Goal: Transaction & Acquisition: Subscribe to service/newsletter

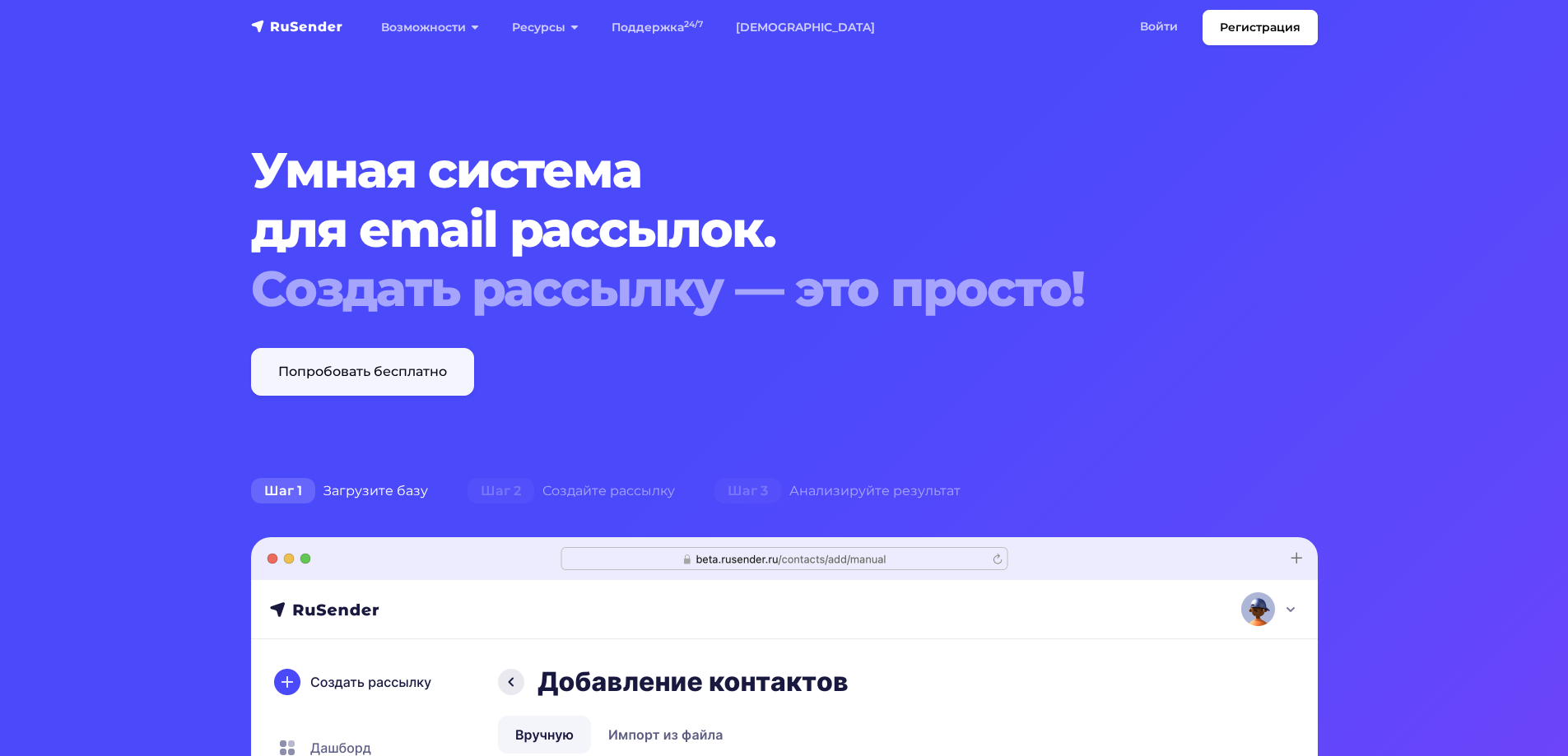
click at [342, 376] on link "Попробовать бесплатно" at bounding box center [362, 372] width 223 height 47
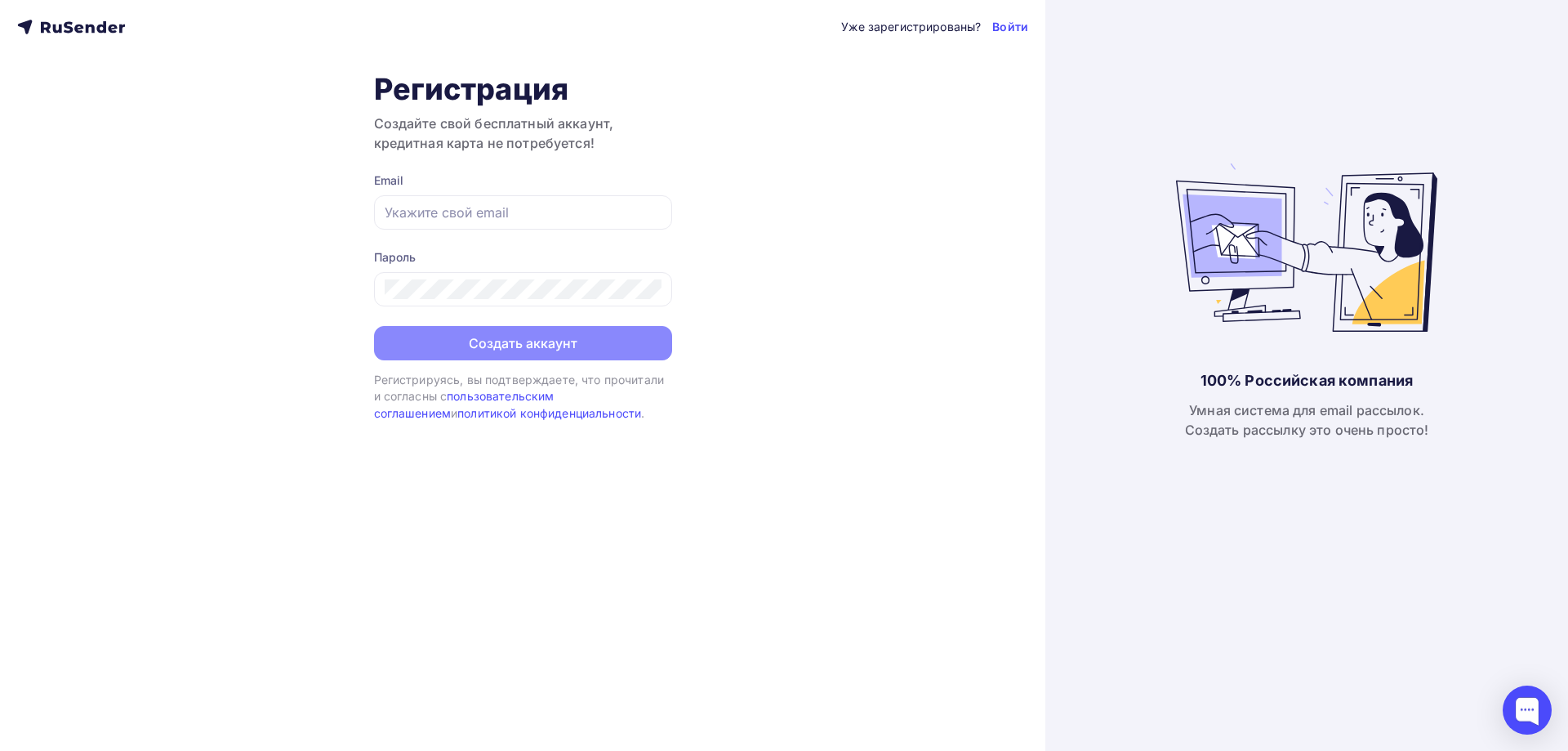
click at [99, 28] on icon at bounding box center [101, 27] width 10 height 12
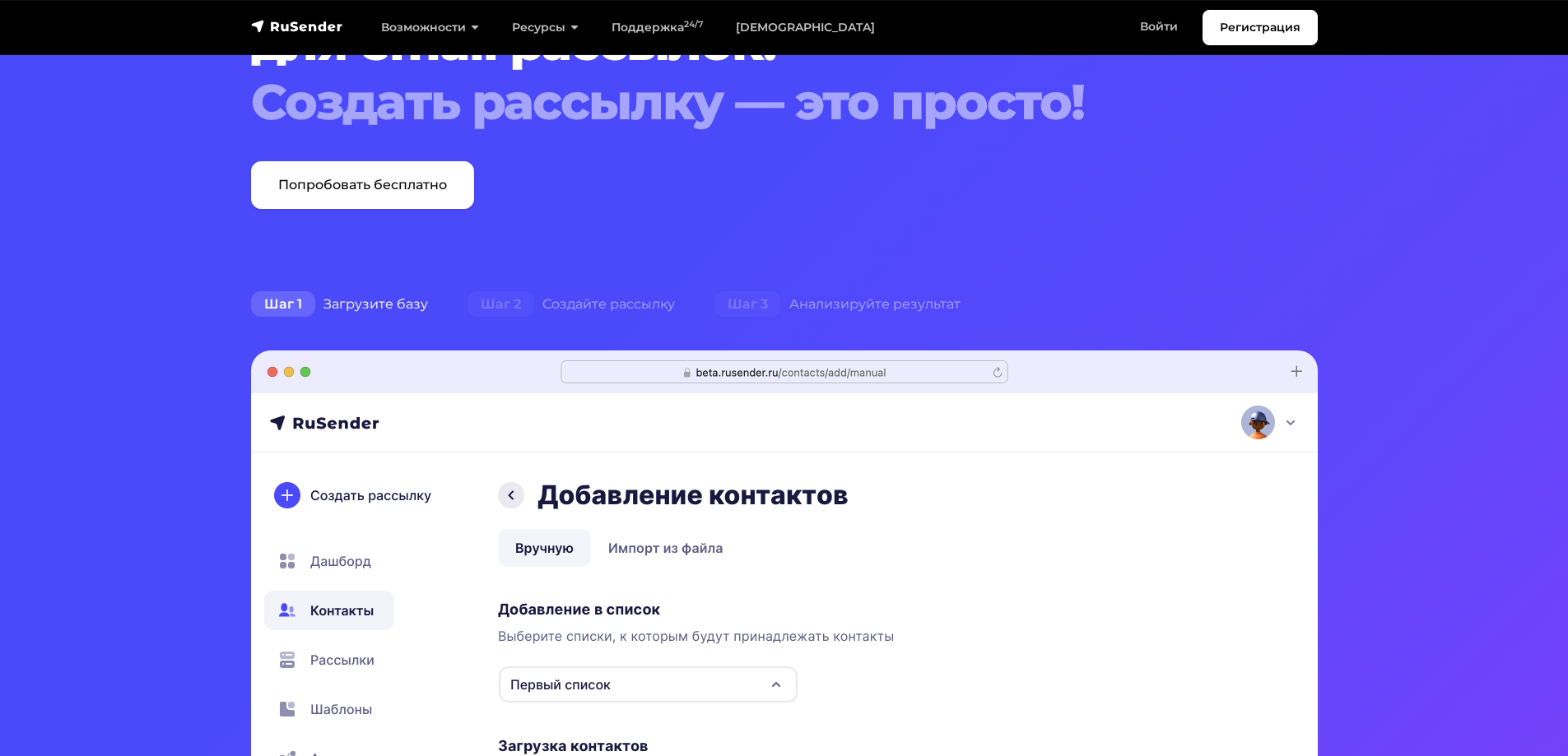
scroll to position [329, 0]
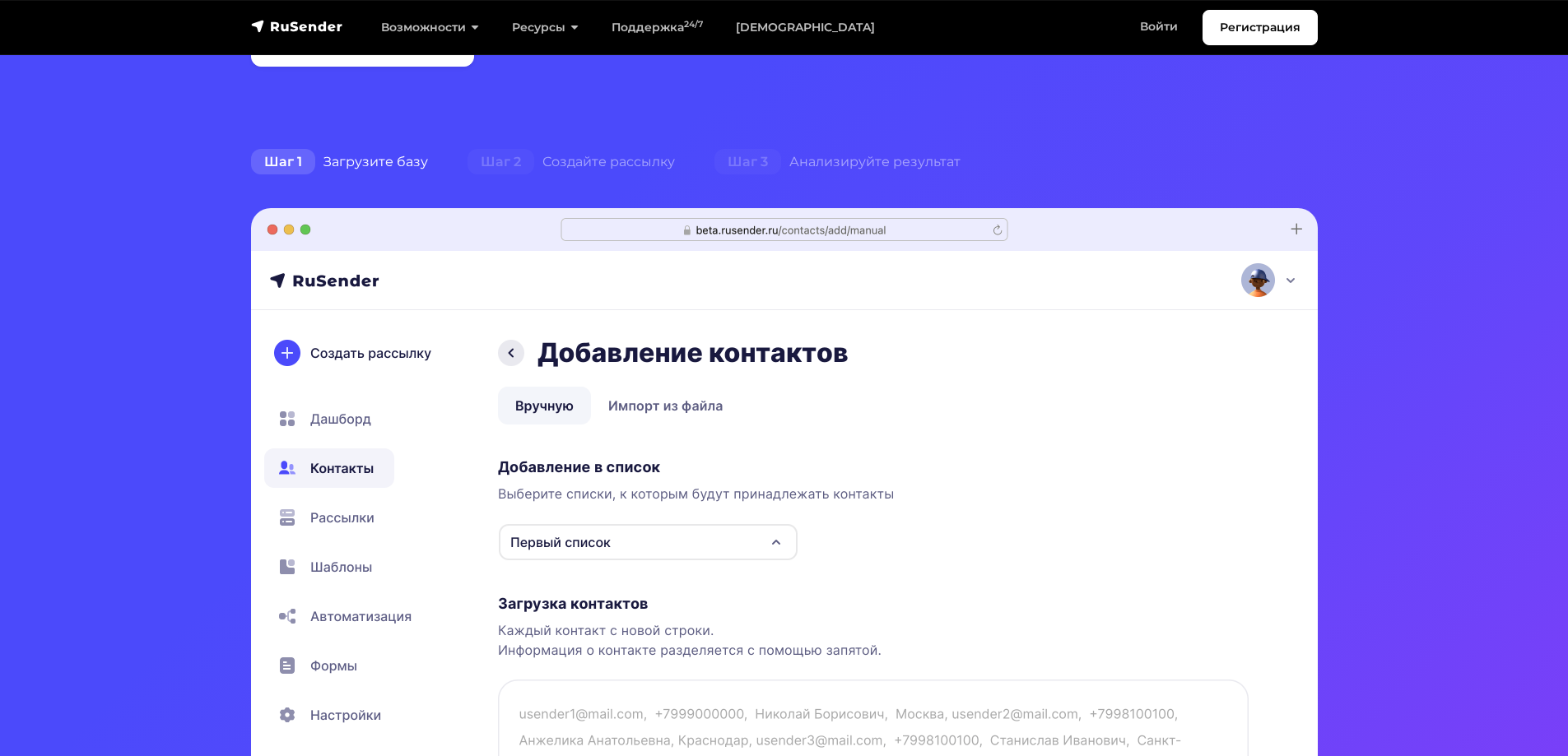
click at [374, 165] on div "Шаг 1 Загрузите базу" at bounding box center [339, 162] width 217 height 33
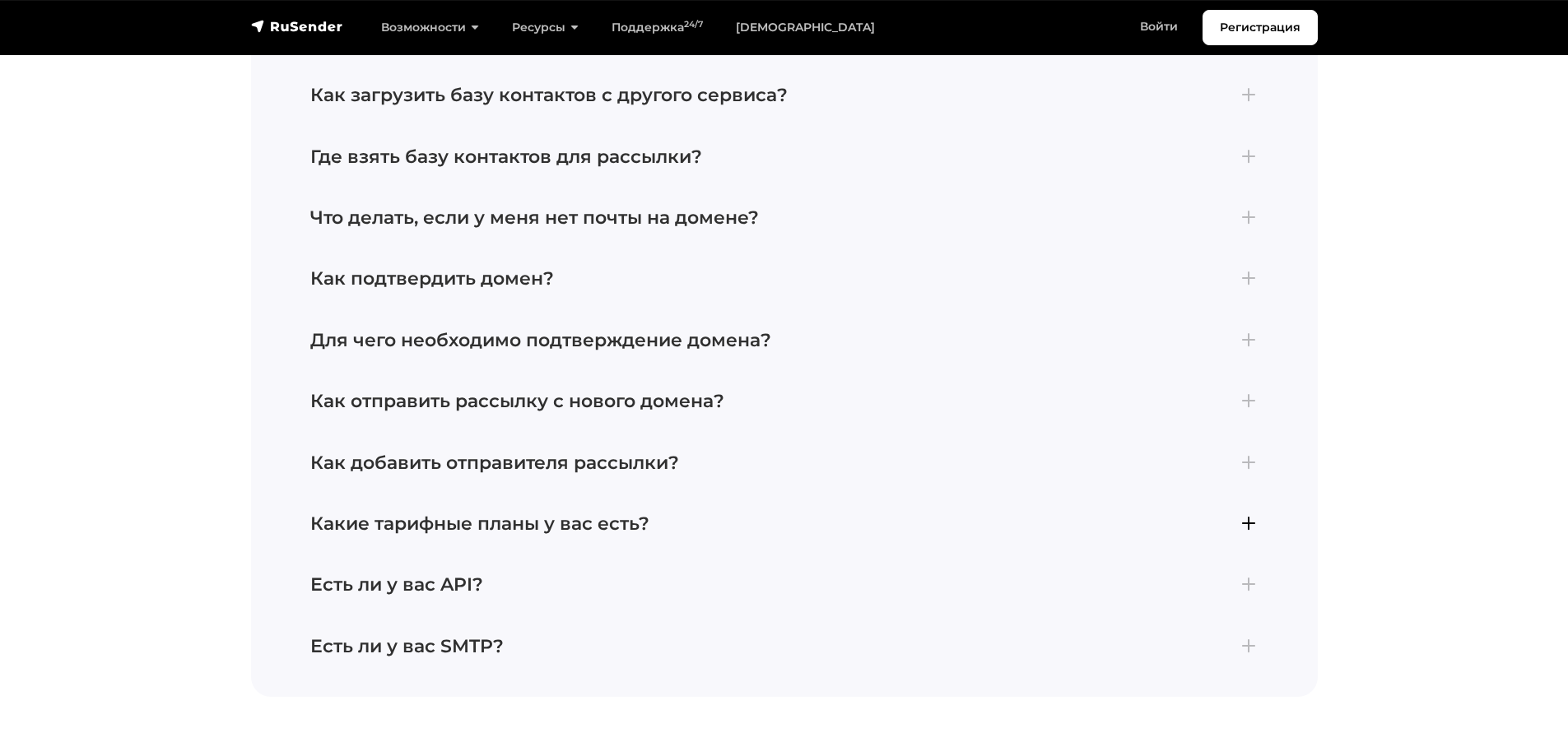
scroll to position [7240, 0]
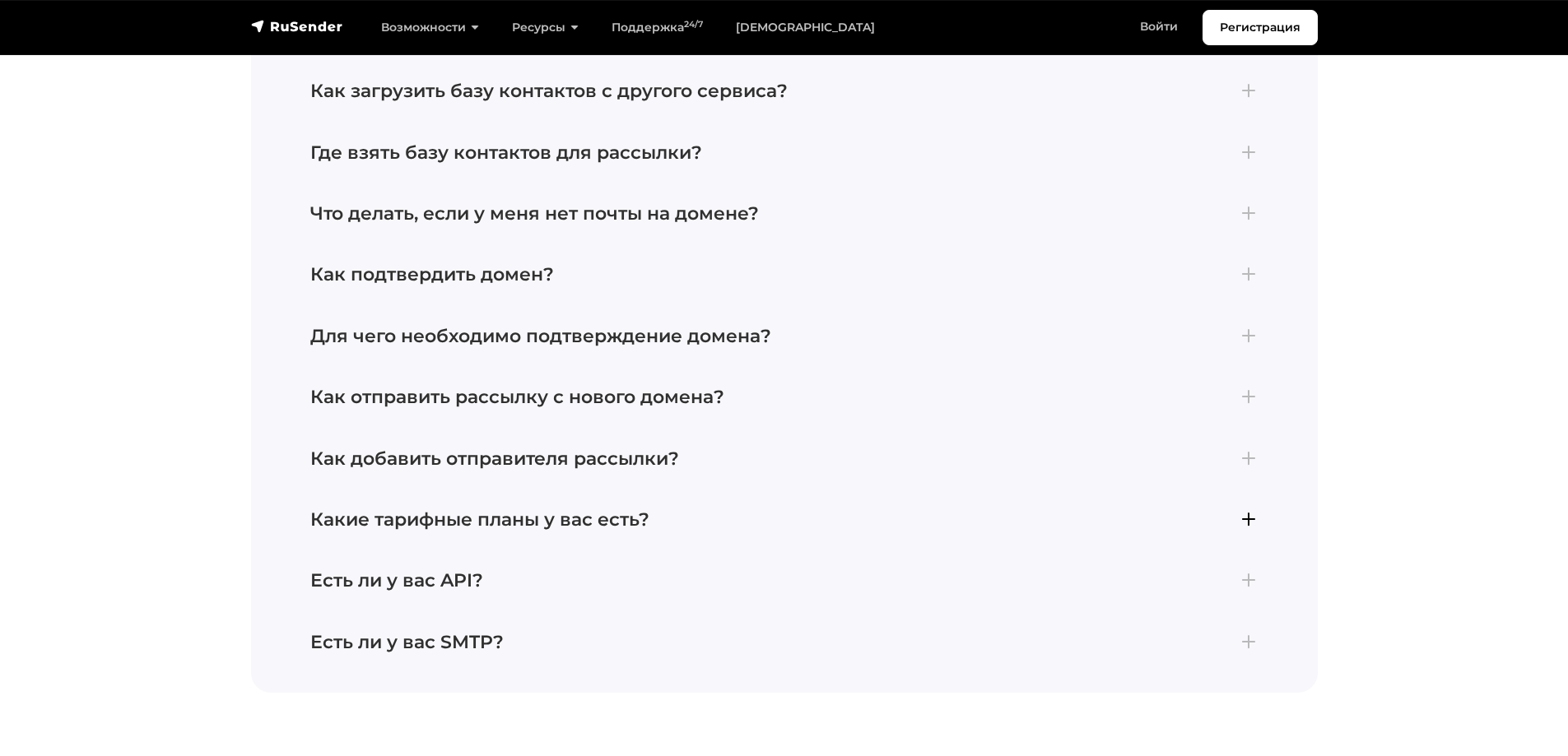
click at [367, 509] on h4 "Какие тарифные планы у вас есть?" at bounding box center [784, 520] width 948 height 22
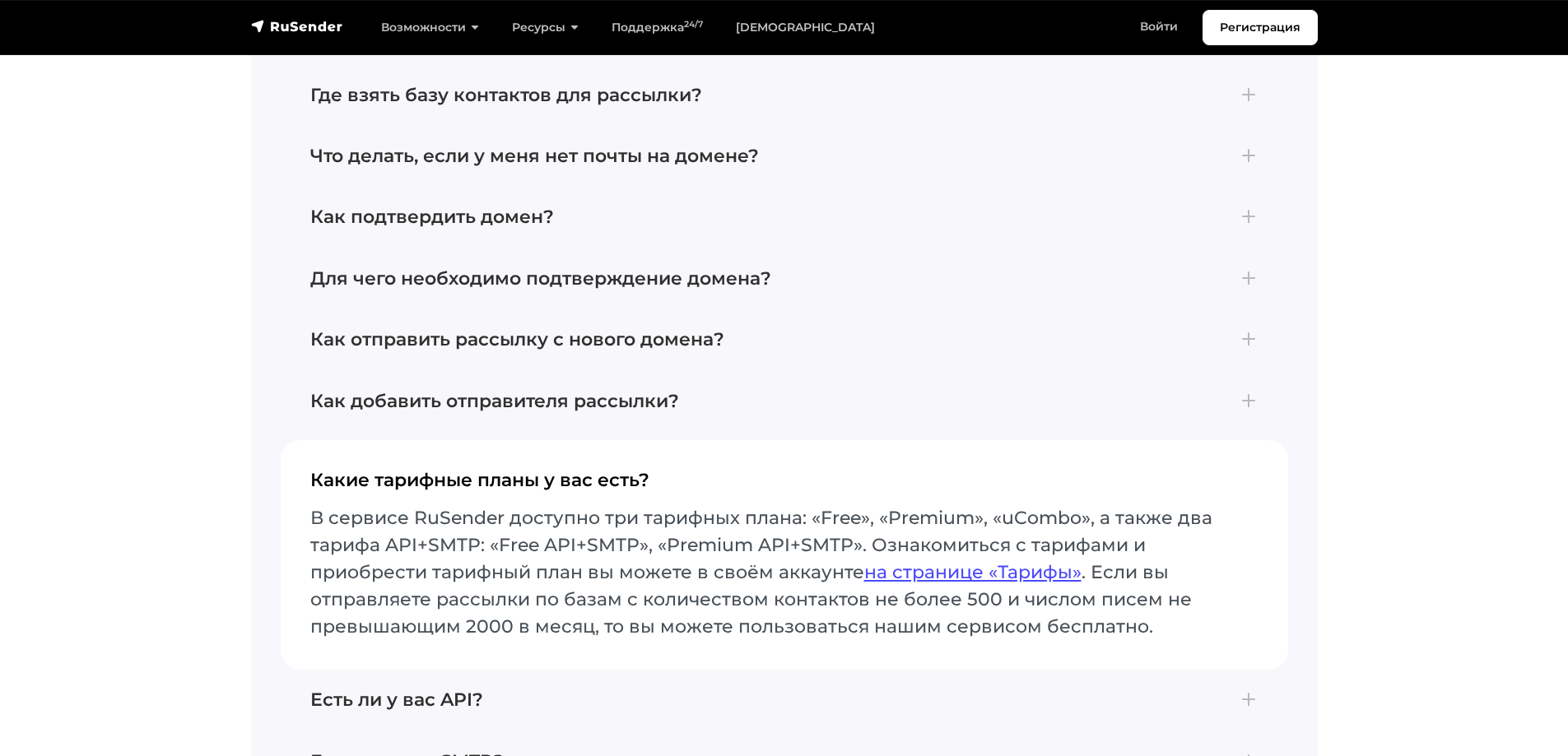
scroll to position [7199, 0]
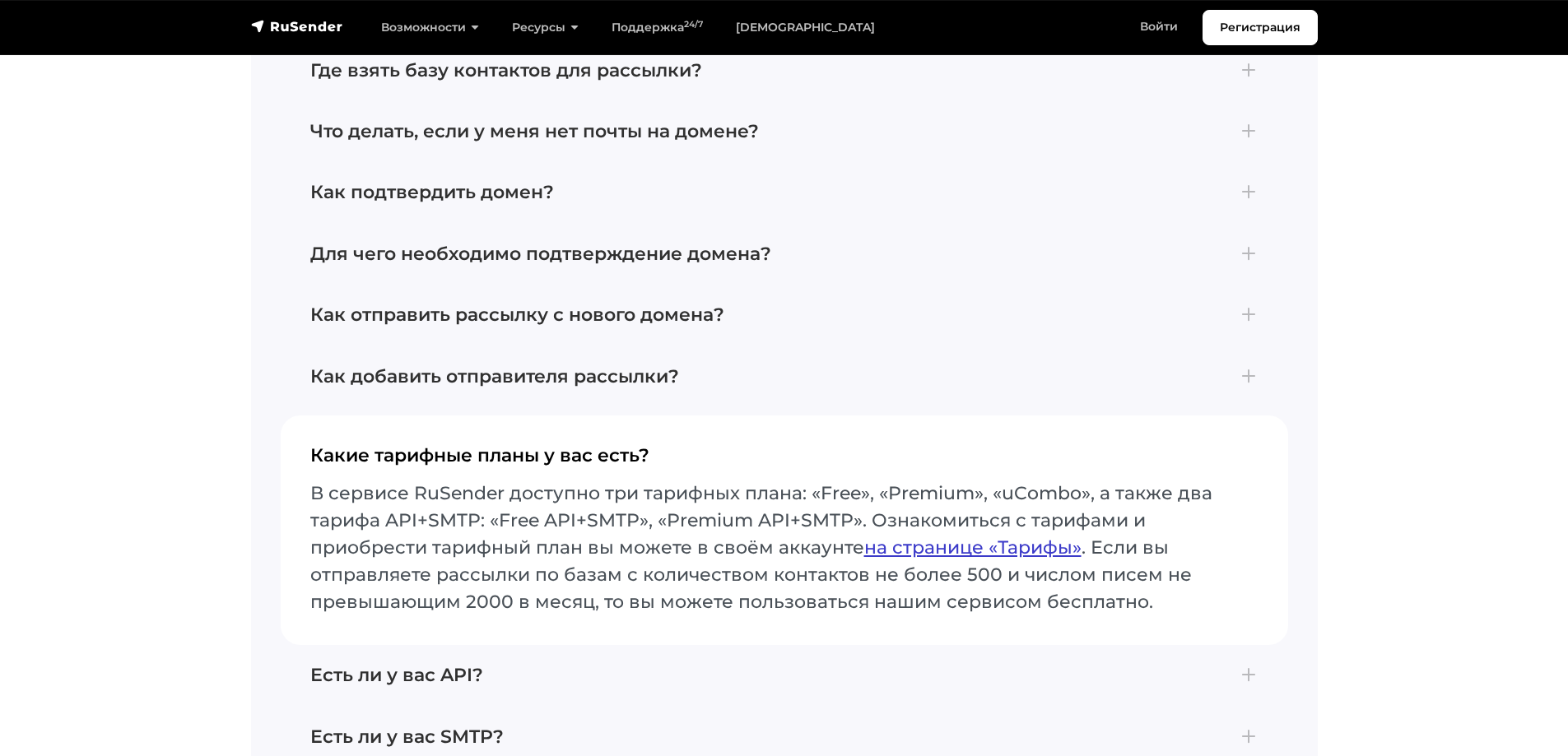
click at [936, 537] on link "на странице «Тарифы»" at bounding box center [973, 548] width 217 height 22
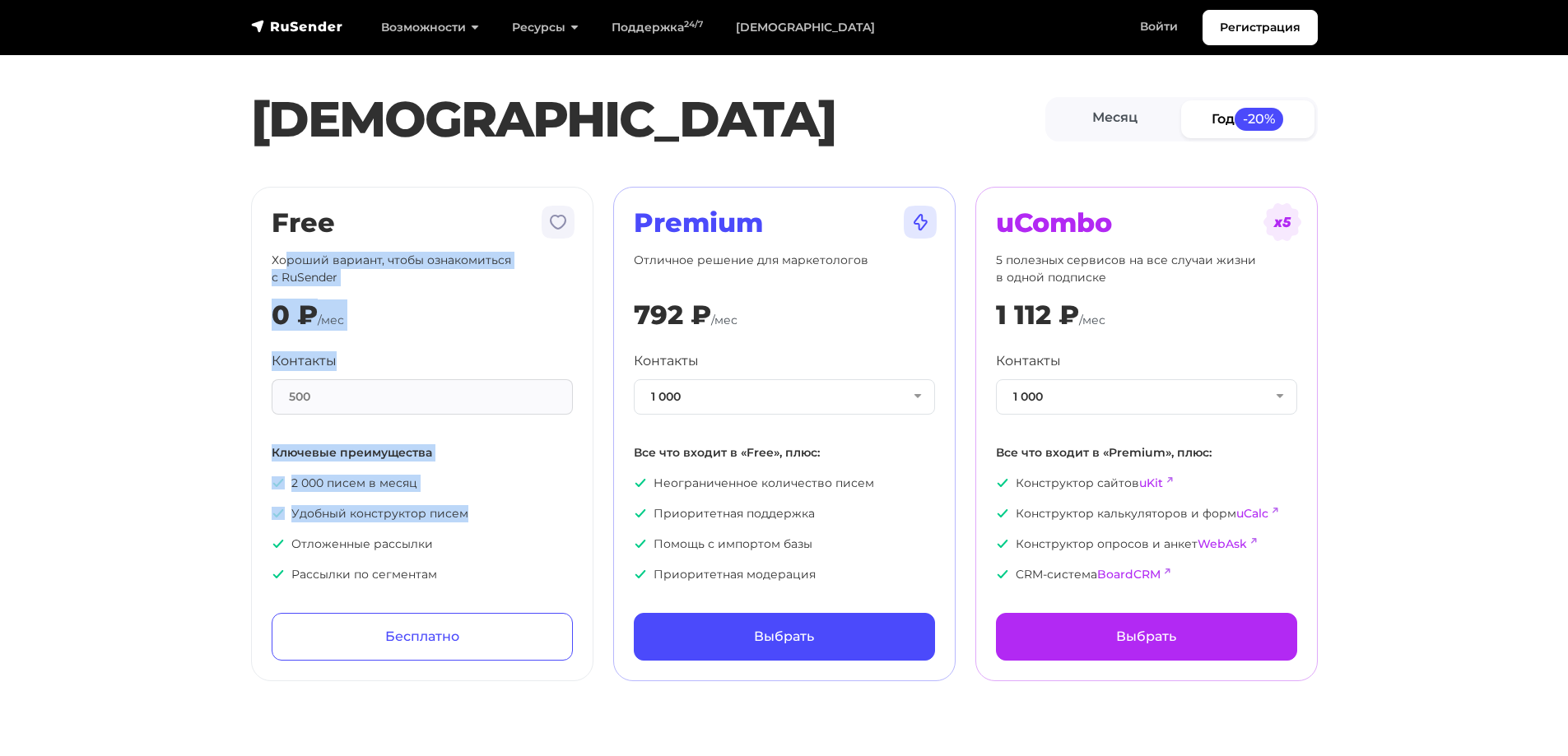
drag, startPoint x: 288, startPoint y: 261, endPoint x: 528, endPoint y: 518, distance: 351.6
click at [528, 518] on div "Free Хороший вариант, чтобы ознакомиться с RuSender 0 ₽ /мес Контакты 500 Ключе…" at bounding box center [421, 434] width 301 height 453
click at [352, 479] on p "2 000 писем в месяц" at bounding box center [421, 483] width 301 height 17
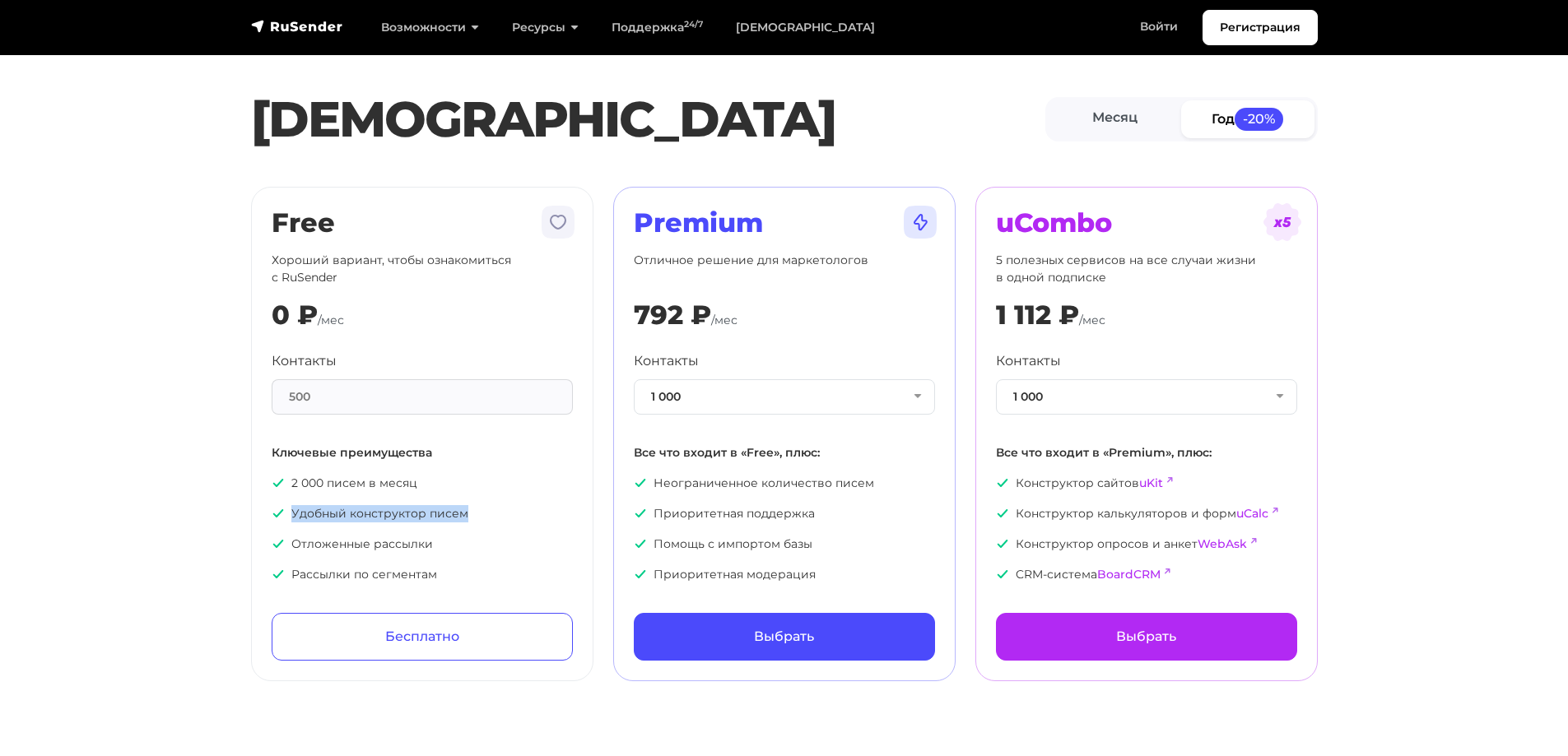
drag, startPoint x: 293, startPoint y: 517, endPoint x: 470, endPoint y: 517, distance: 177.0
click at [470, 517] on p "Удобный конструктор писем" at bounding box center [421, 513] width 301 height 17
click at [402, 520] on p "Удобный конструктор писем" at bounding box center [421, 513] width 301 height 17
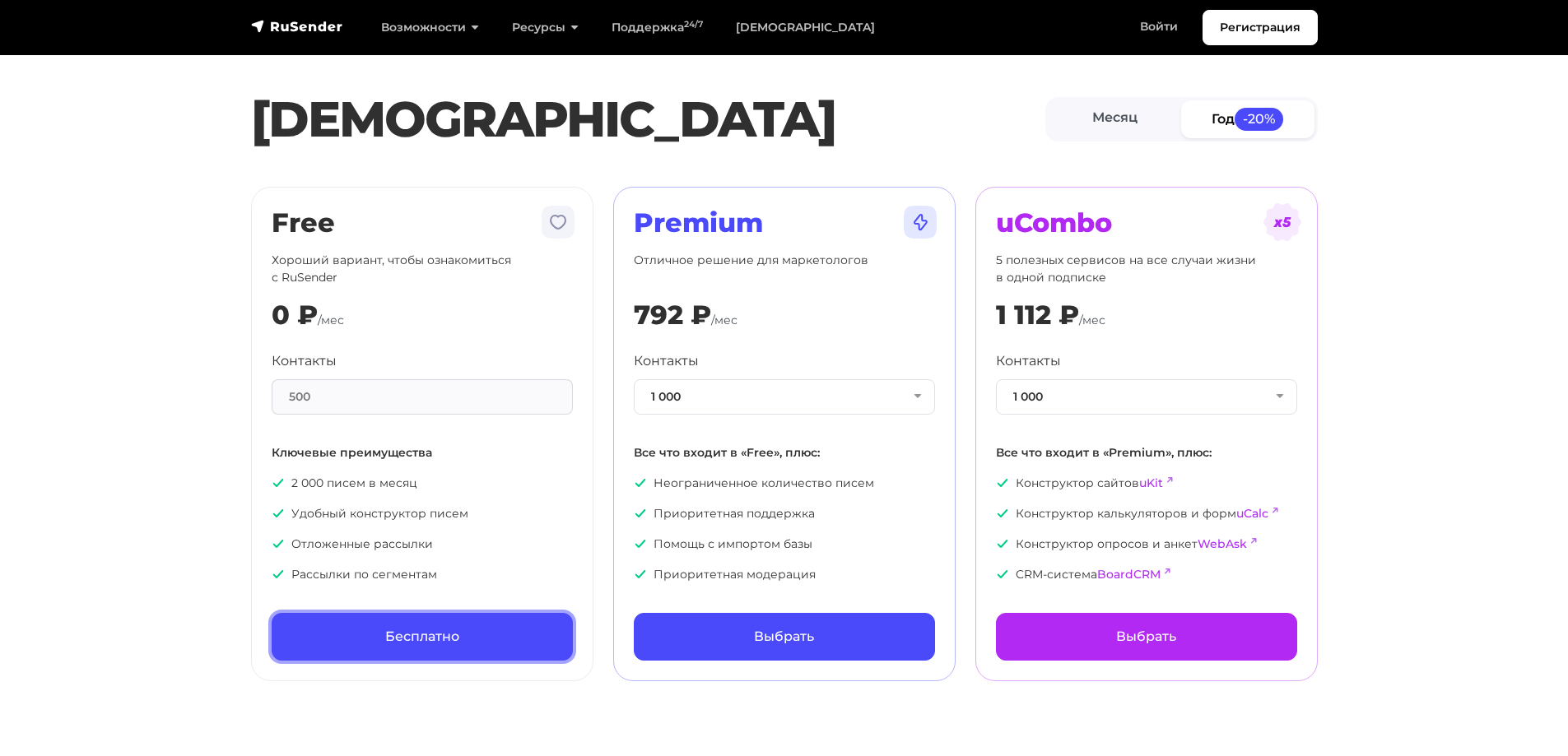
click at [430, 633] on link "Бесплатно" at bounding box center [421, 637] width 301 height 47
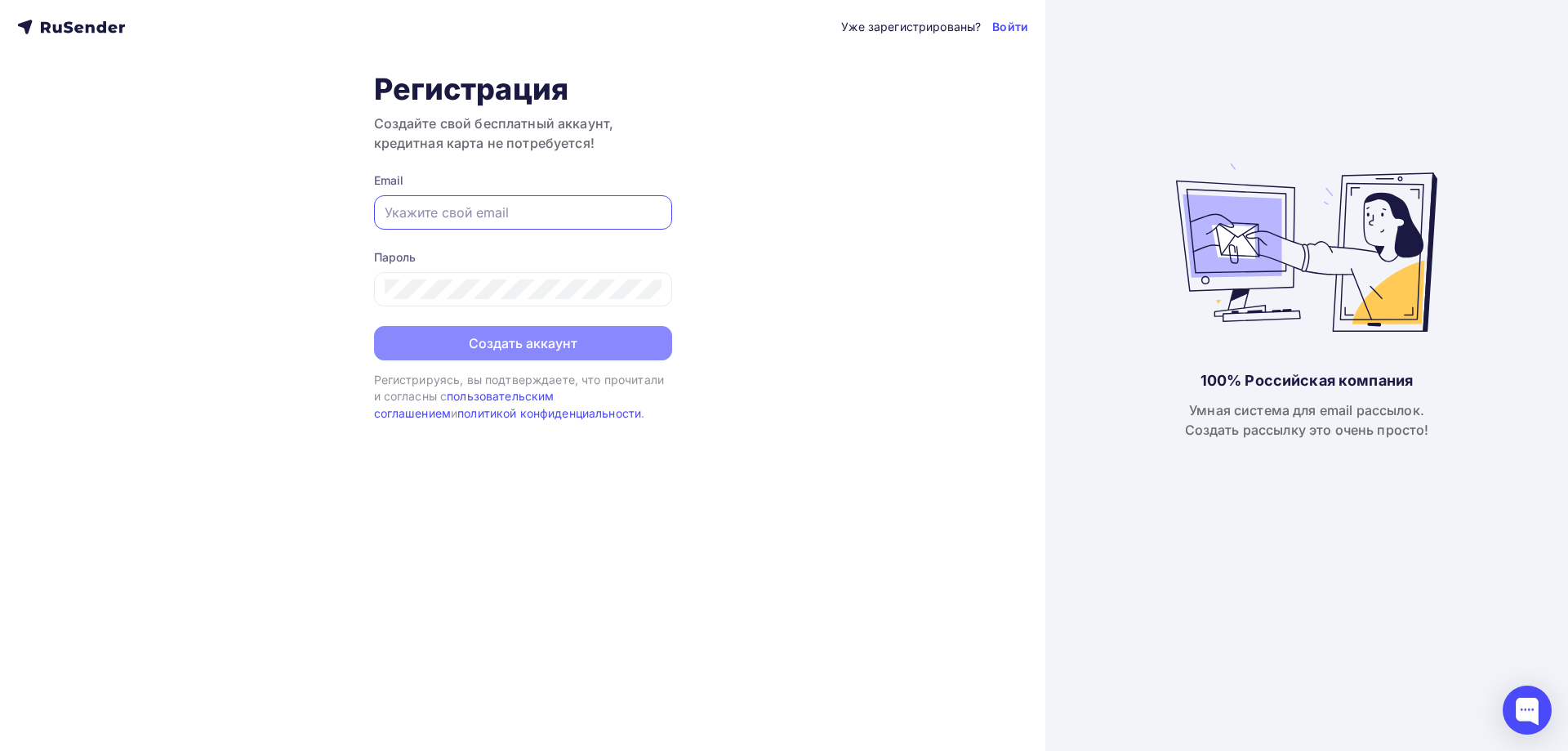
click at [479, 217] on input "text" at bounding box center [523, 212] width 277 height 20
type input "[EMAIL_ADDRESS][DOMAIN_NAME]"
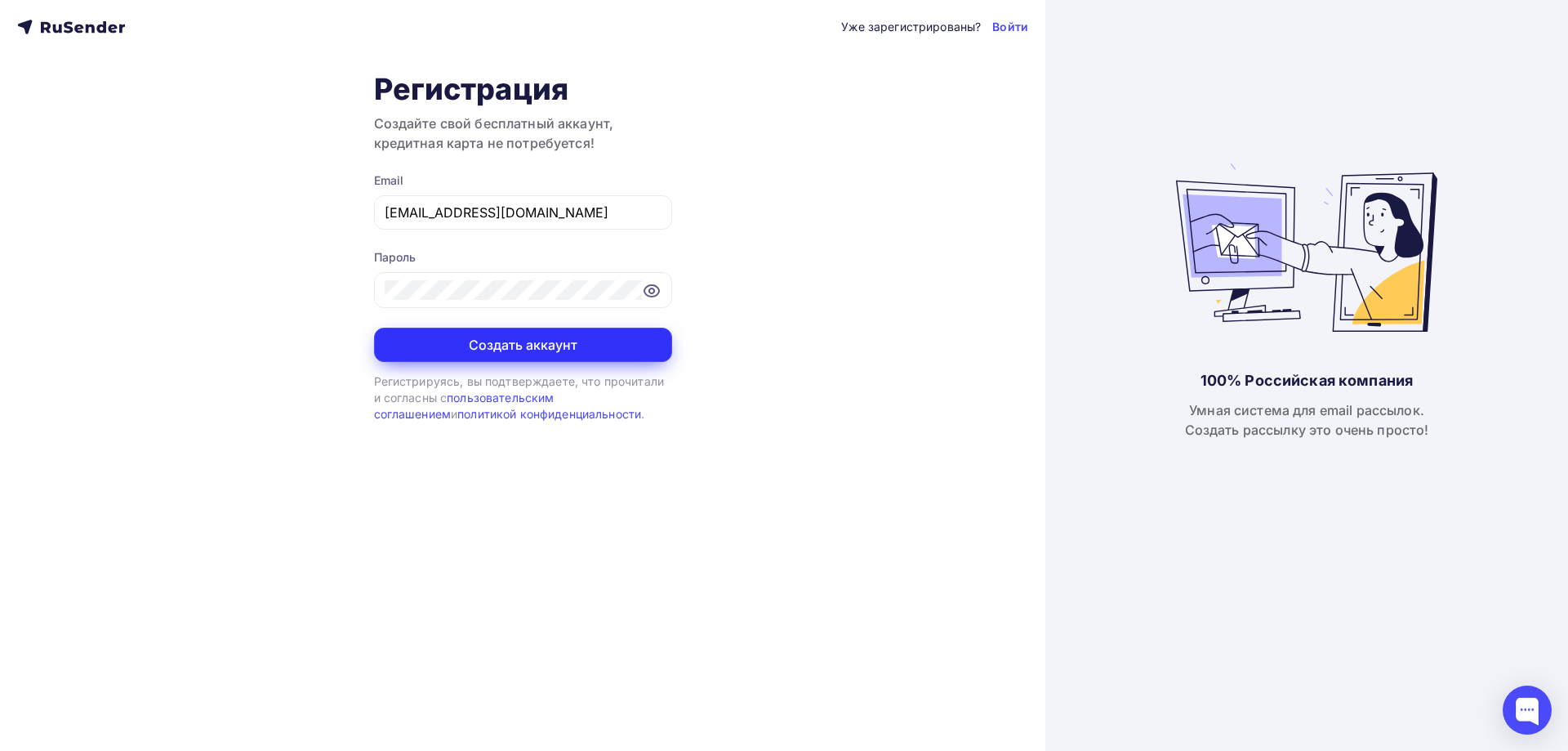
click at [584, 340] on button "Создать аккаунт" at bounding box center [523, 345] width 298 height 34
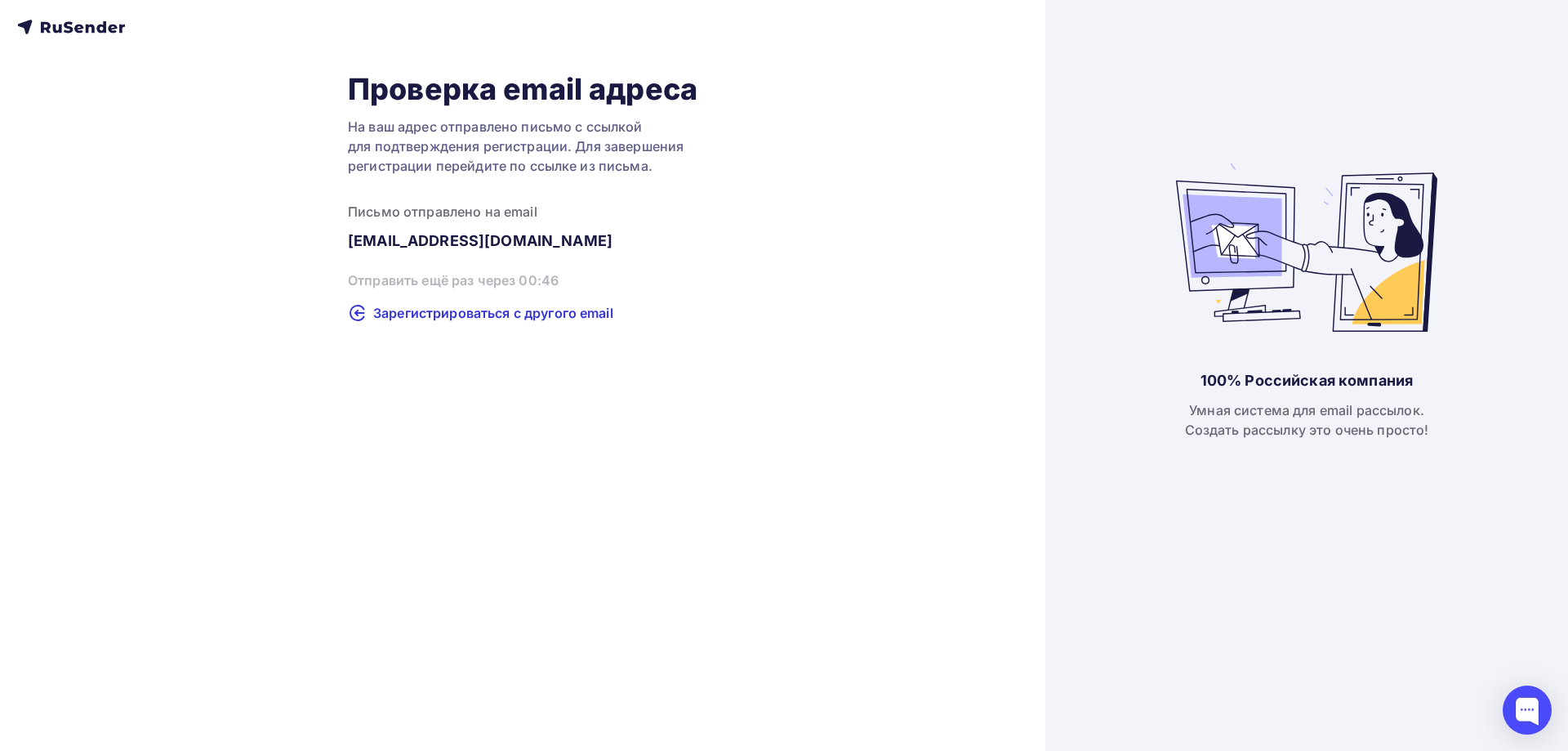
click at [338, 492] on div "Проверка email адреса На ваш адрес отправлено письмо с ссылкой для подтверждени…" at bounding box center [522, 375] width 1045 height 751
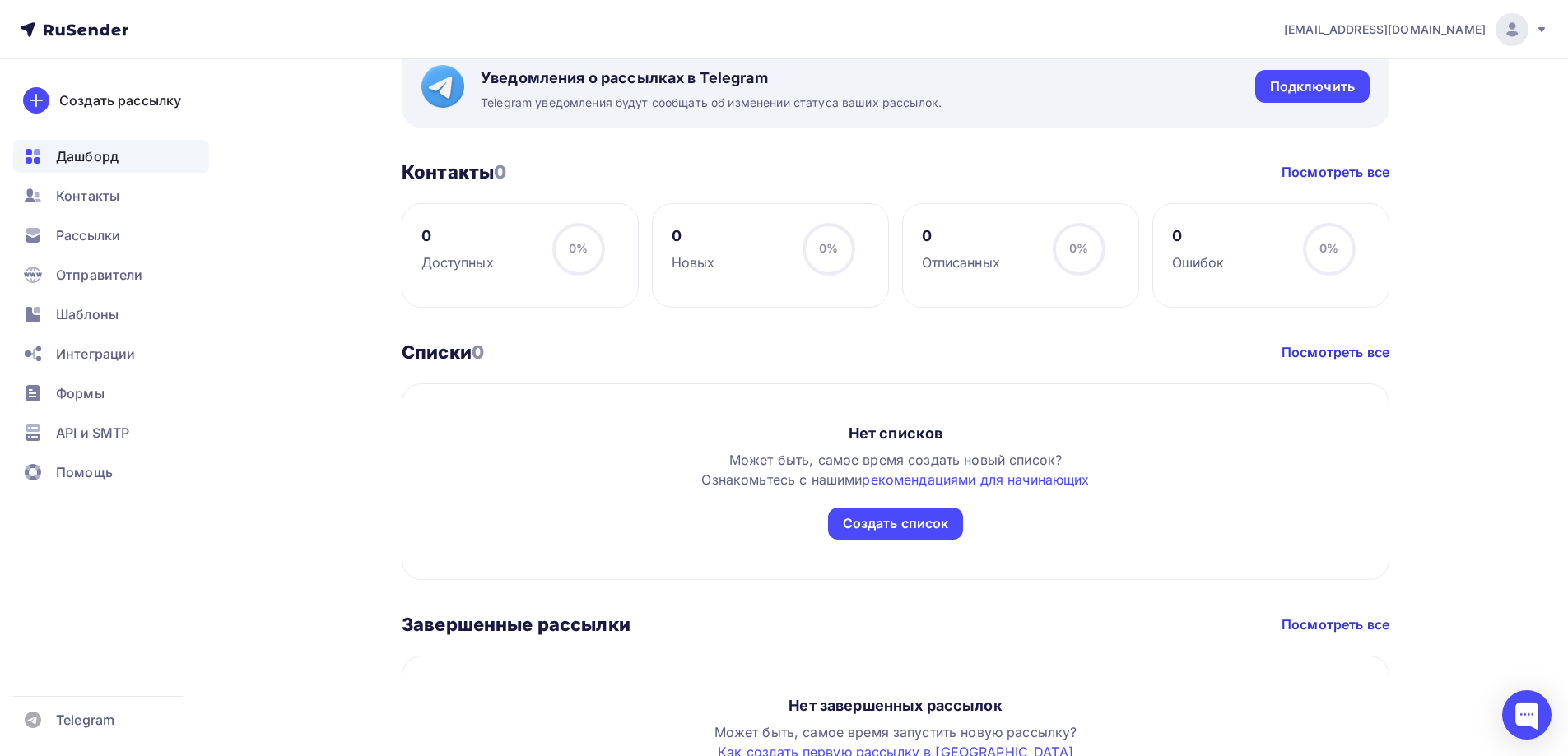
scroll to position [812, 0]
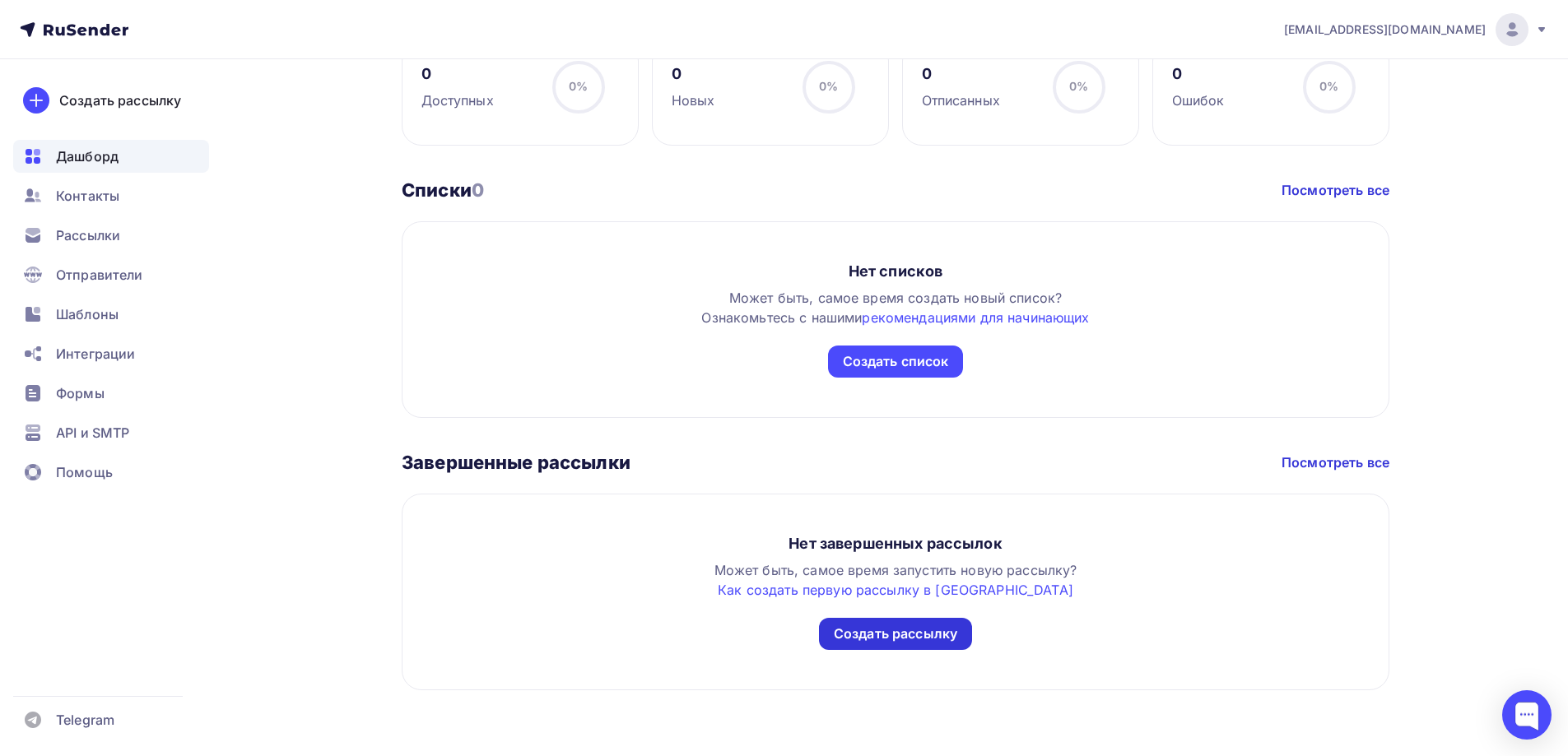
click at [910, 631] on div "Создать рассылку" at bounding box center [895, 633] width 124 height 19
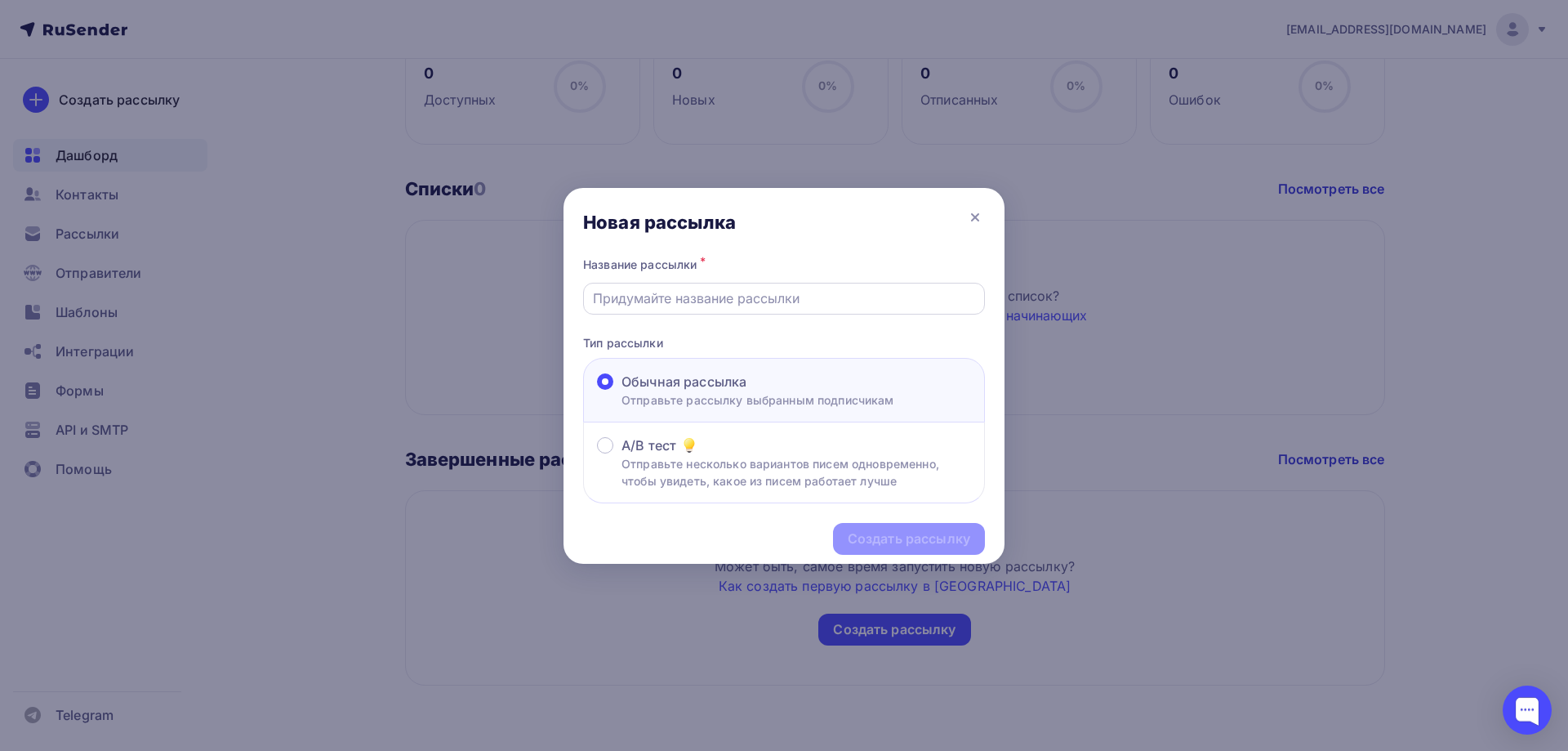
click at [739, 301] on input "text" at bounding box center [785, 298] width 383 height 20
type input "Первая"
click at [900, 538] on div "Создать рассылку" at bounding box center [910, 539] width 123 height 19
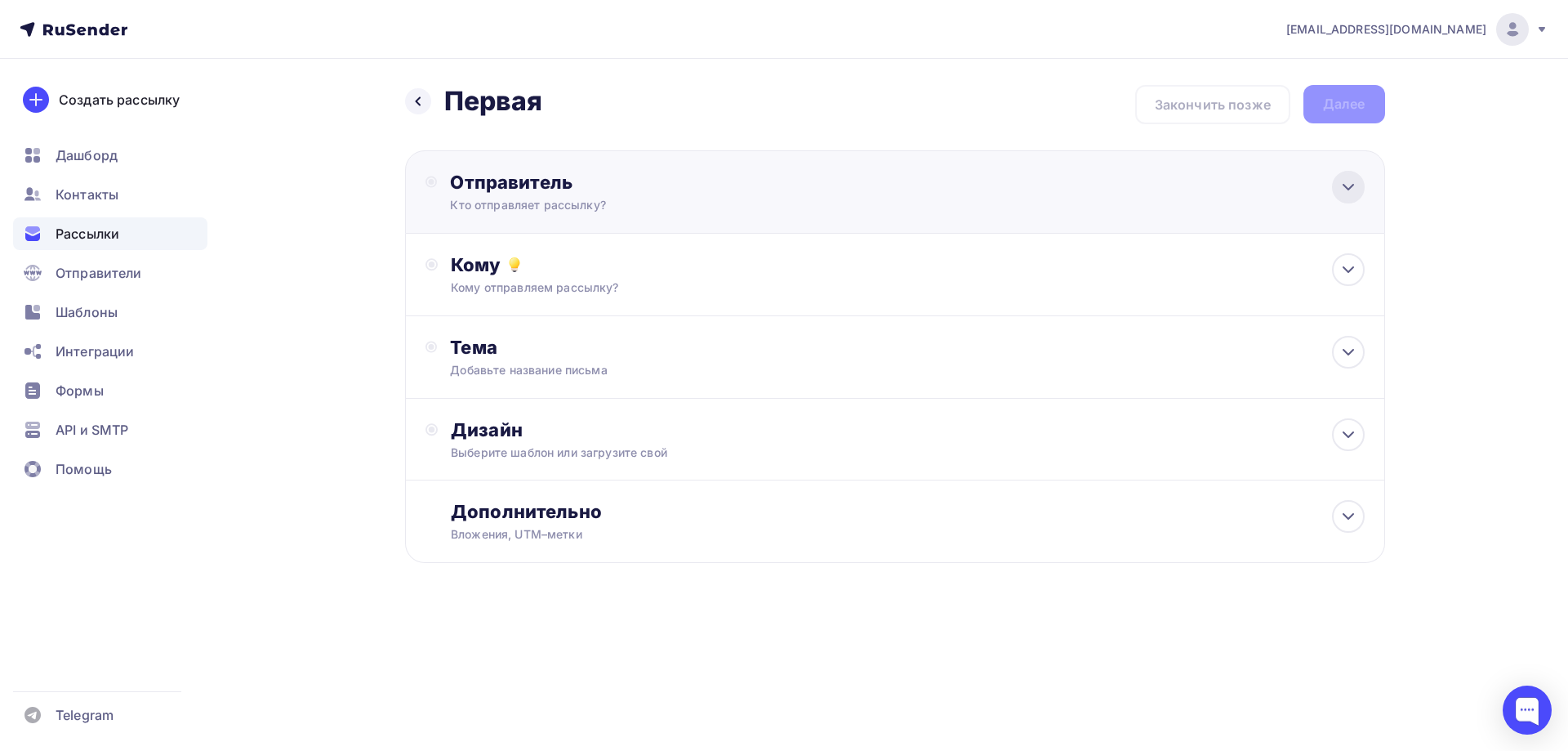
click at [1342, 188] on icon at bounding box center [1349, 187] width 20 height 20
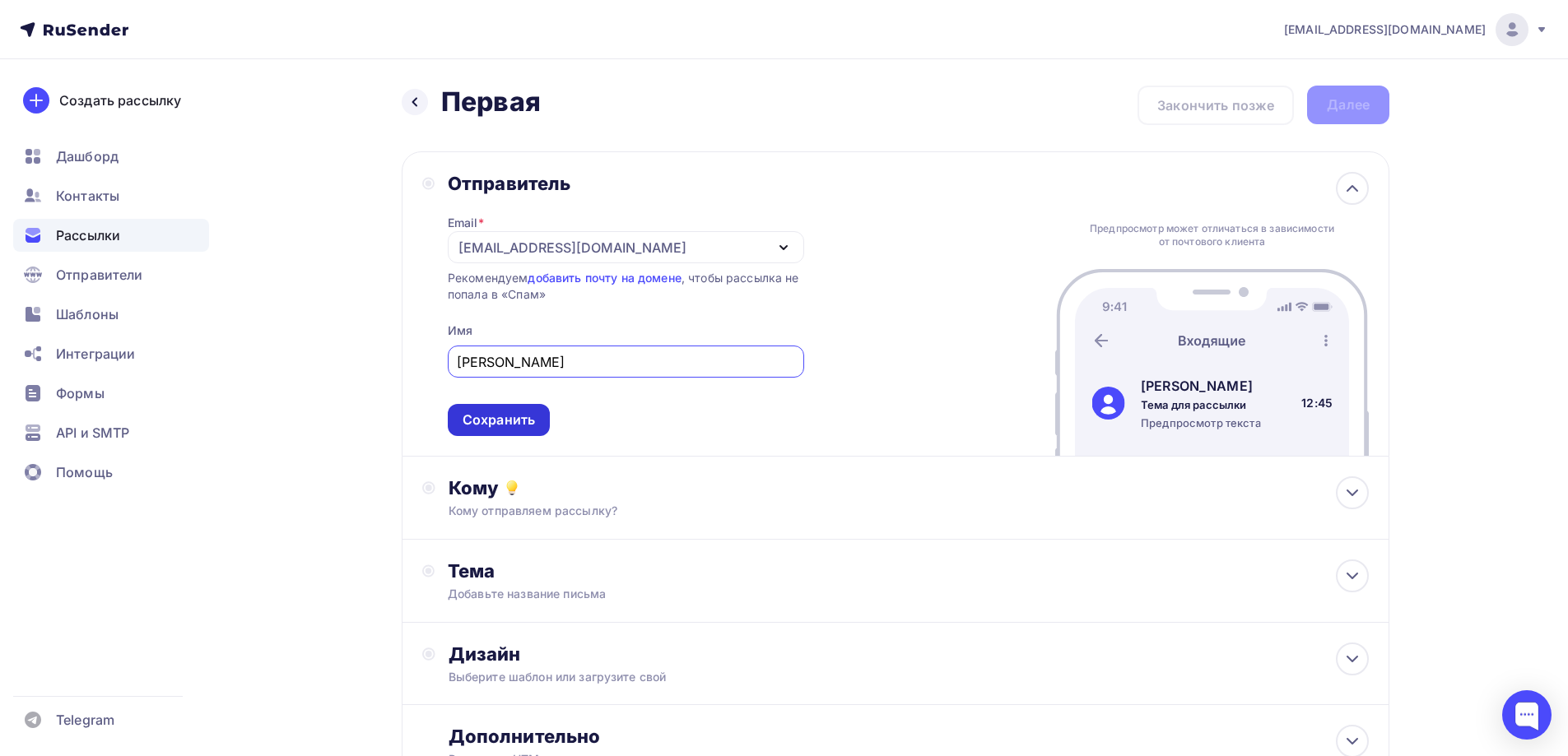
type input "Анна"
click at [525, 421] on div "Сохранить" at bounding box center [499, 419] width 73 height 19
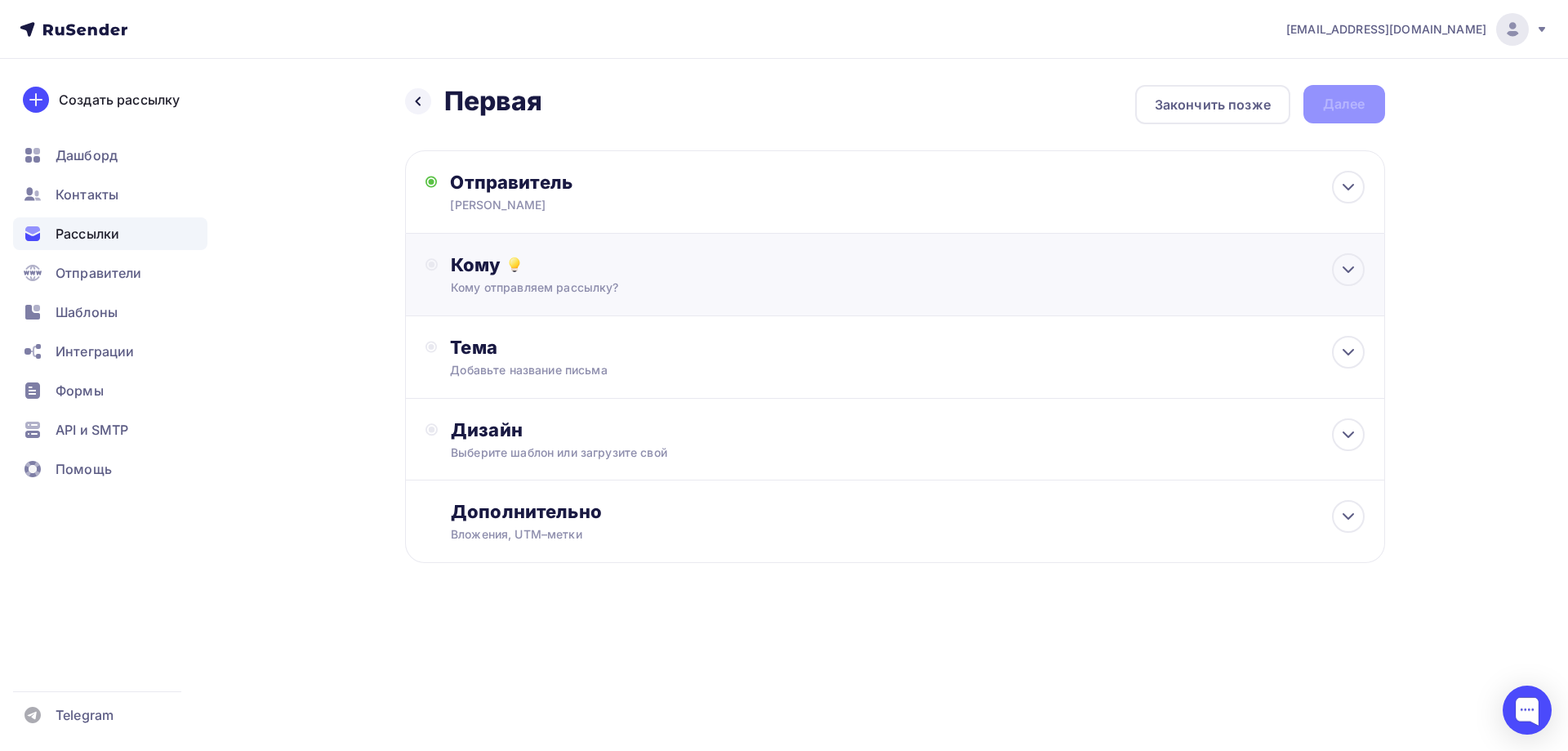
click at [639, 287] on div "Кому отправляем рассылку?" at bounding box center [862, 287] width 823 height 16
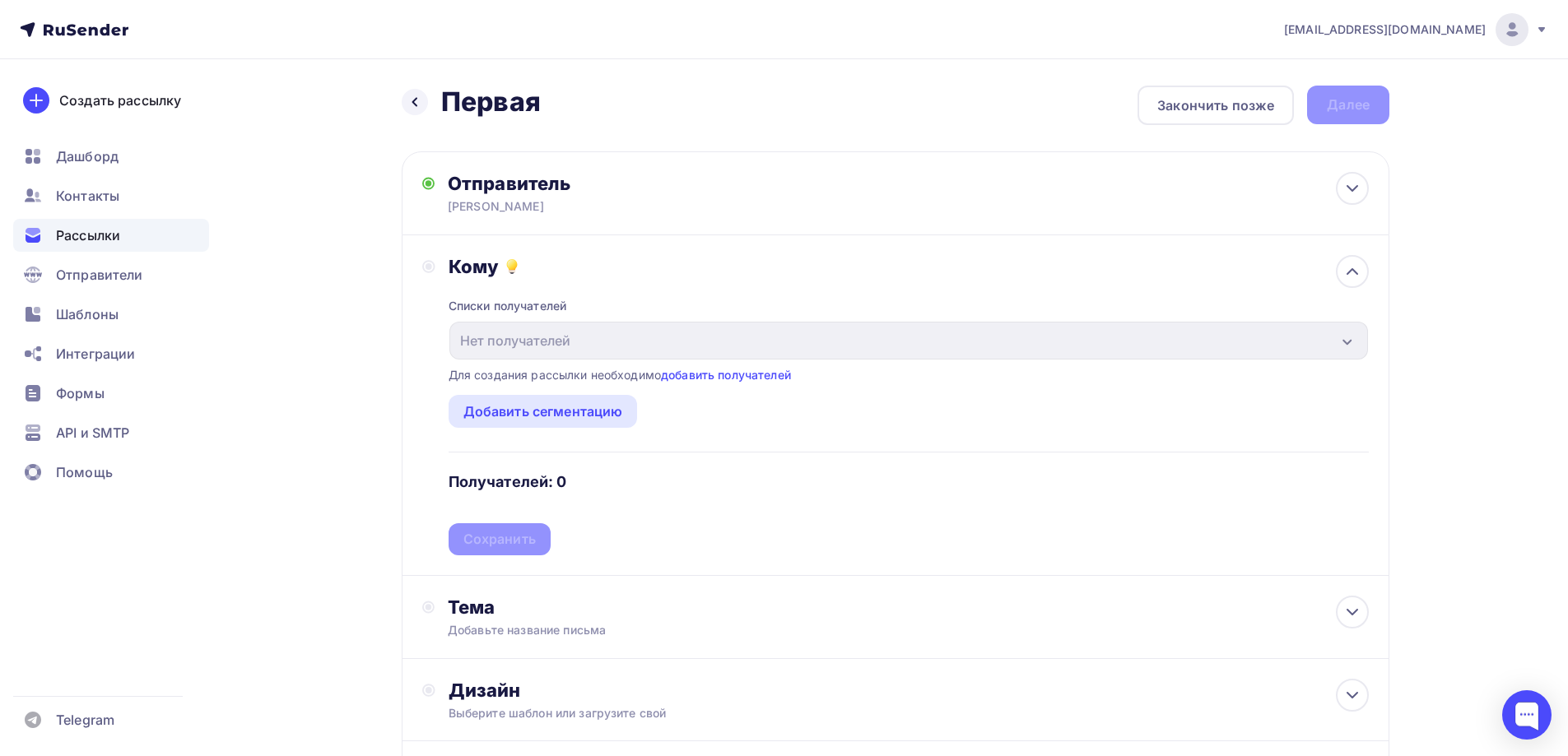
click at [237, 448] on div "Назад Первая Первая Закончить позже Далее Отправитель Анна Email * a.artyuhina@…" at bounding box center [784, 495] width 1349 height 872
click at [1355, 270] on icon at bounding box center [1352, 272] width 20 height 20
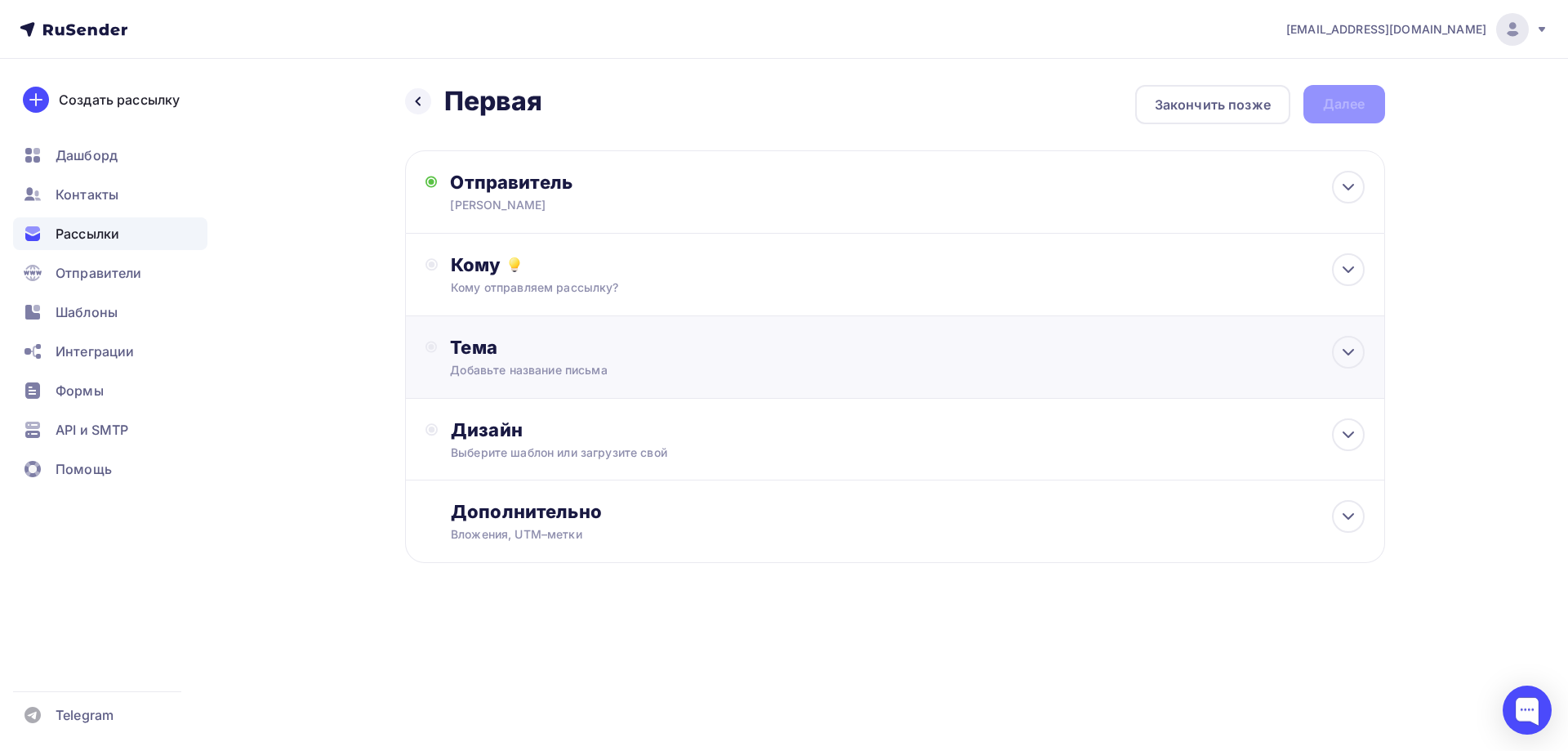
click at [431, 352] on circle at bounding box center [431, 348] width 11 height 11
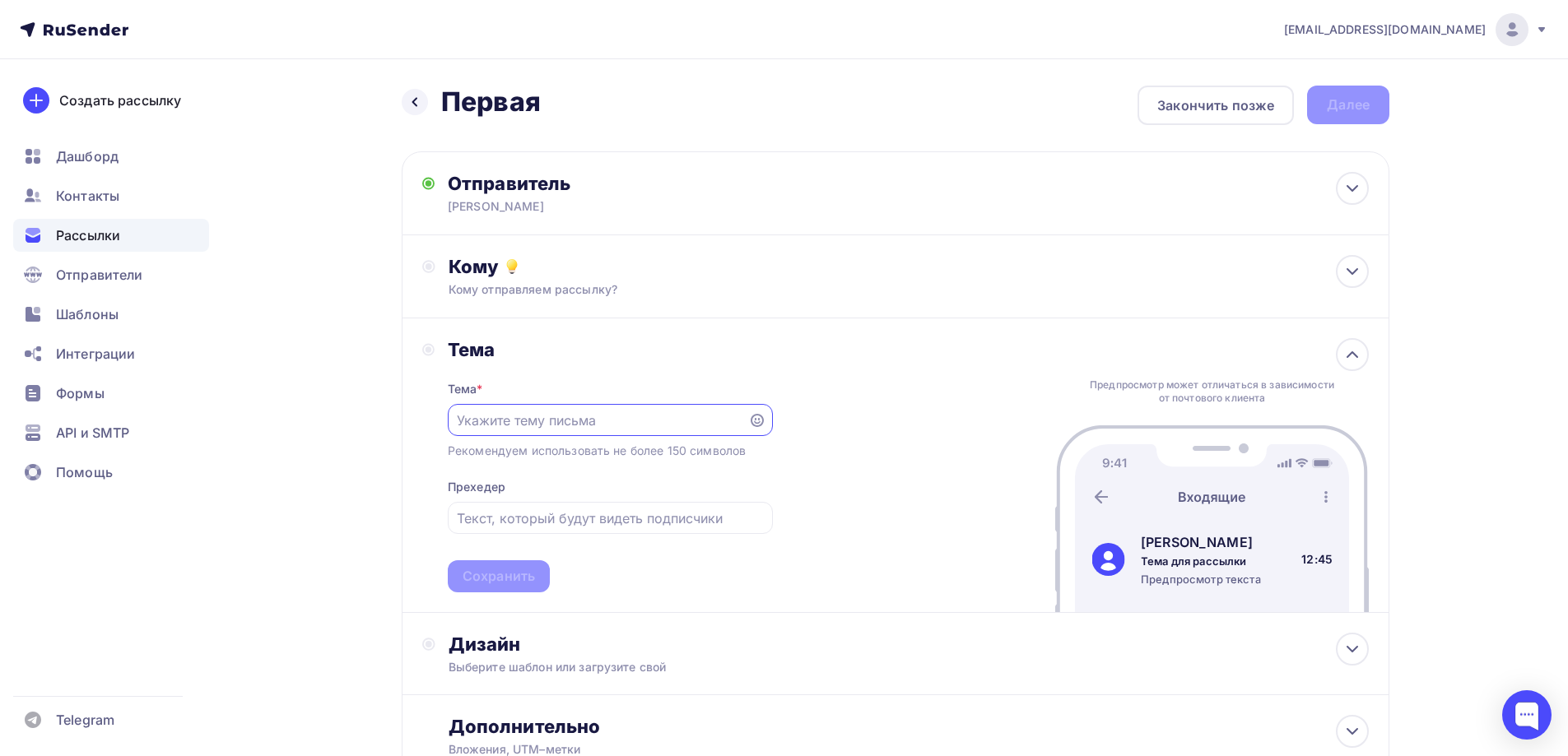
click at [434, 355] on div "Тема Тема * Рекомендуем использовать не более 150 символов Прехедер Сохранить" at bounding box center [597, 465] width 350 height 254
click at [426, 346] on circle at bounding box center [429, 350] width 11 height 11
click at [479, 278] on div "Кому Кому отправляем рассылку? Списки получателей Нет получателей Все списки id…" at bounding box center [908, 276] width 920 height 43
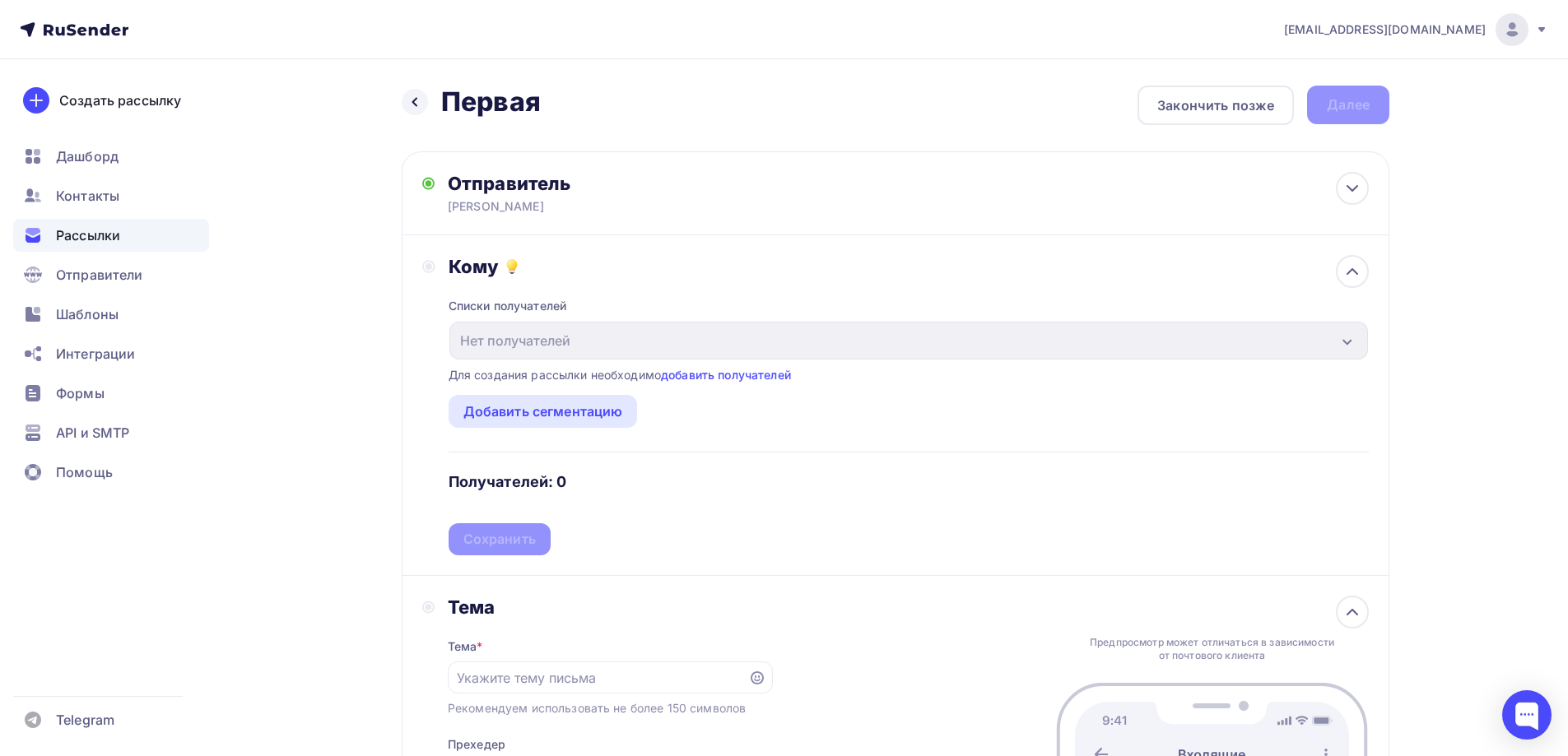
click at [469, 255] on div "Кому" at bounding box center [908, 266] width 920 height 23
click at [1343, 267] on icon at bounding box center [1352, 272] width 20 height 20
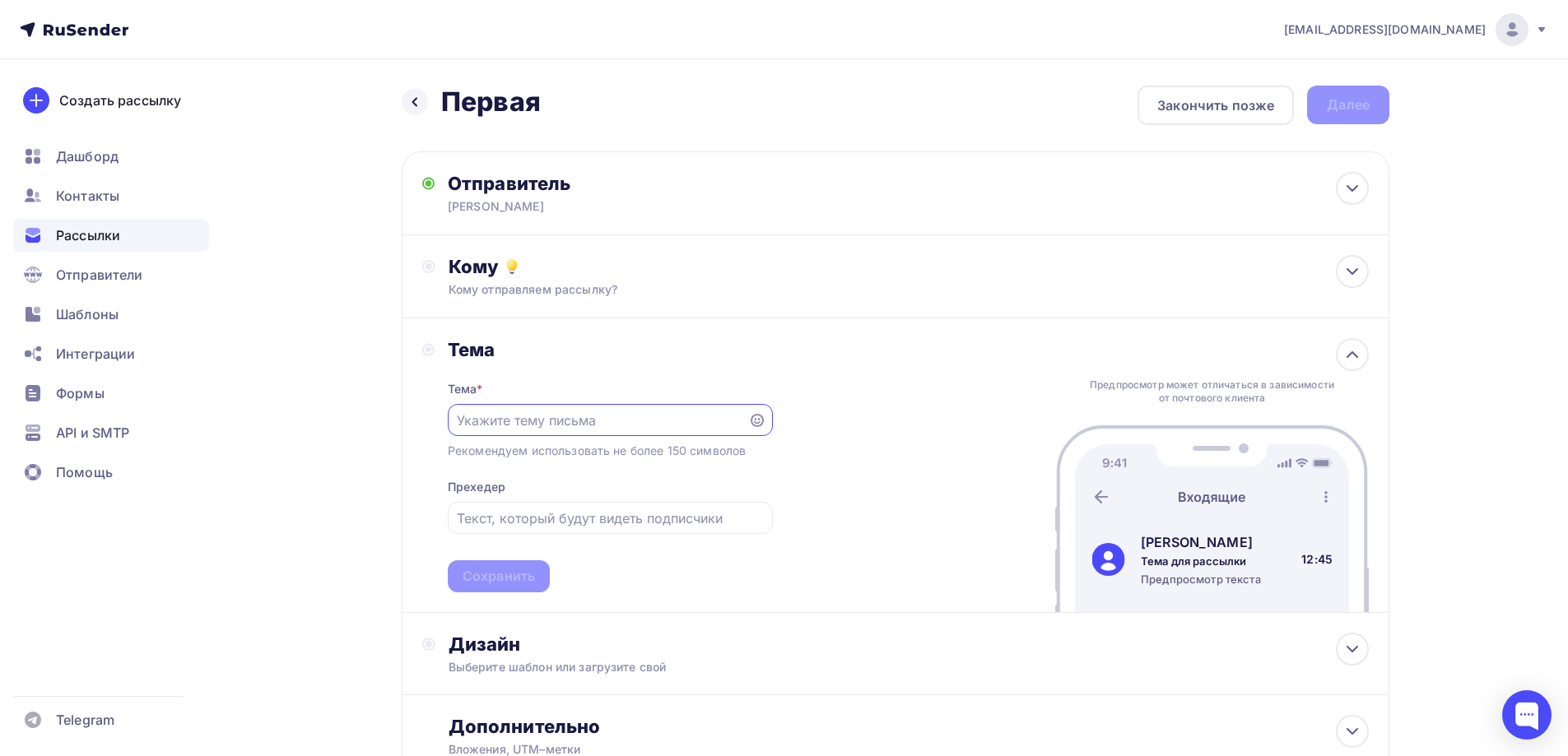
click at [624, 418] on input "text" at bounding box center [597, 420] width 281 height 20
type input "Тест"
click at [528, 578] on div "Сохранить" at bounding box center [499, 576] width 73 height 19
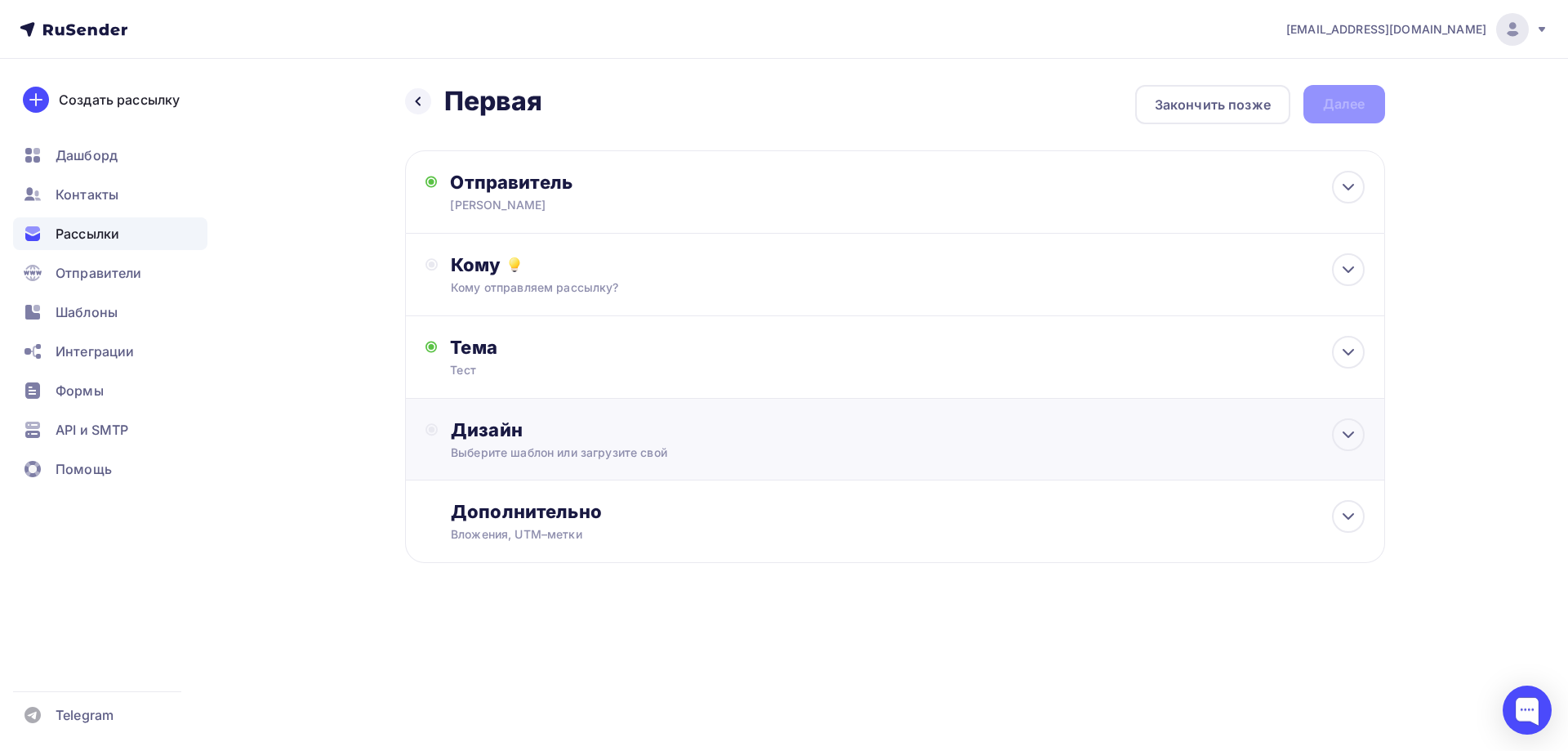
click at [491, 432] on div "Дизайн" at bounding box center [907, 429] width 913 height 23
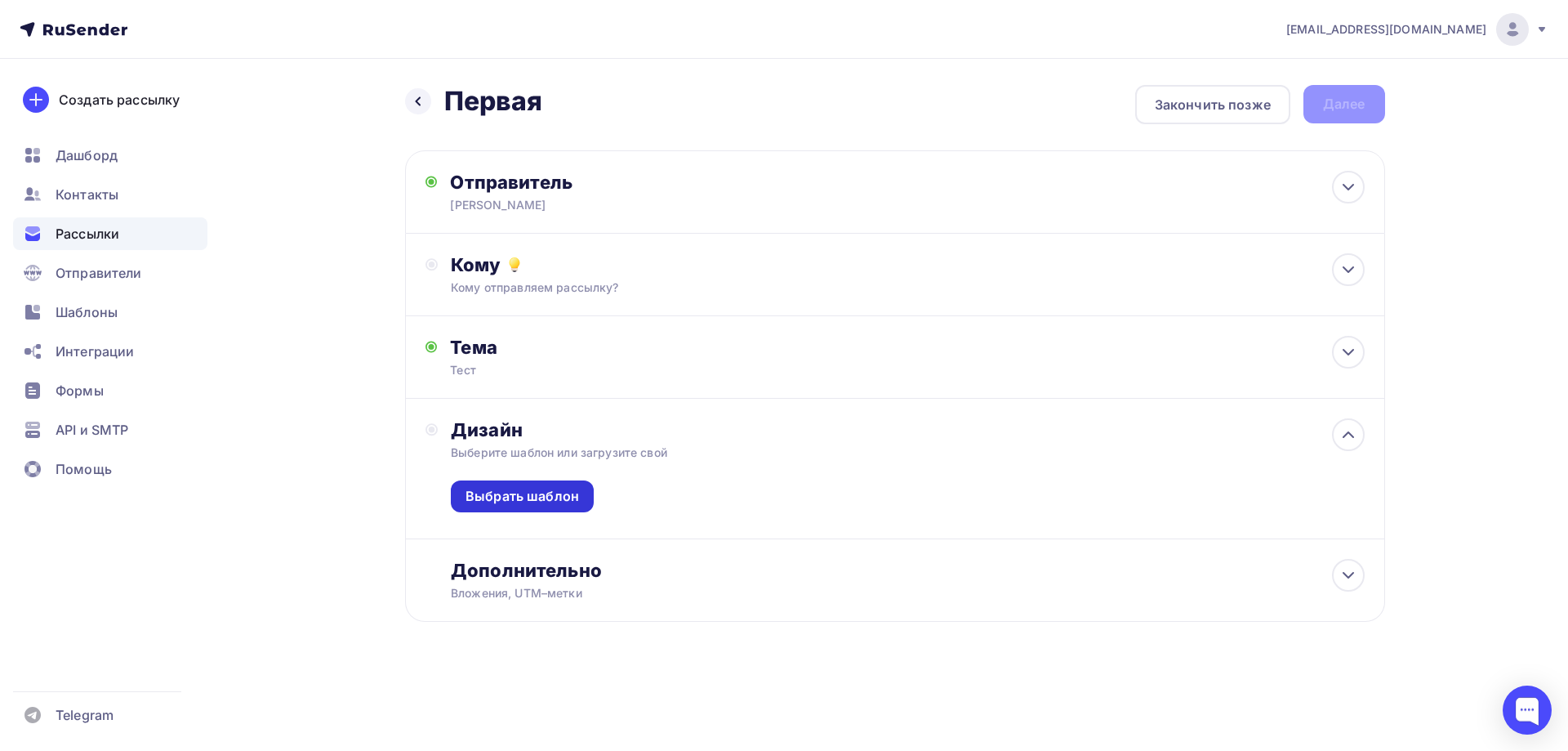
click at [495, 498] on div "Выбрать шаблон" at bounding box center [522, 496] width 114 height 19
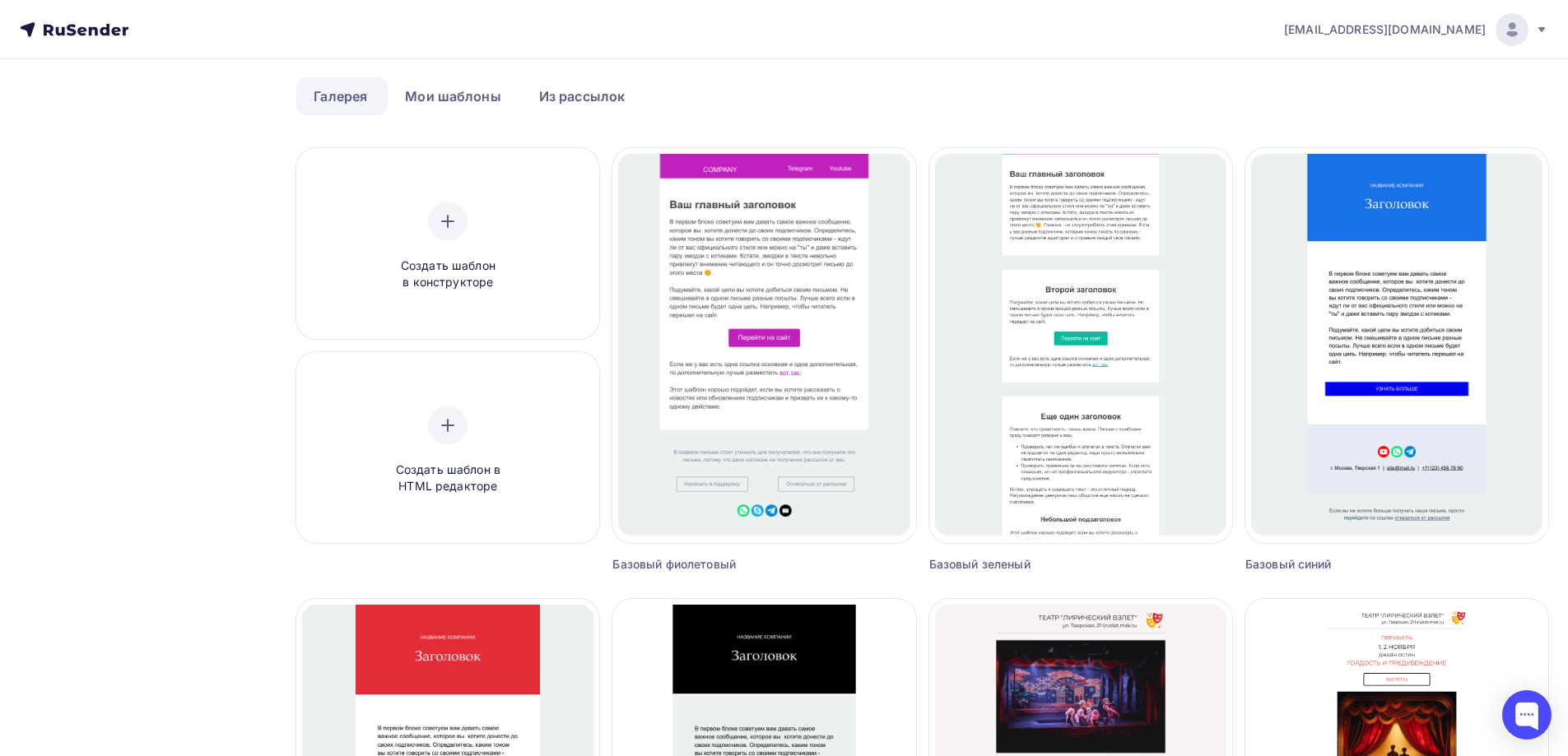
scroll to position [26, 0]
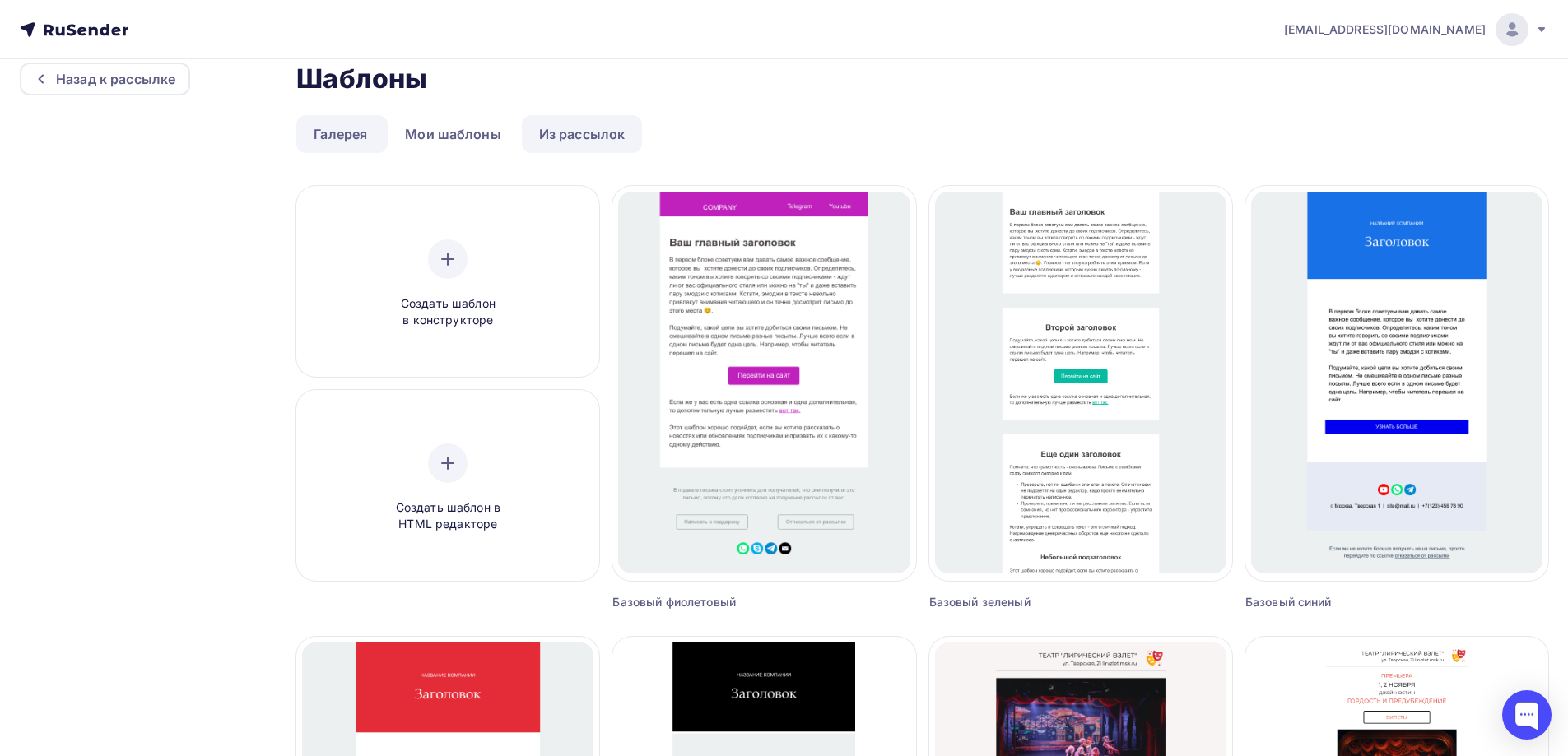
click at [564, 136] on link "Из рассылок" at bounding box center [582, 135] width 121 height 38
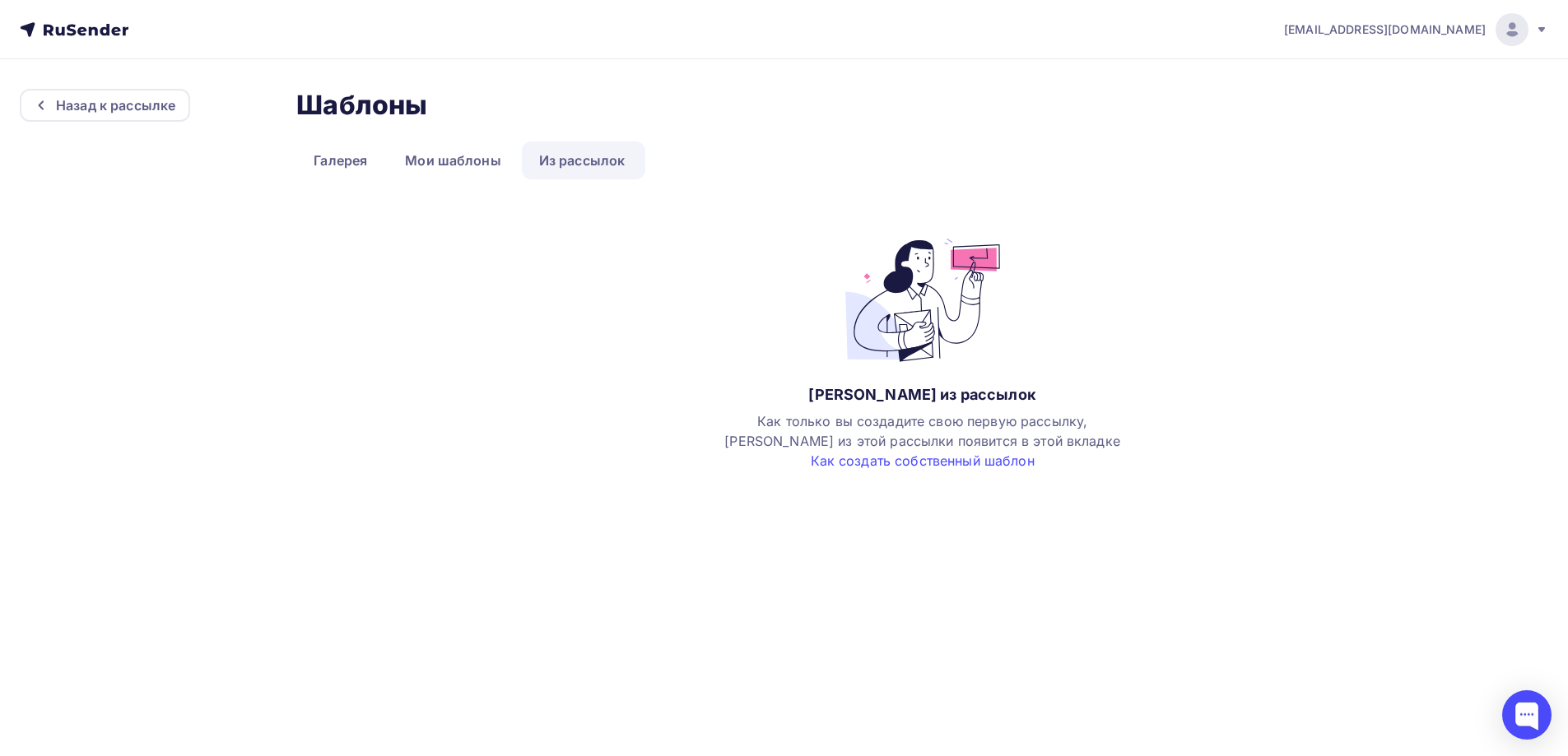
scroll to position [0, 0]
click at [334, 146] on link "Галерея" at bounding box center [340, 161] width 88 height 38
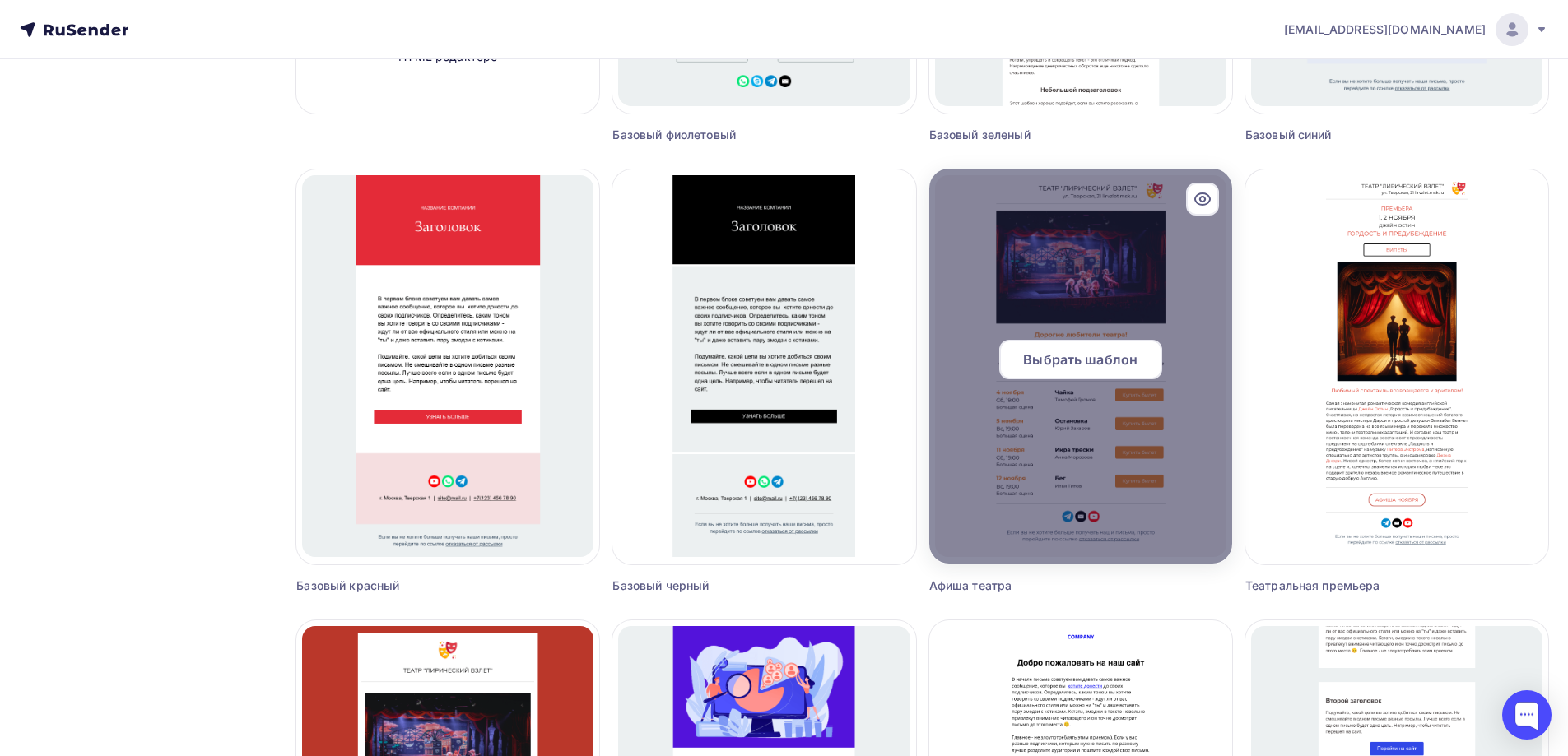
scroll to position [932, 0]
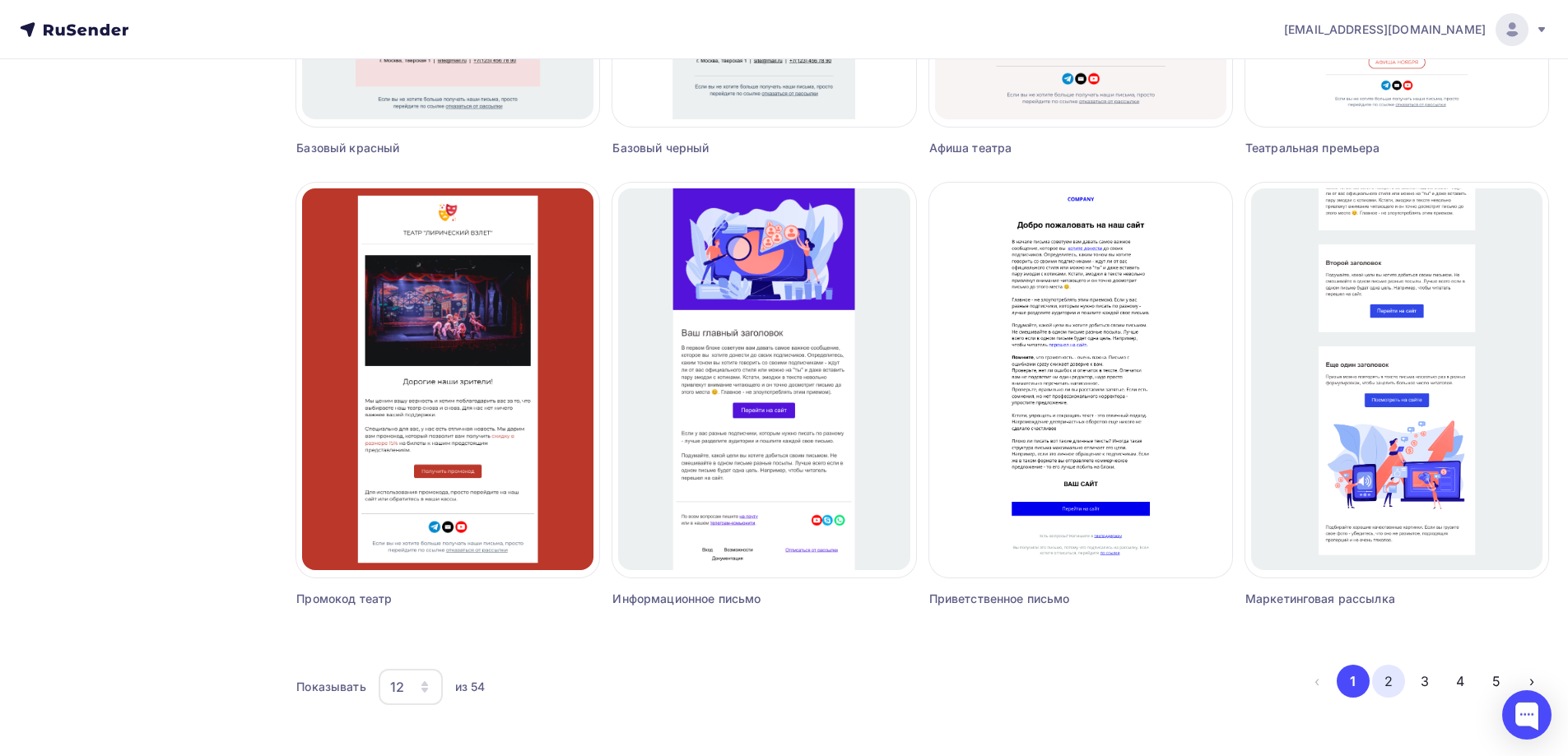
click at [1389, 675] on button "2" at bounding box center [1388, 681] width 33 height 33
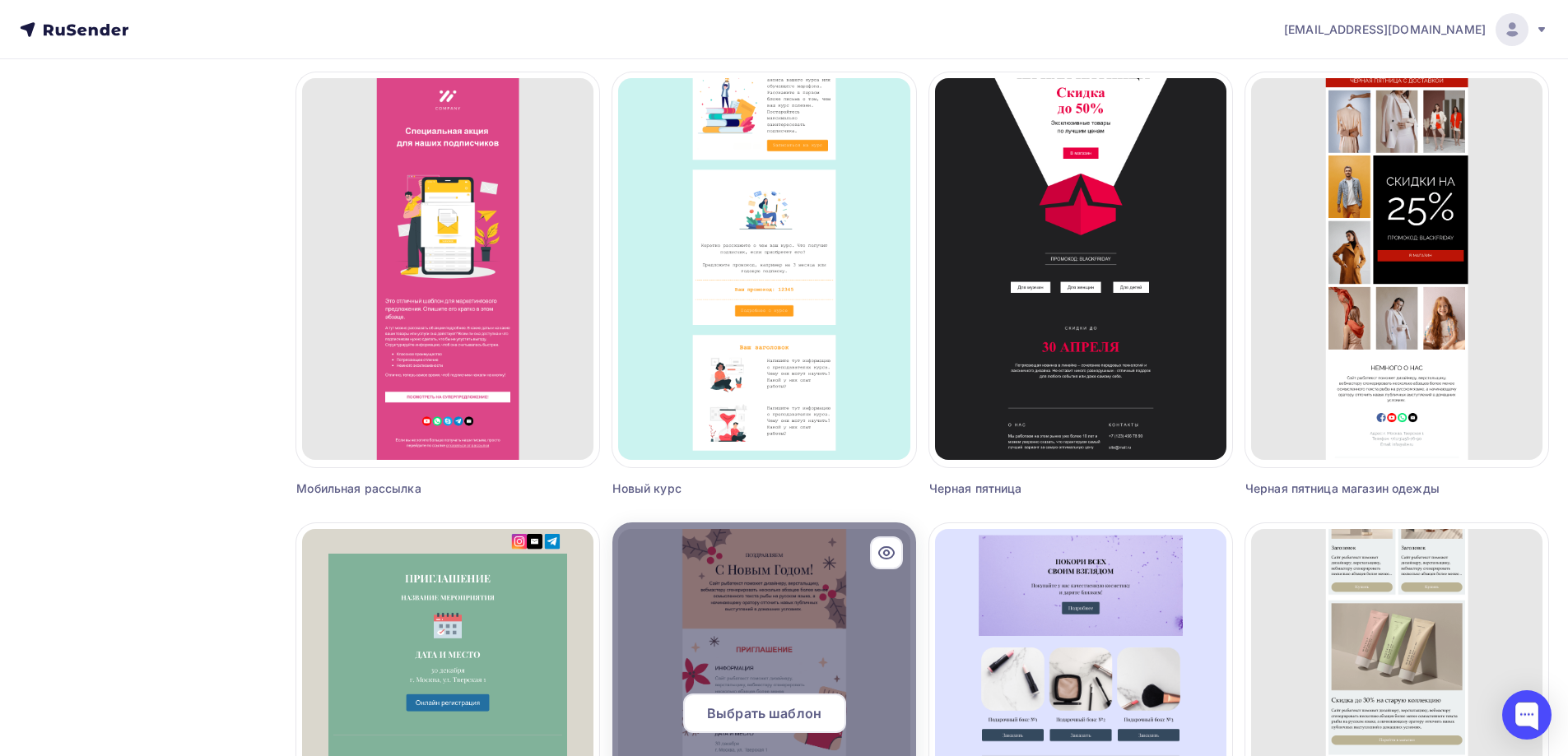
scroll to position [520, 0]
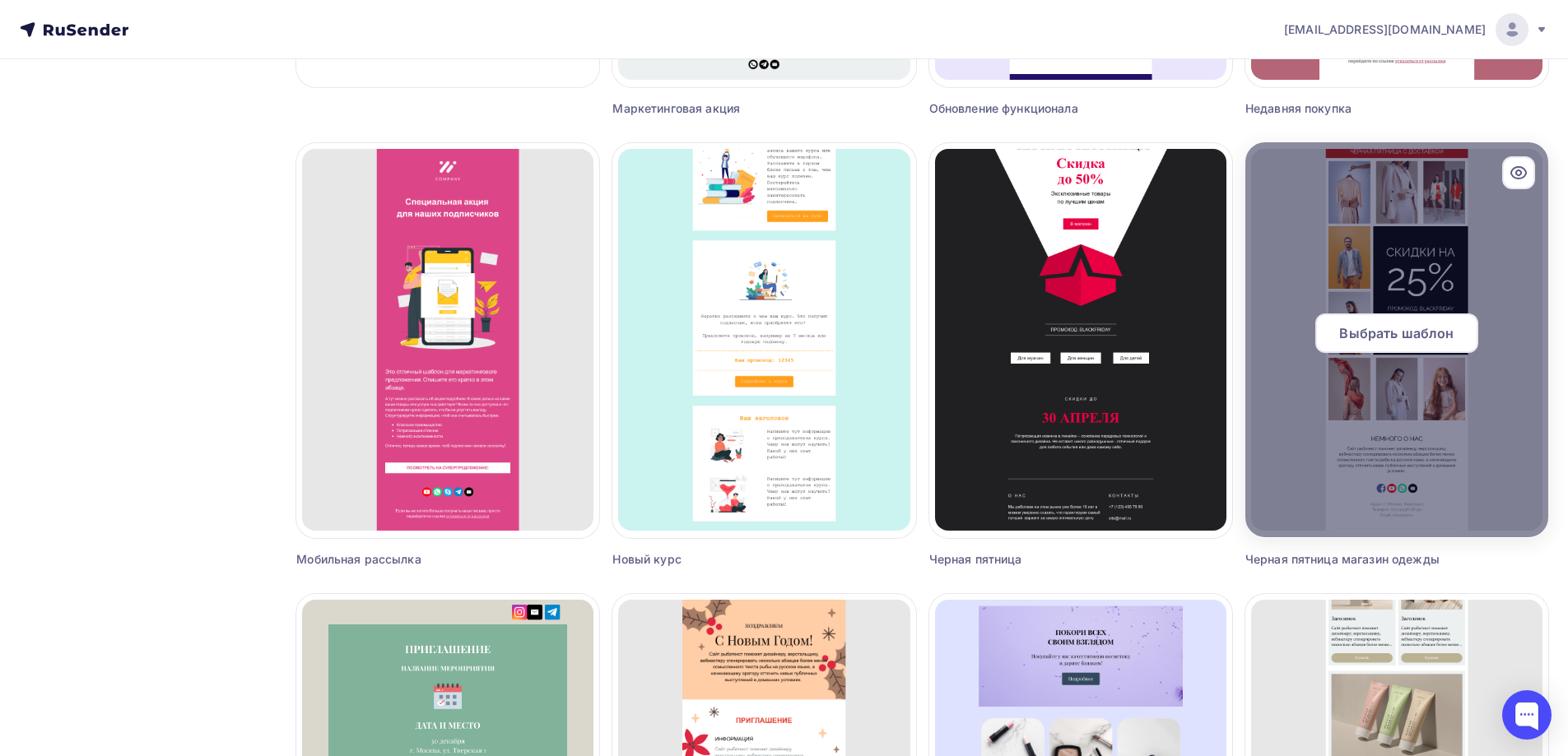
click at [1420, 336] on span "Выбрать шаблон" at bounding box center [1396, 333] width 115 height 20
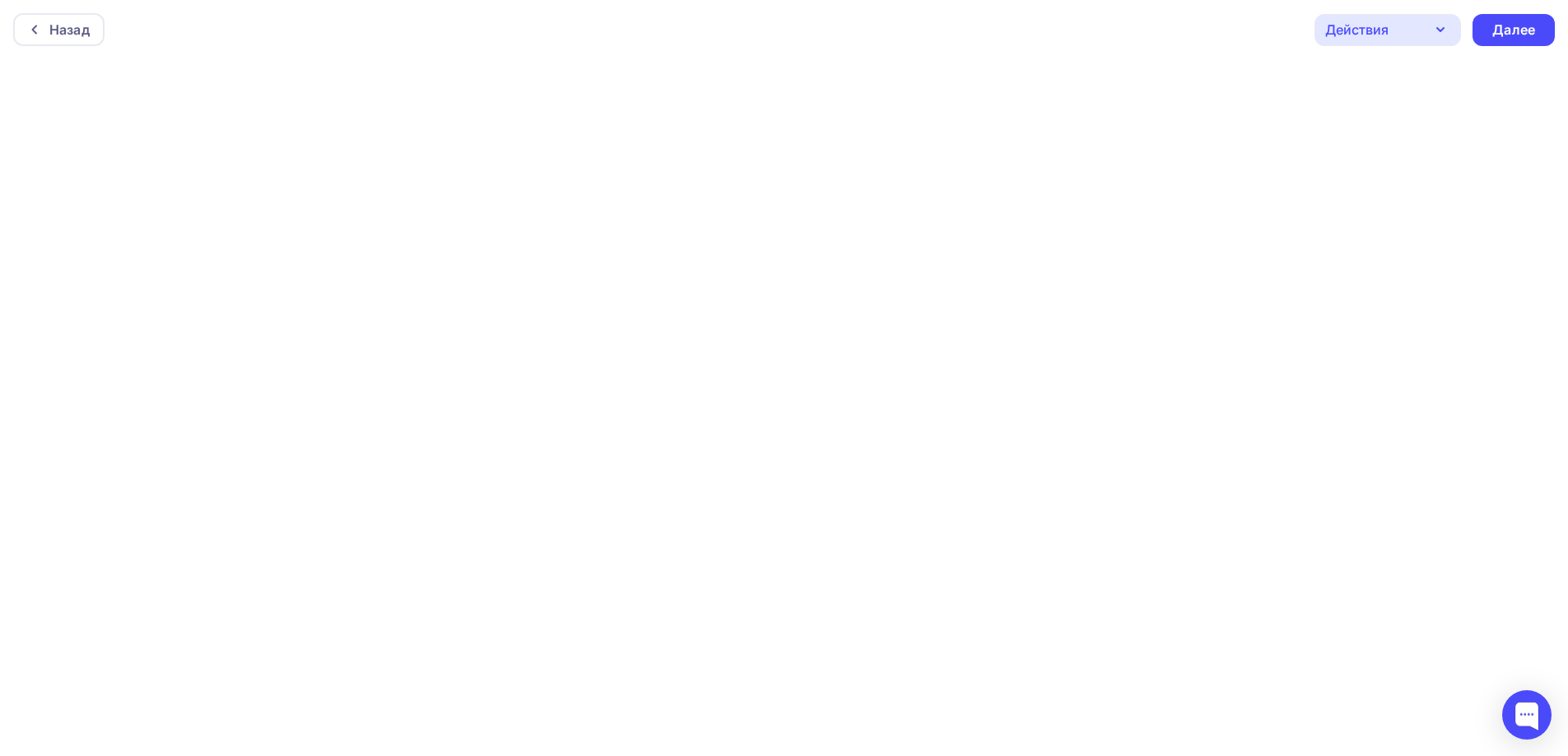
click at [1437, 22] on icon "button" at bounding box center [1441, 30] width 20 height 20
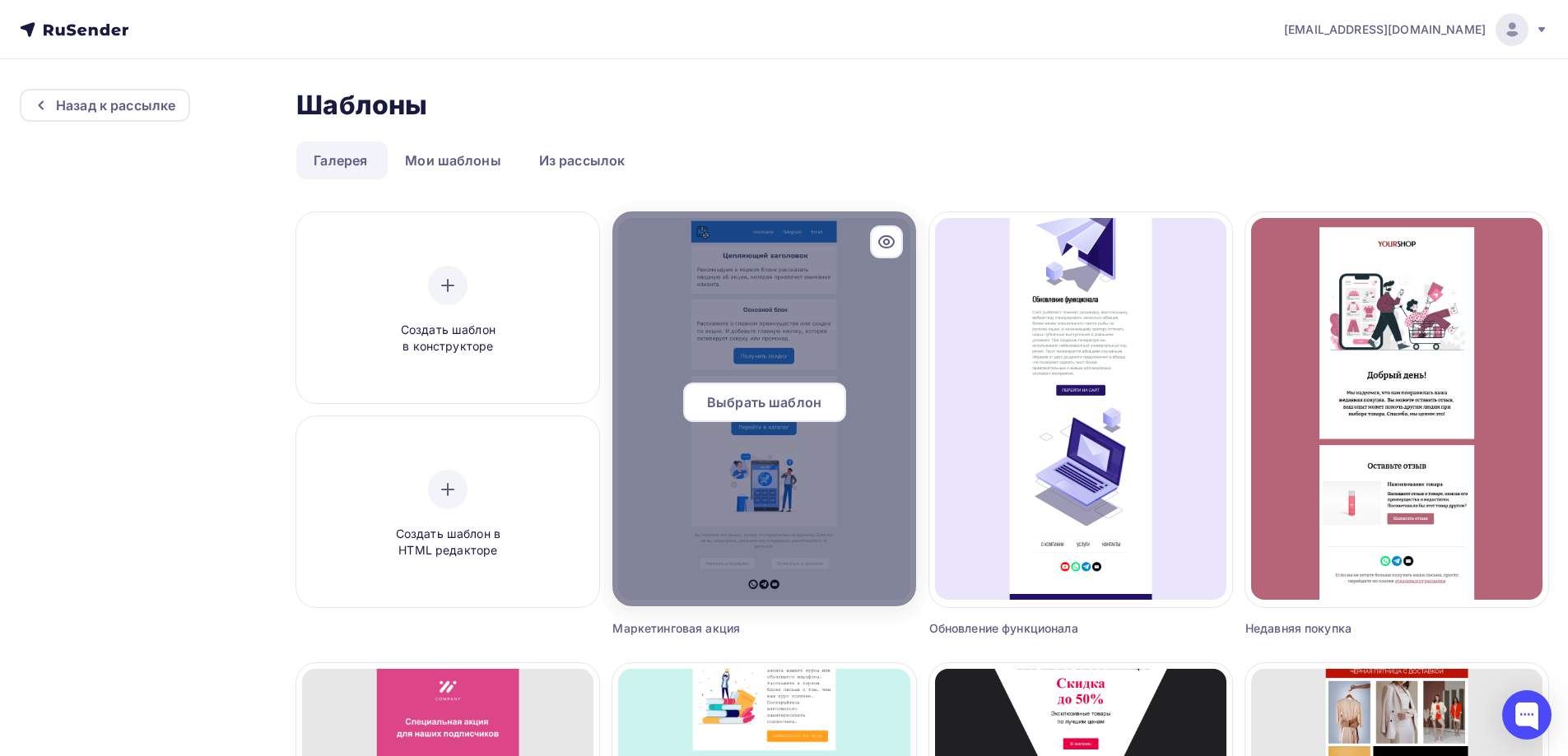
click at [764, 417] on div "Выбрать шаблон" at bounding box center [764, 401] width 163 height 39
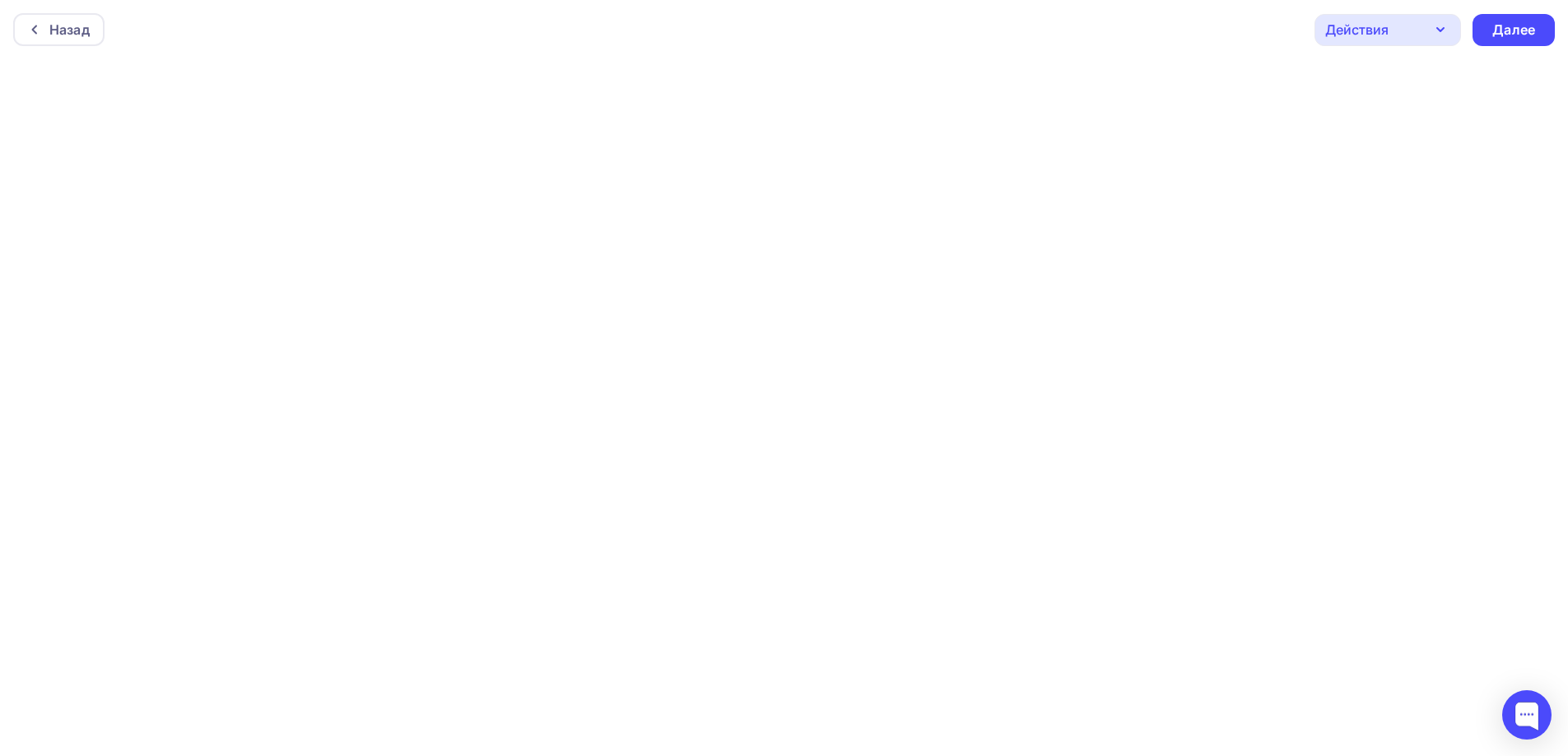
click at [1399, 23] on div "Действия" at bounding box center [1387, 29] width 147 height 32
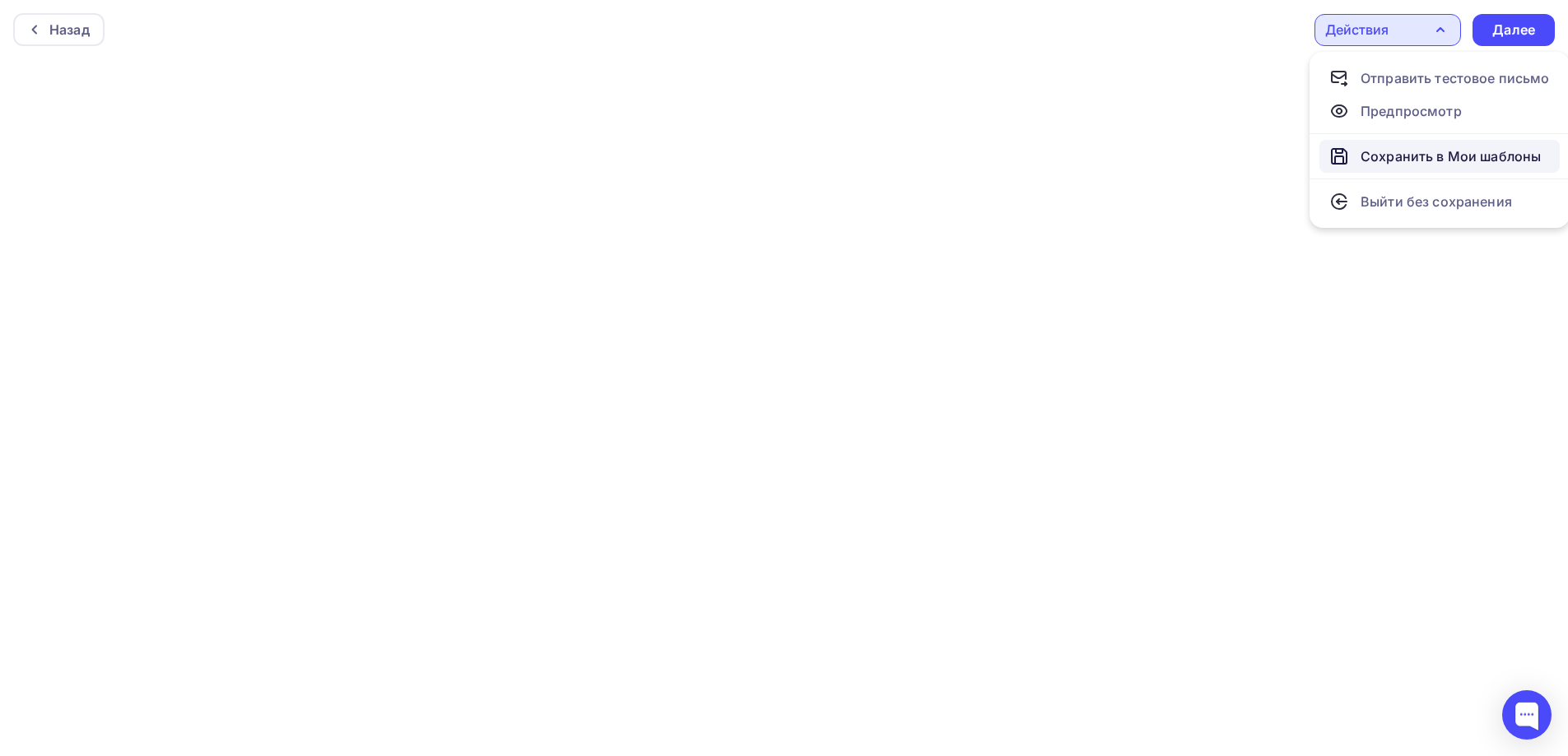
click at [1395, 150] on div "Сохранить в Мои шаблоны" at bounding box center [1451, 156] width 180 height 20
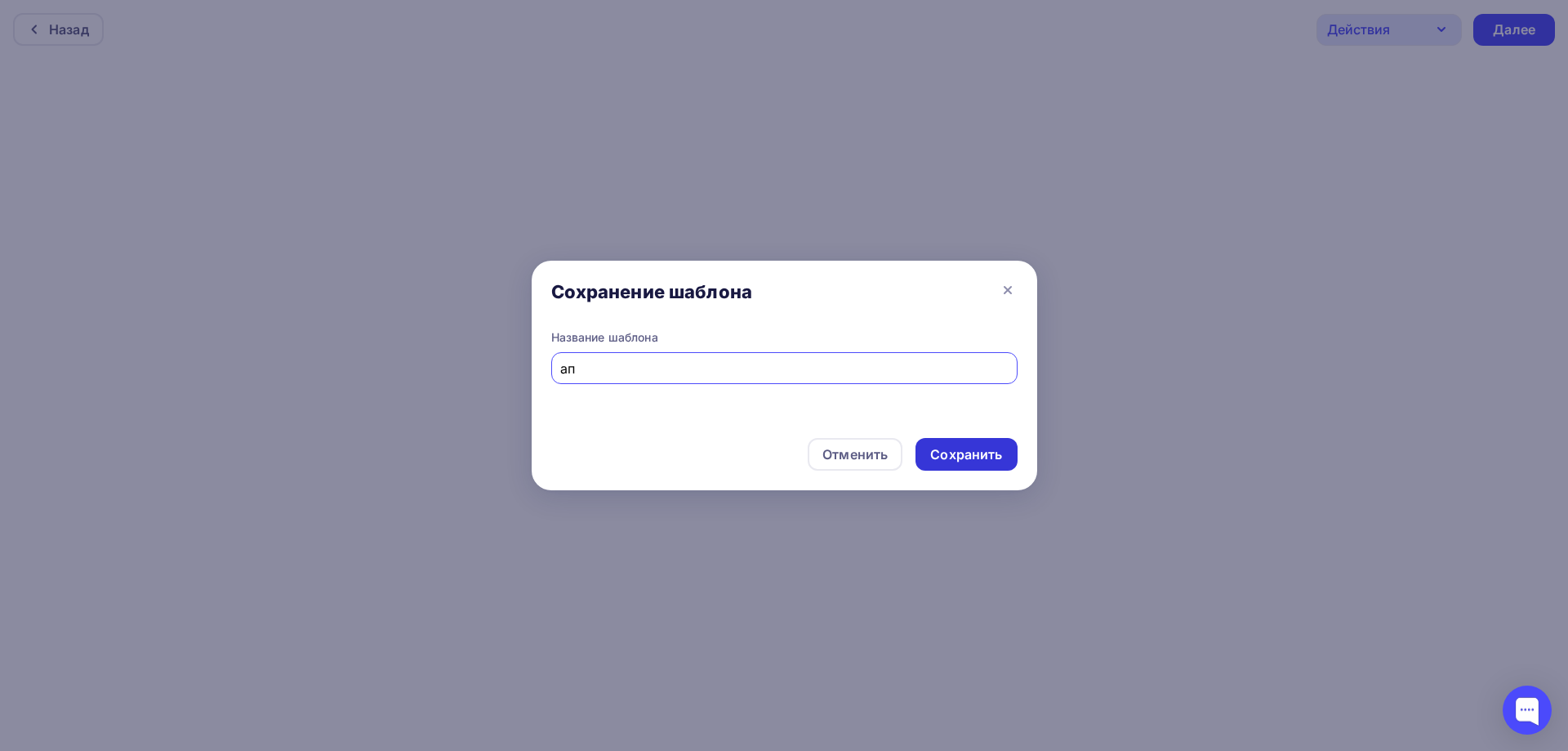
type input "ап"
click at [938, 453] on div "Сохранить" at bounding box center [966, 455] width 72 height 19
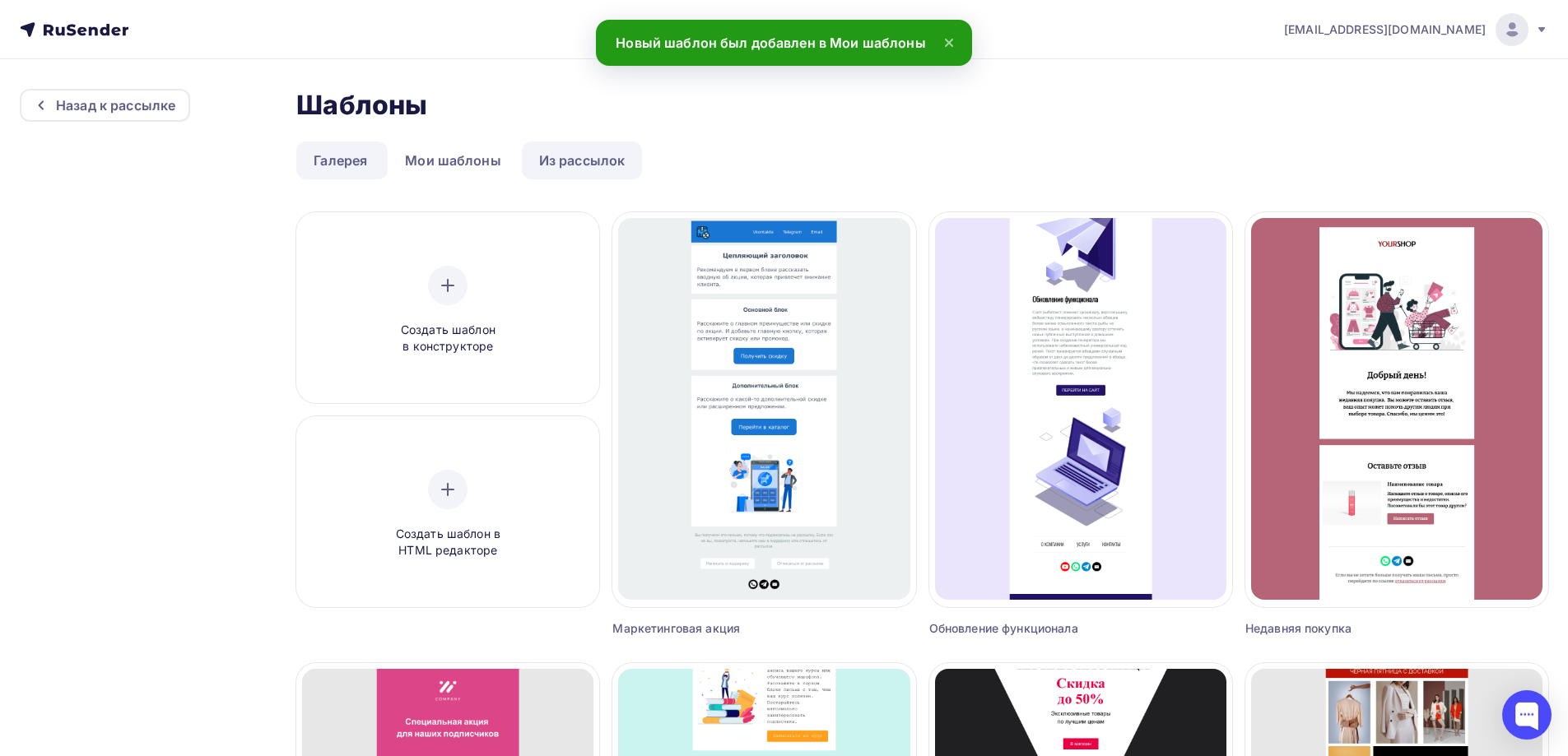
click at [627, 159] on link "Из рассылок" at bounding box center [582, 161] width 121 height 38
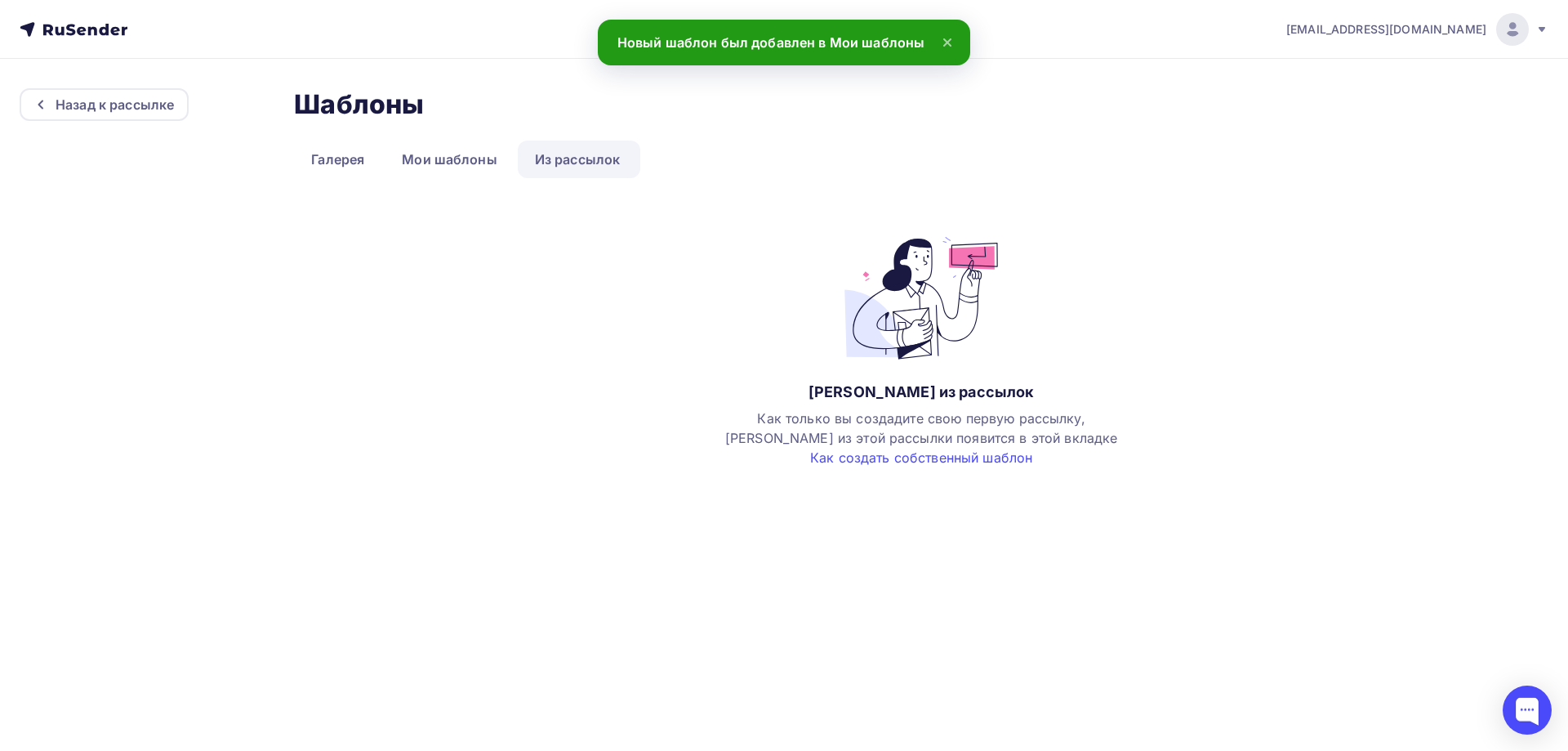
click at [1545, 26] on icon at bounding box center [1542, 29] width 13 height 13
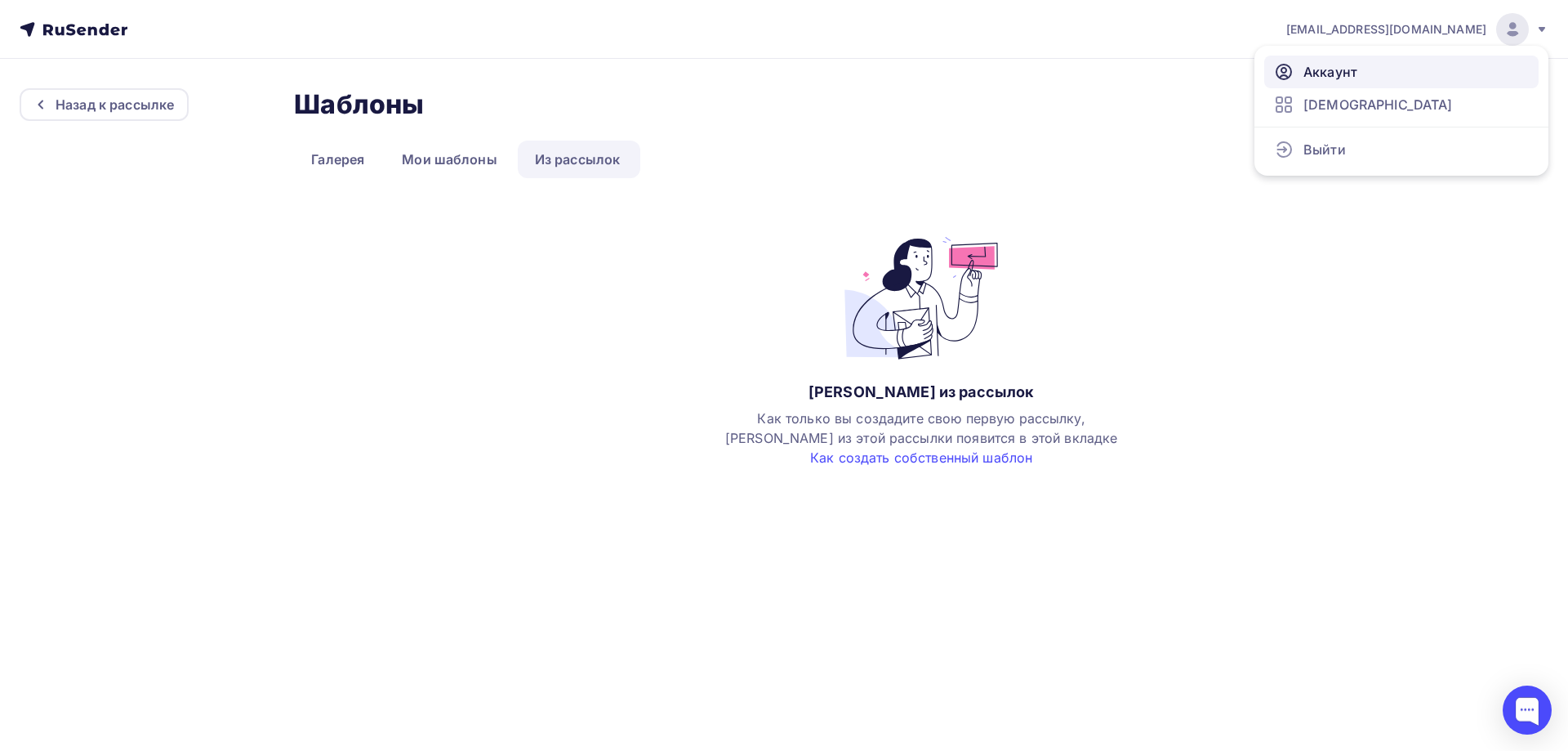
click at [1319, 68] on span "Аккаунт" at bounding box center [1330, 72] width 54 height 20
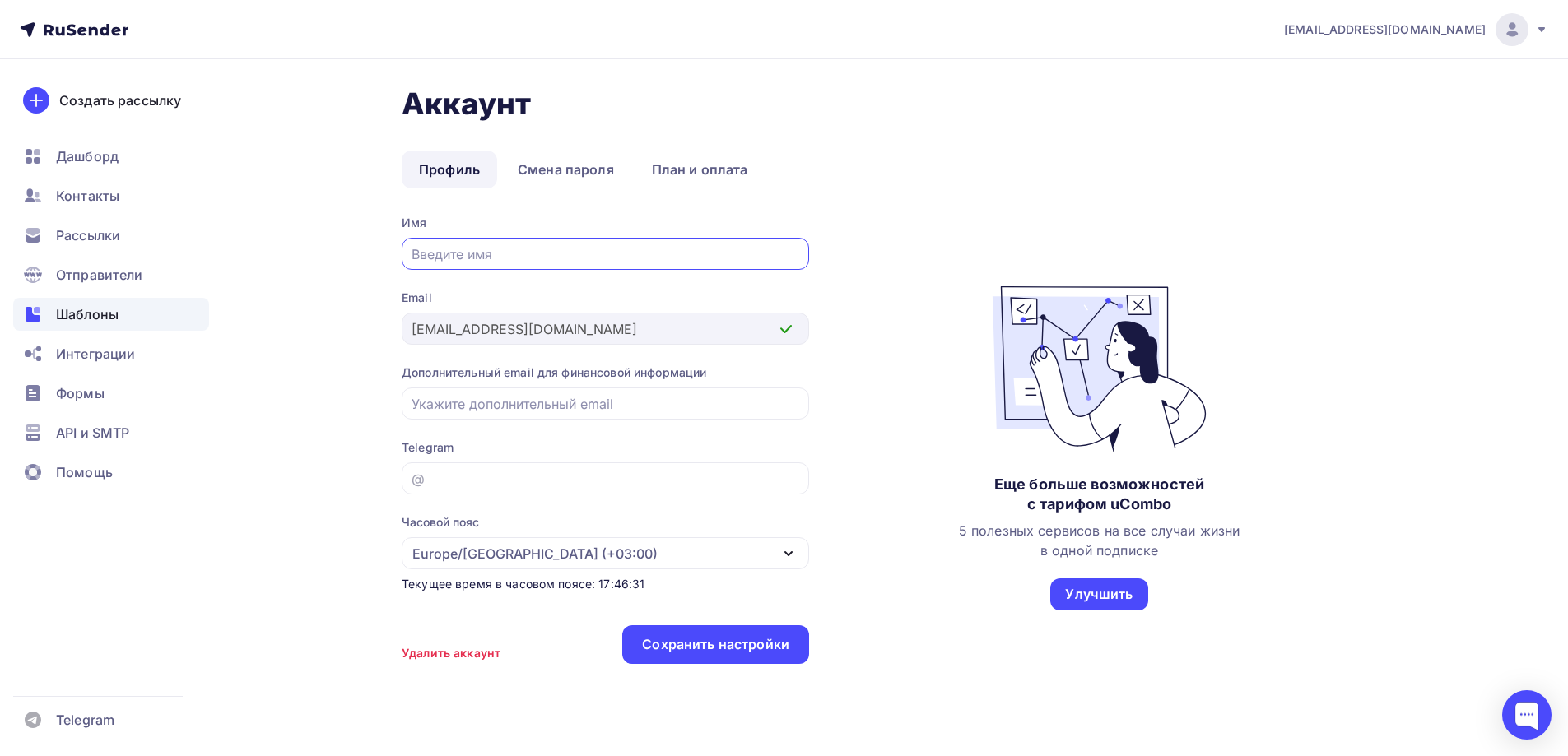
click at [89, 323] on span "Шаблоны" at bounding box center [86, 315] width 63 height 20
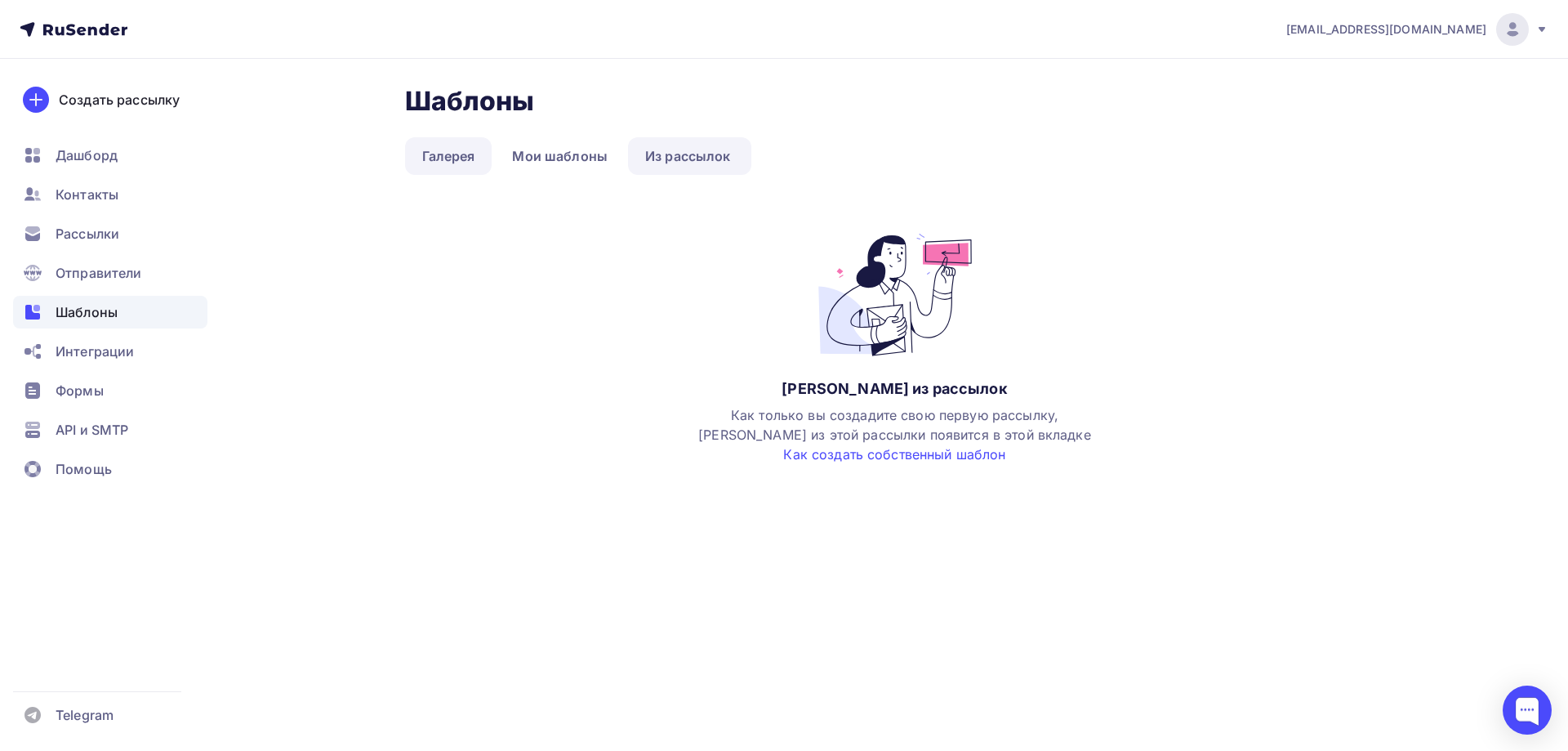
click at [449, 151] on link "Галерея" at bounding box center [449, 156] width 88 height 38
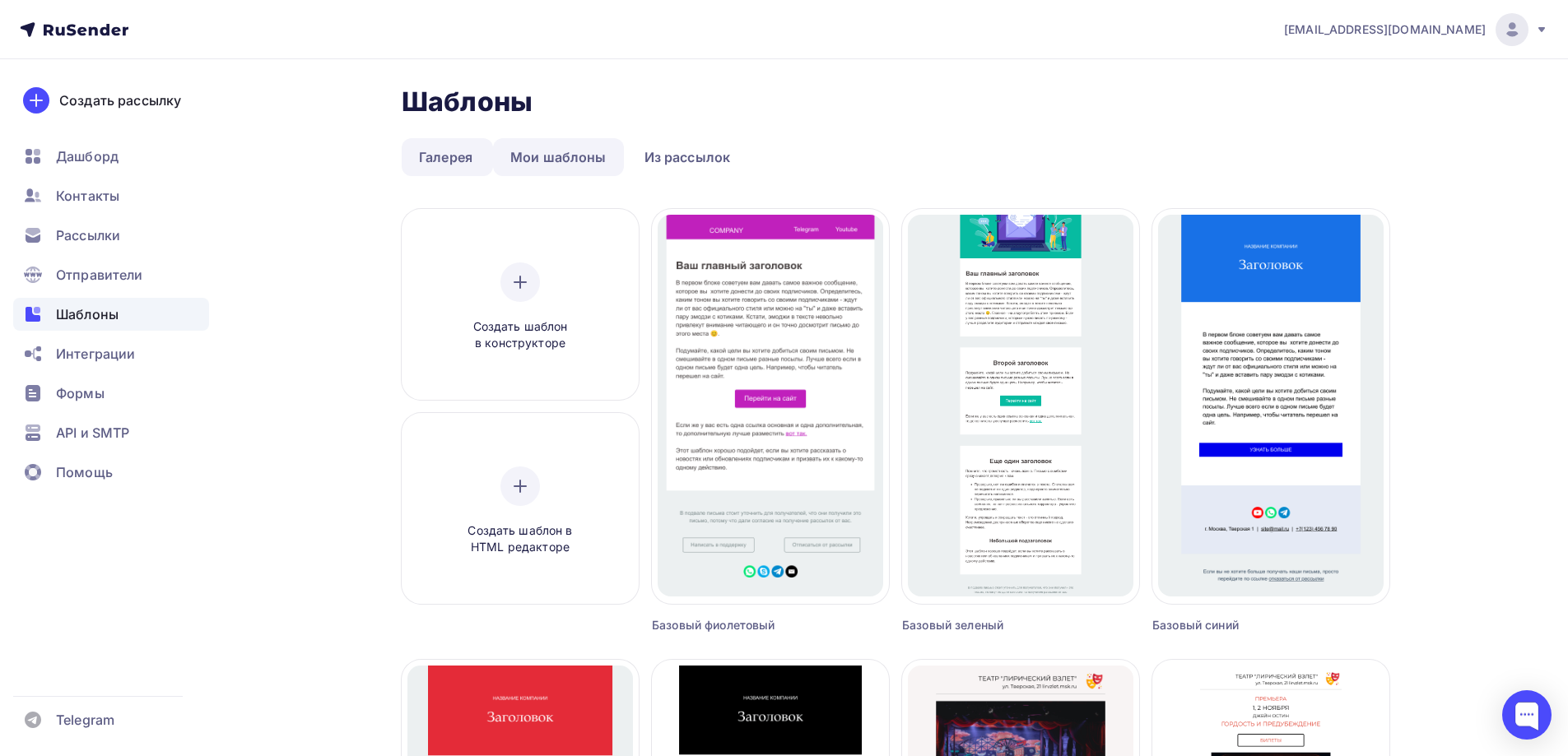
click at [553, 154] on link "Мои шаблоны" at bounding box center [559, 157] width 131 height 38
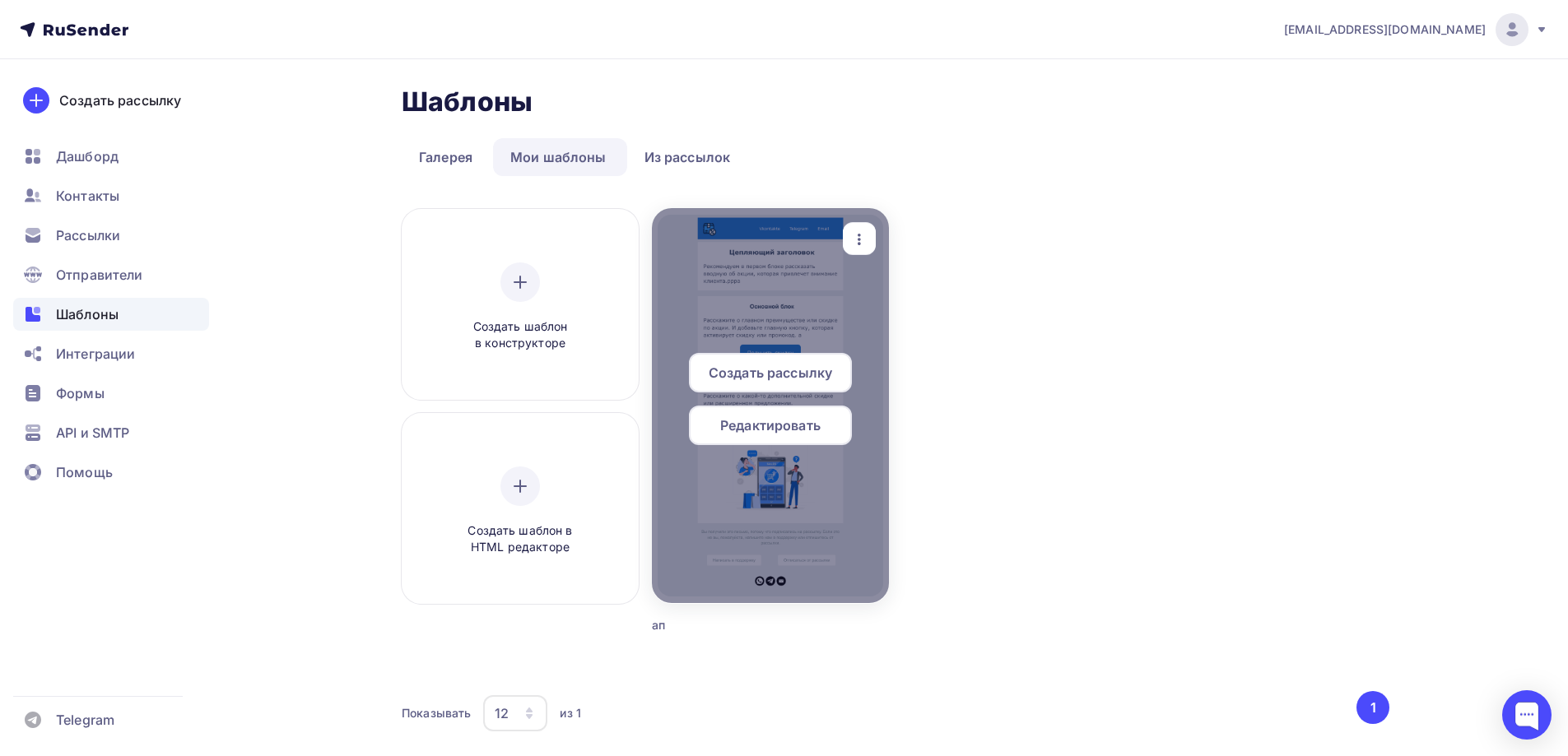
click at [865, 237] on icon "button" at bounding box center [859, 239] width 20 height 20
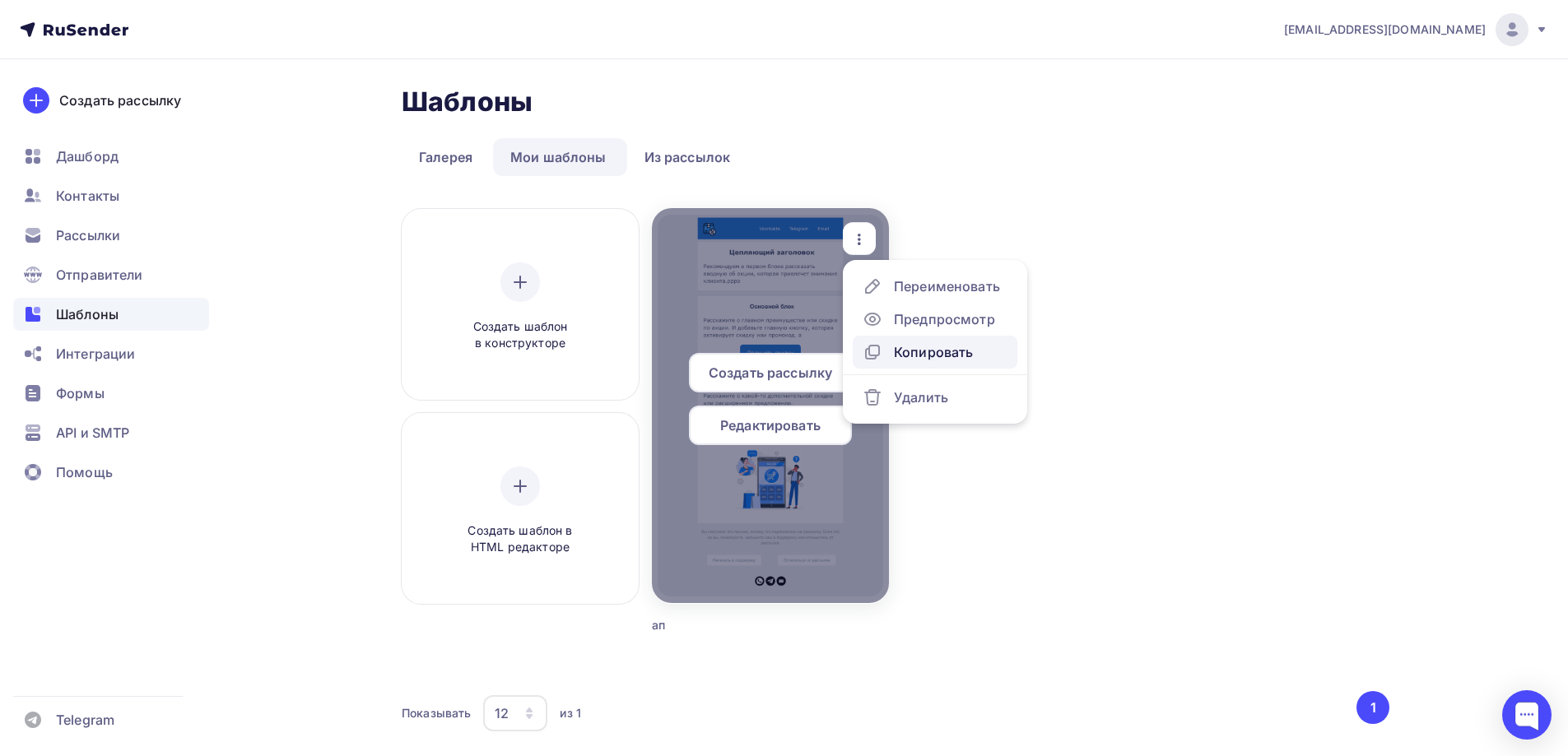
click at [908, 352] on div "Копировать" at bounding box center [933, 352] width 79 height 20
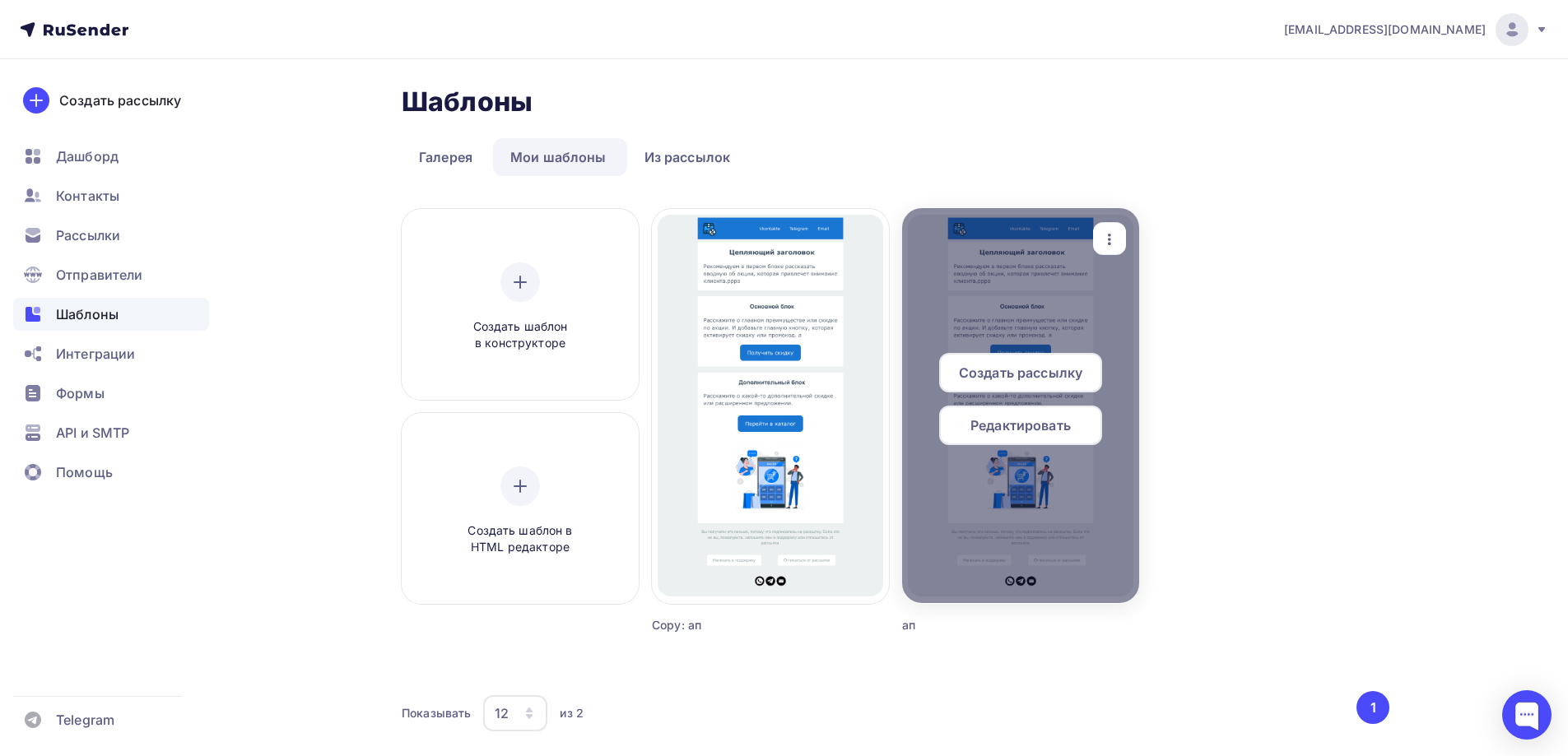
click at [1113, 229] on icon "button" at bounding box center [1109, 239] width 20 height 20
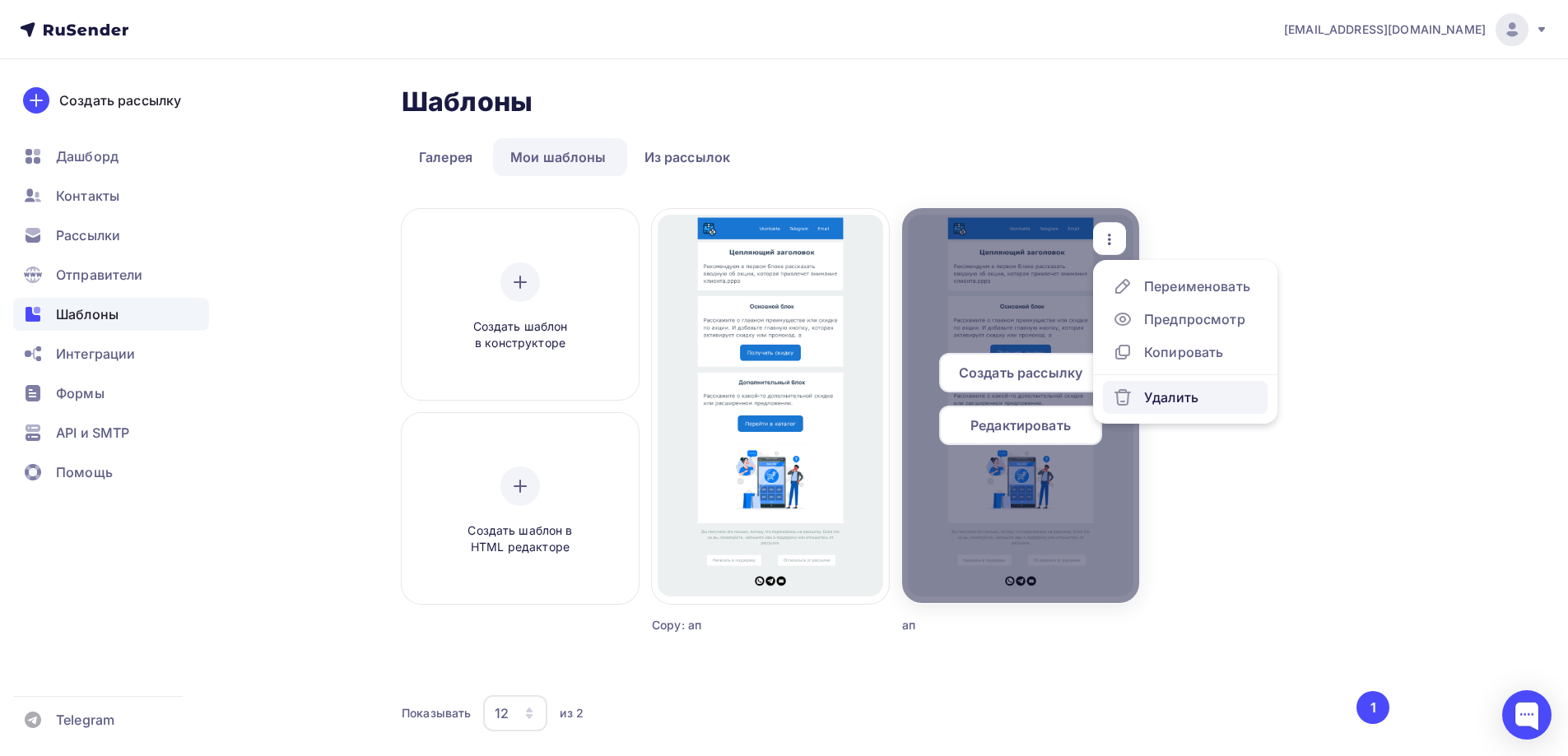
click at [1138, 408] on link "Удалить" at bounding box center [1185, 398] width 165 height 33
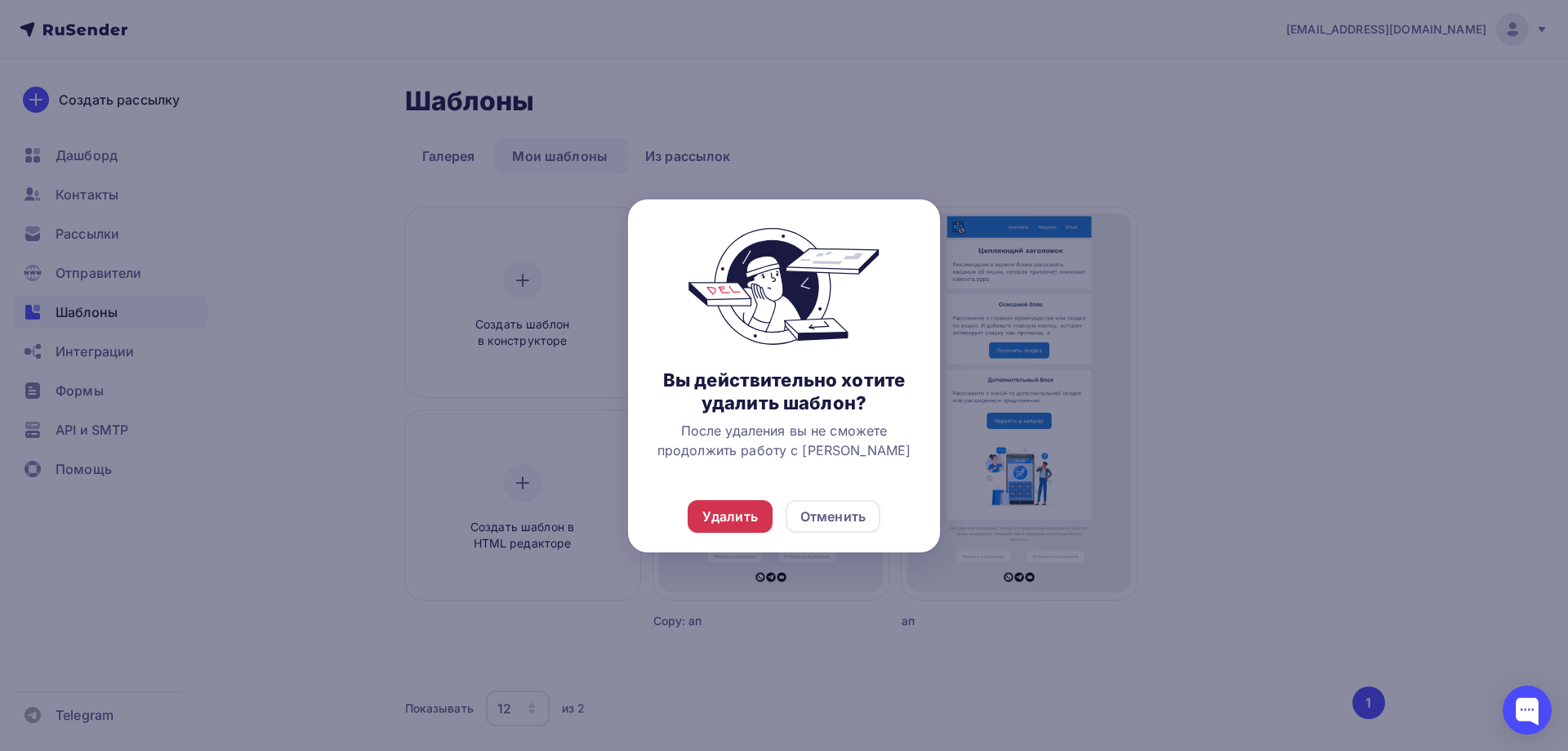
click at [749, 506] on div "Удалить" at bounding box center [730, 516] width 85 height 33
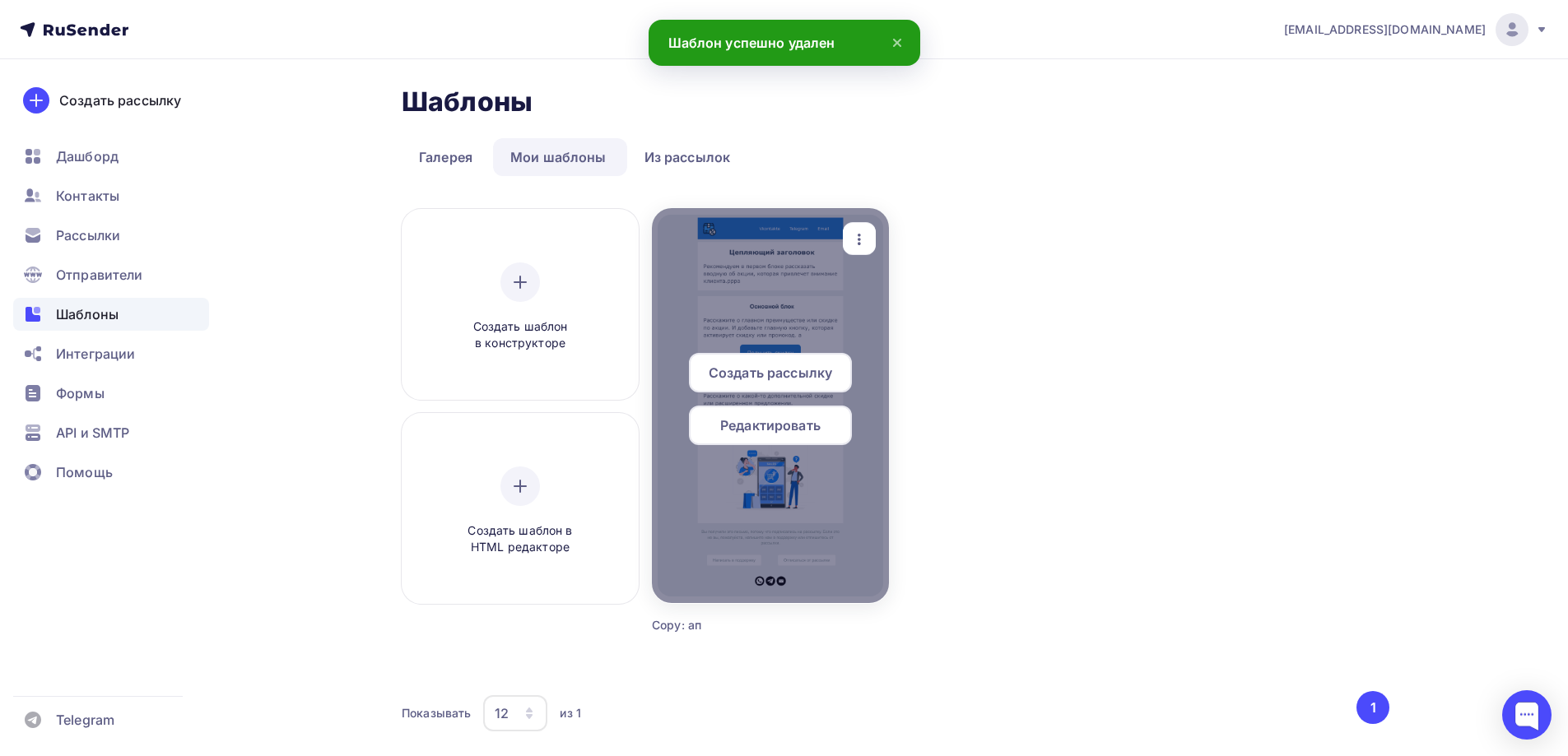
click at [864, 233] on icon "button" at bounding box center [859, 239] width 20 height 20
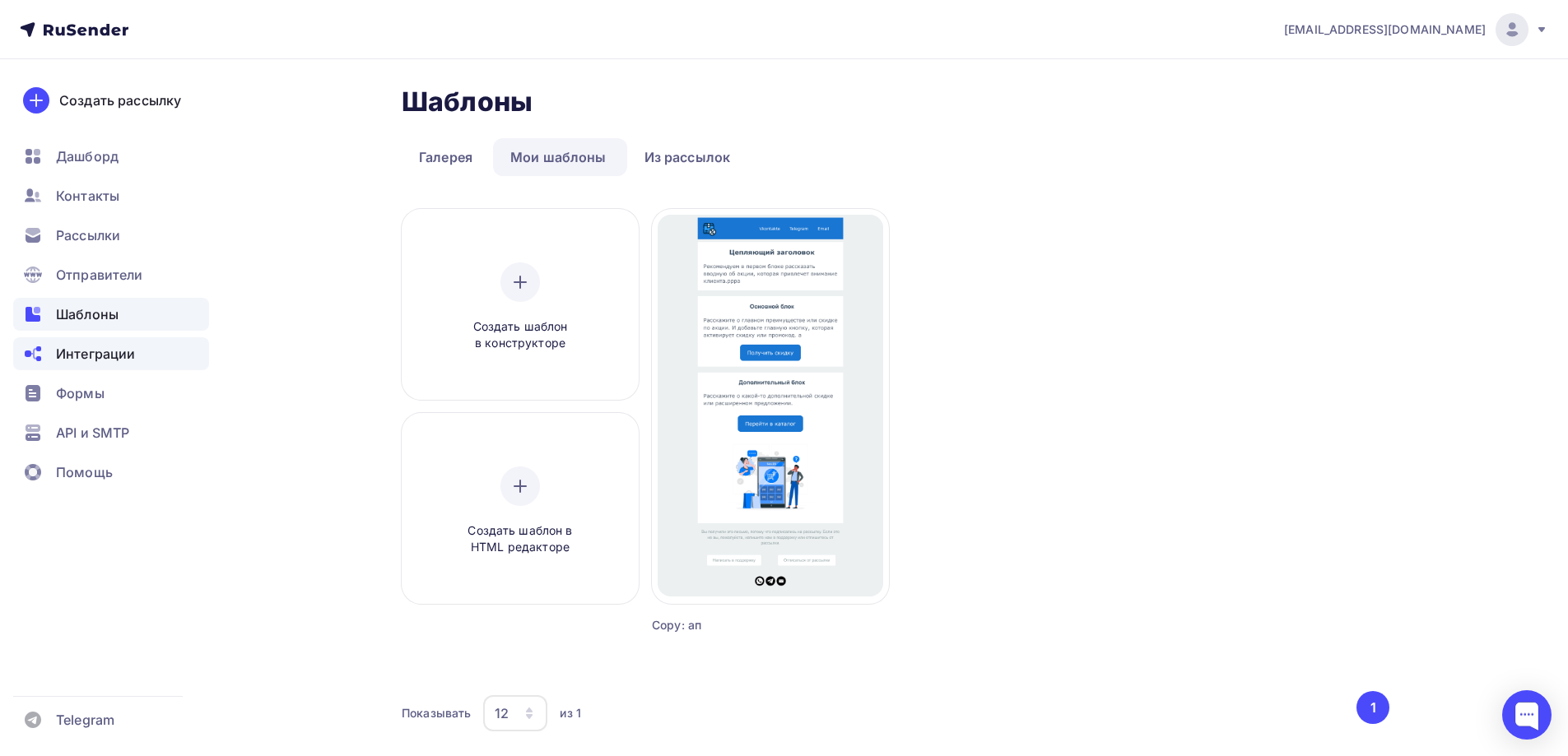
click at [72, 342] on div "Интеграции" at bounding box center [110, 354] width 196 height 33
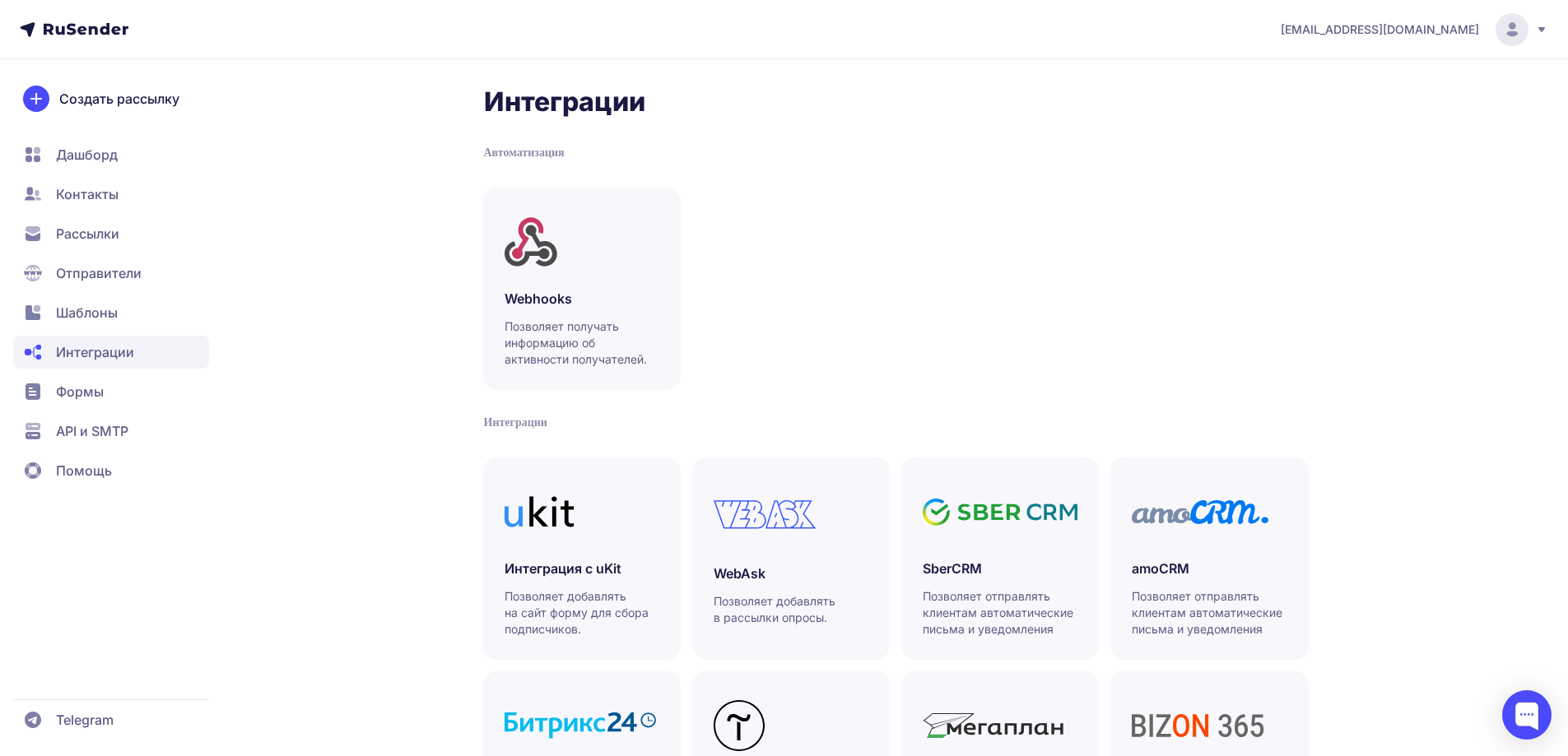
click at [81, 389] on span "Формы" at bounding box center [79, 392] width 47 height 20
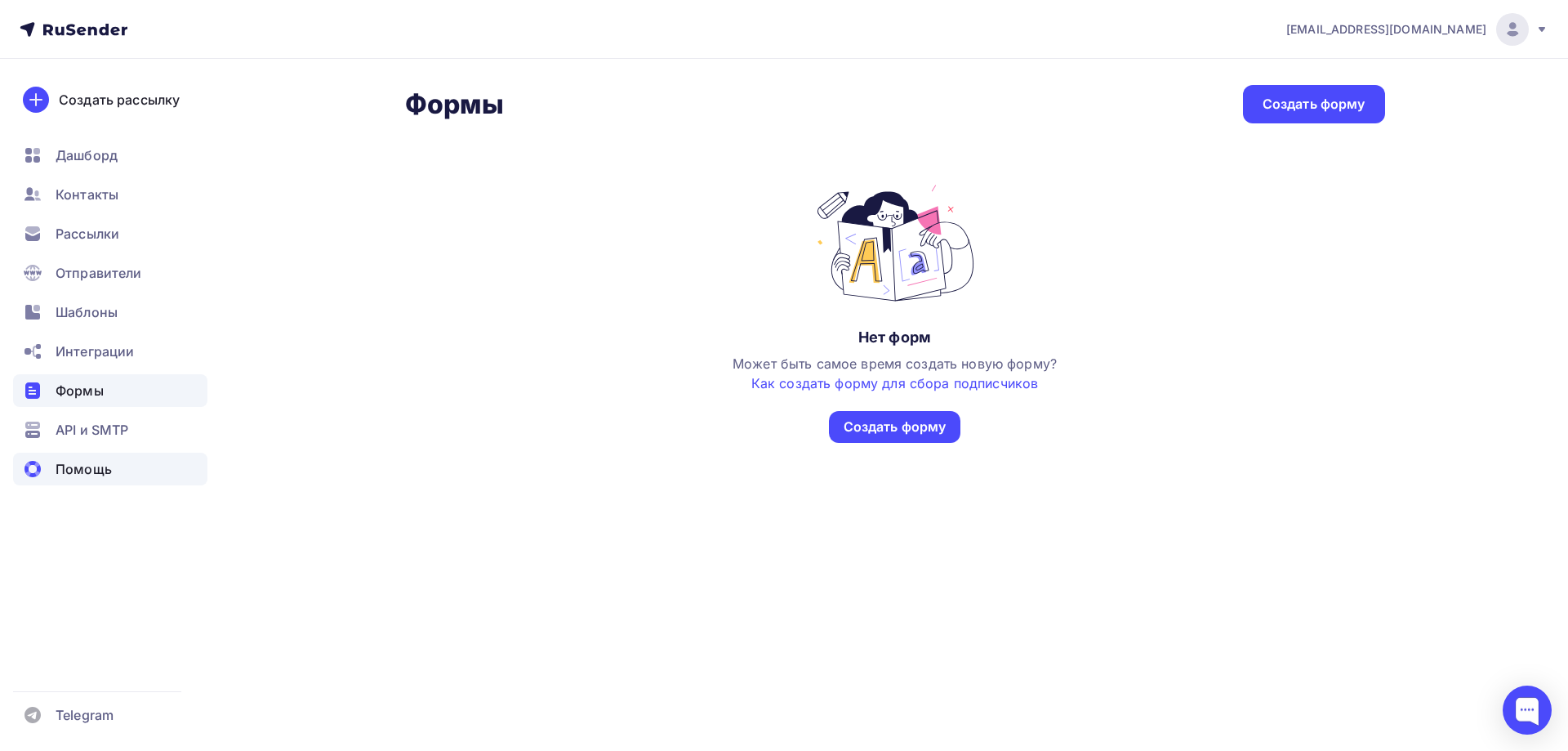
click at [83, 463] on span "Помощь" at bounding box center [83, 469] width 56 height 20
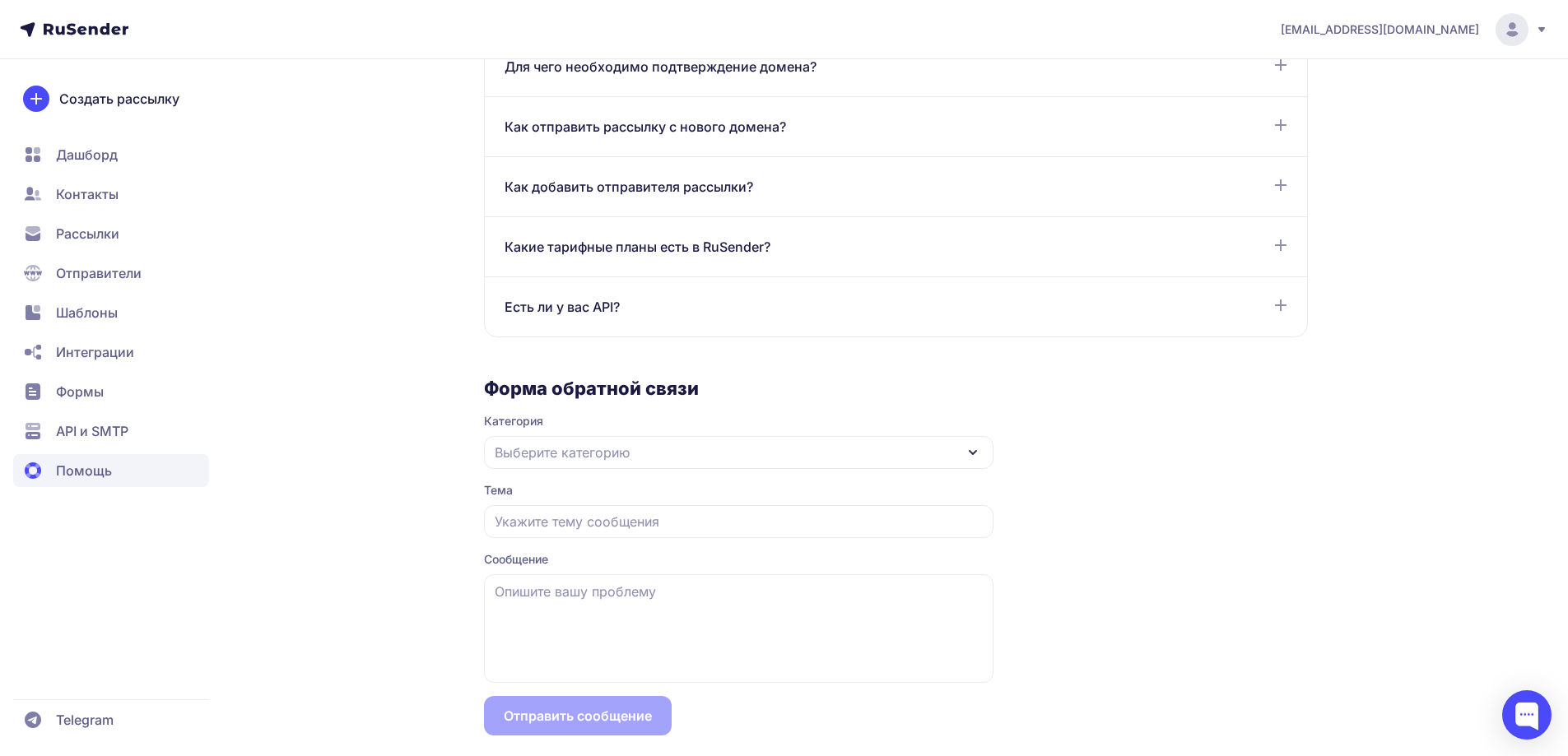
scroll to position [1287, 0]
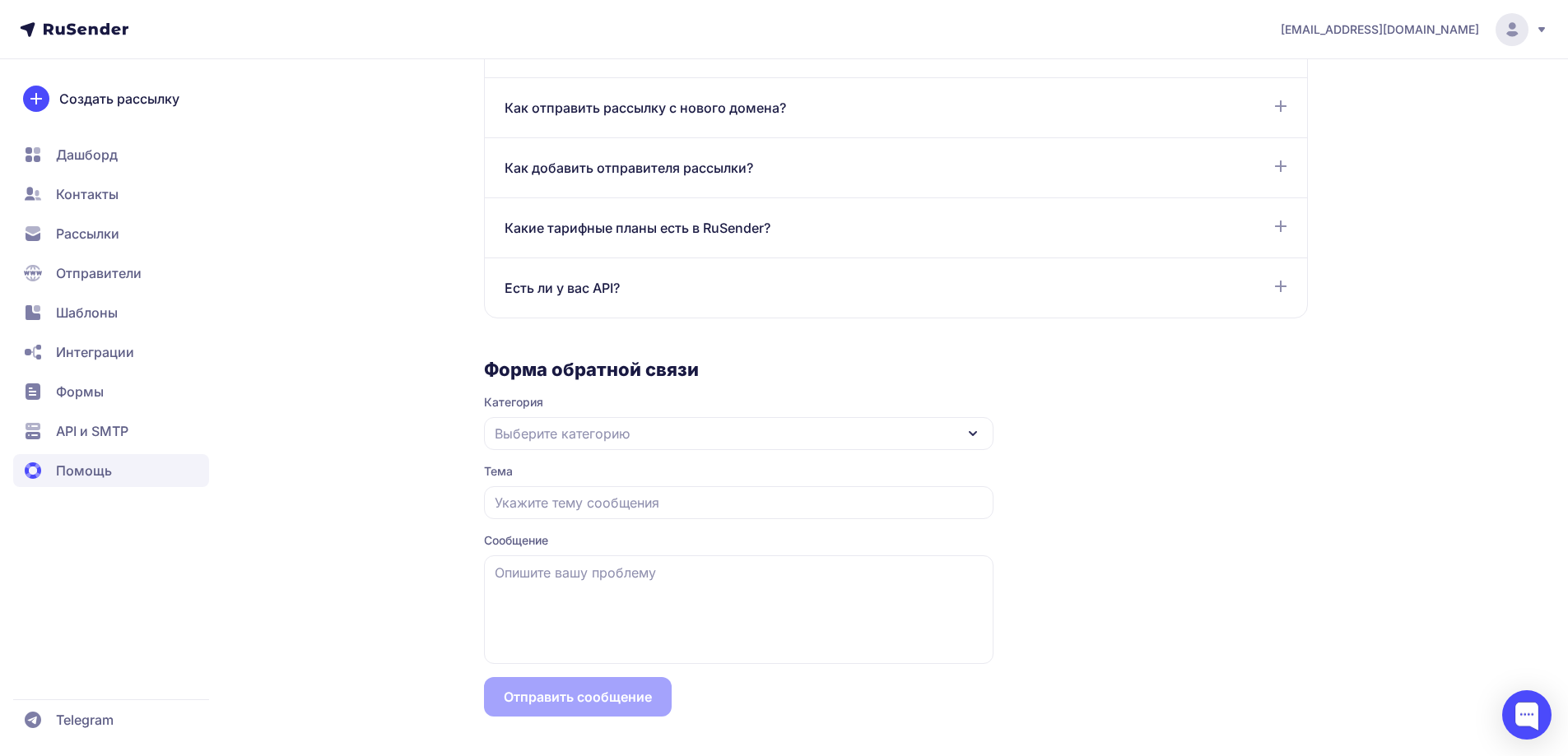
click at [908, 437] on div "Выберите категорию" at bounding box center [739, 433] width 510 height 33
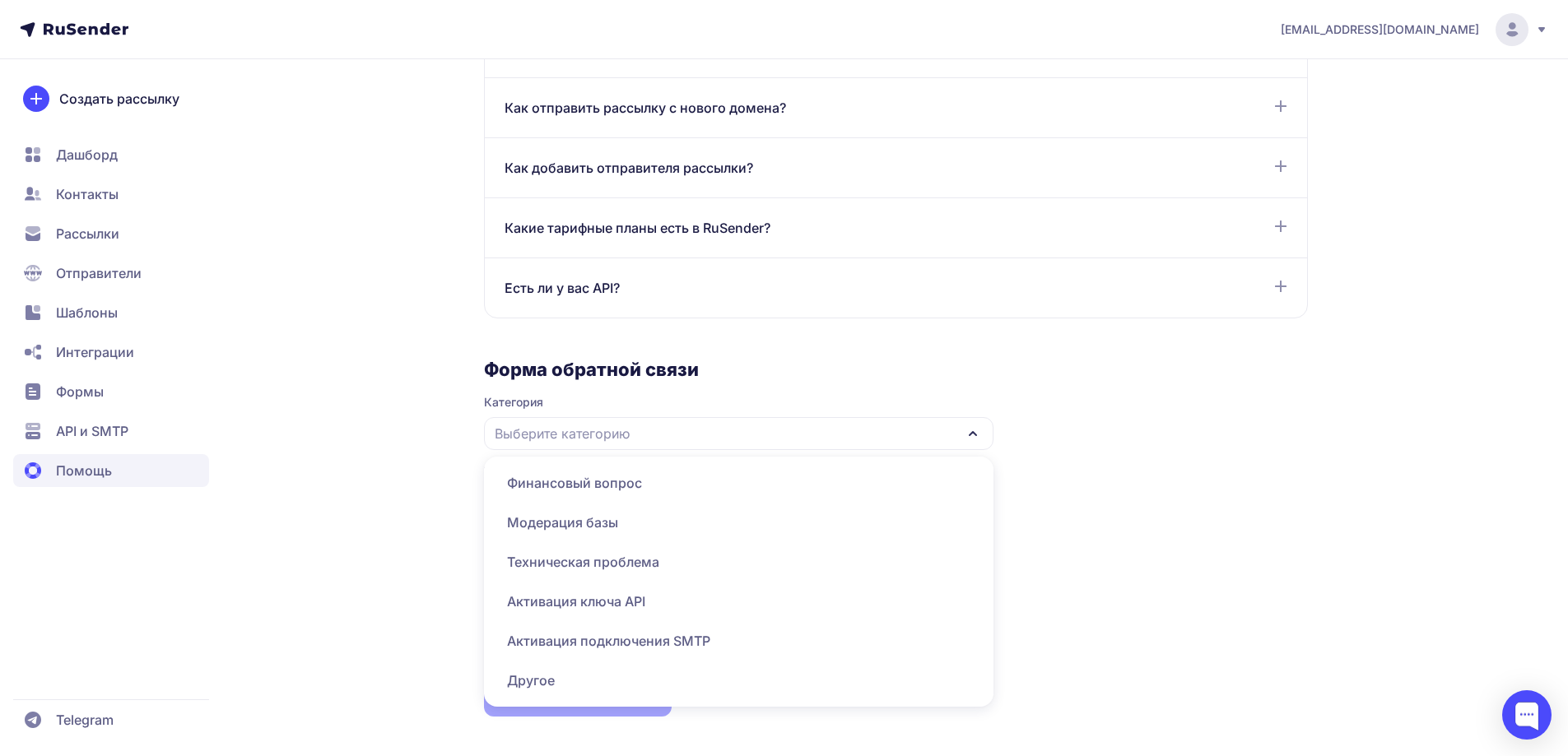
click at [147, 571] on div "Создать рассылку Дашборд Контакты Рассылки Отправители Шаблоны Интеграции Формы…" at bounding box center [111, 463] width 222 height 756
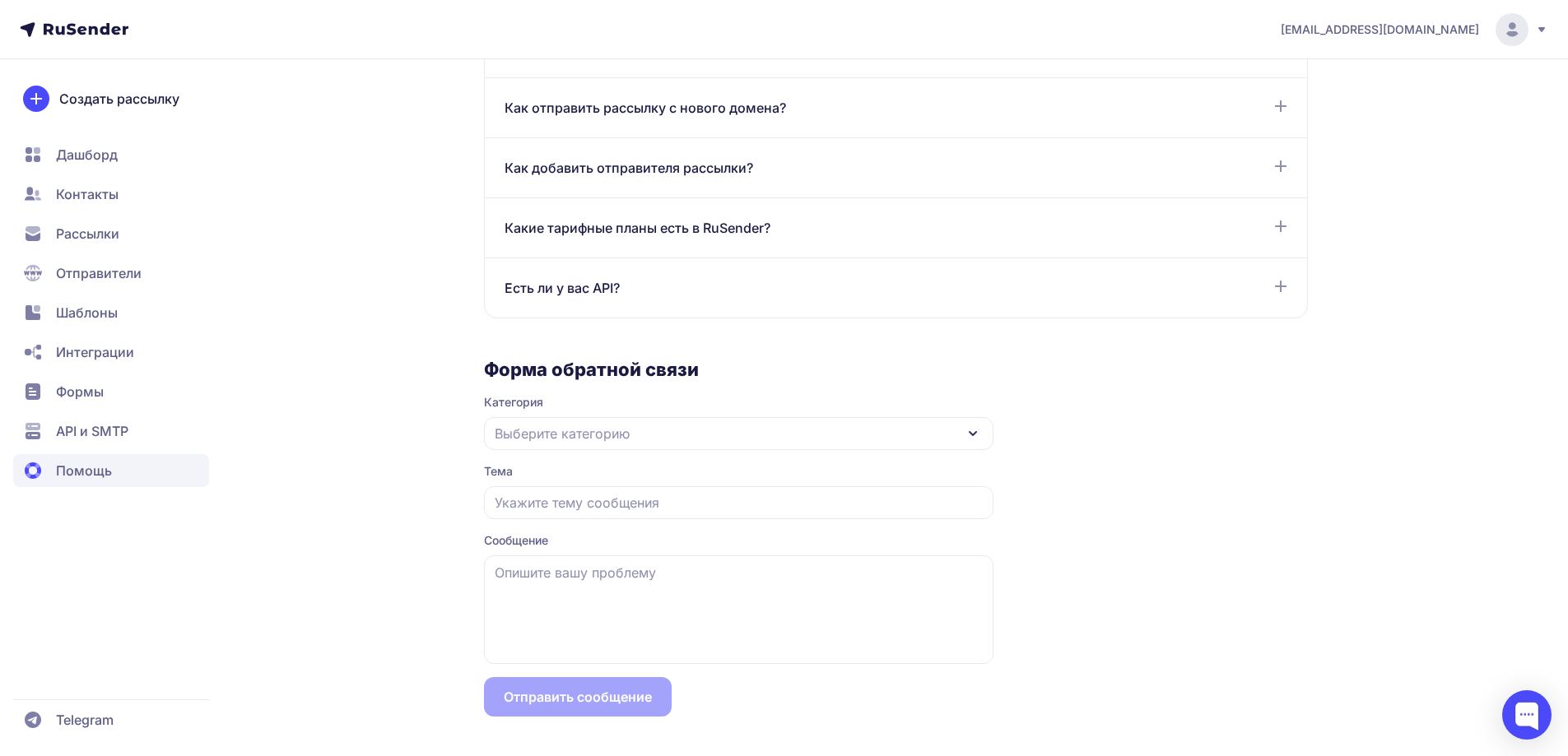
click at [93, 28] on icon at bounding box center [86, 28] width 85 height 12
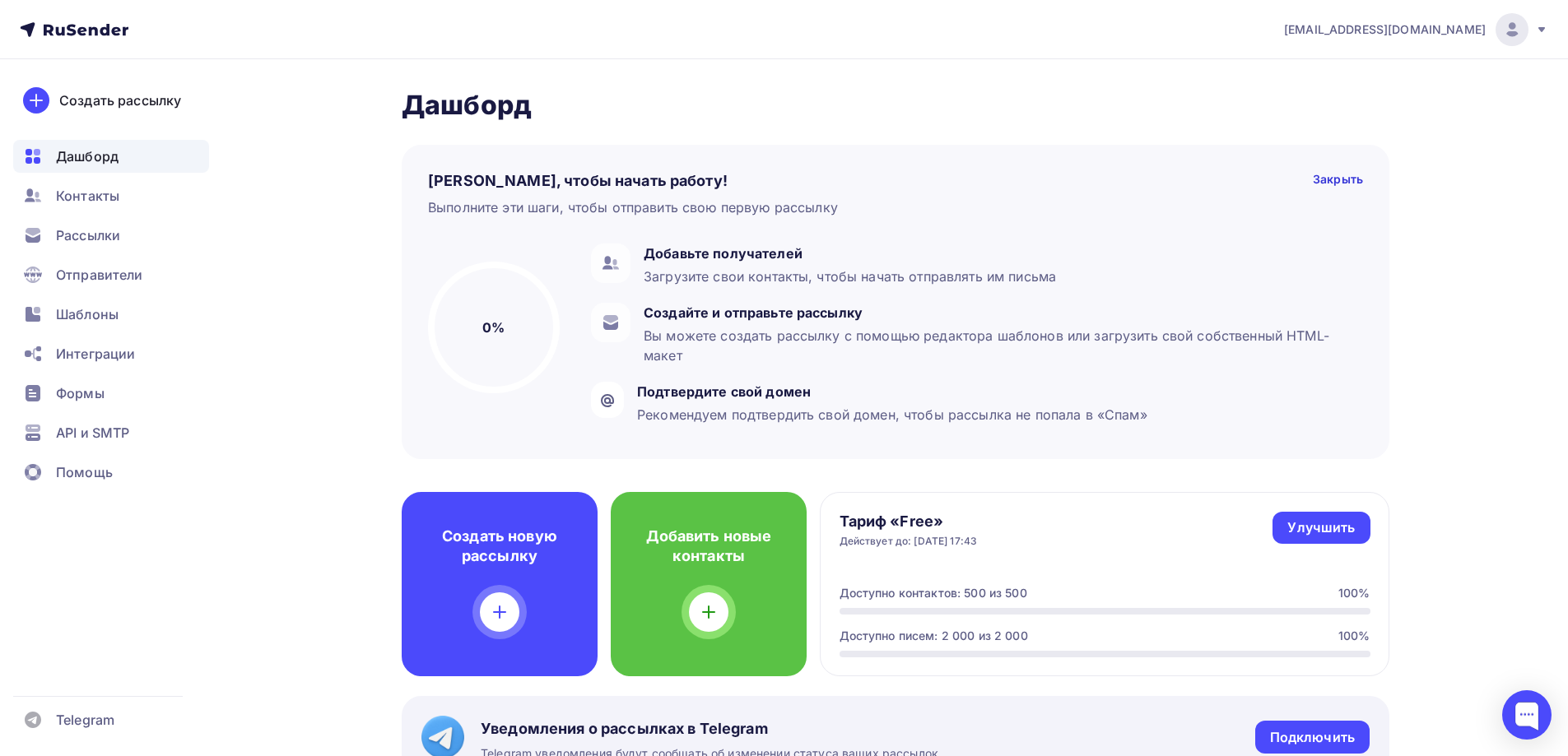
drag, startPoint x: 133, startPoint y: 30, endPoint x: 38, endPoint y: 24, distance: 95.2
click at [38, 24] on nav "[EMAIL_ADDRESS][DOMAIN_NAME] Аккаунт Тарифы Выйти Создать рассылку [GEOGRAPHIC_…" at bounding box center [784, 29] width 1568 height 59
drag, startPoint x: 137, startPoint y: 30, endPoint x: 66, endPoint y: 32, distance: 71.0
click at [66, 32] on nav "[EMAIL_ADDRESS][DOMAIN_NAME] Аккаунт Тарифы Выйти Создать рассылку [GEOGRAPHIC_…" at bounding box center [784, 29] width 1568 height 59
click at [1522, 704] on div at bounding box center [1526, 715] width 49 height 49
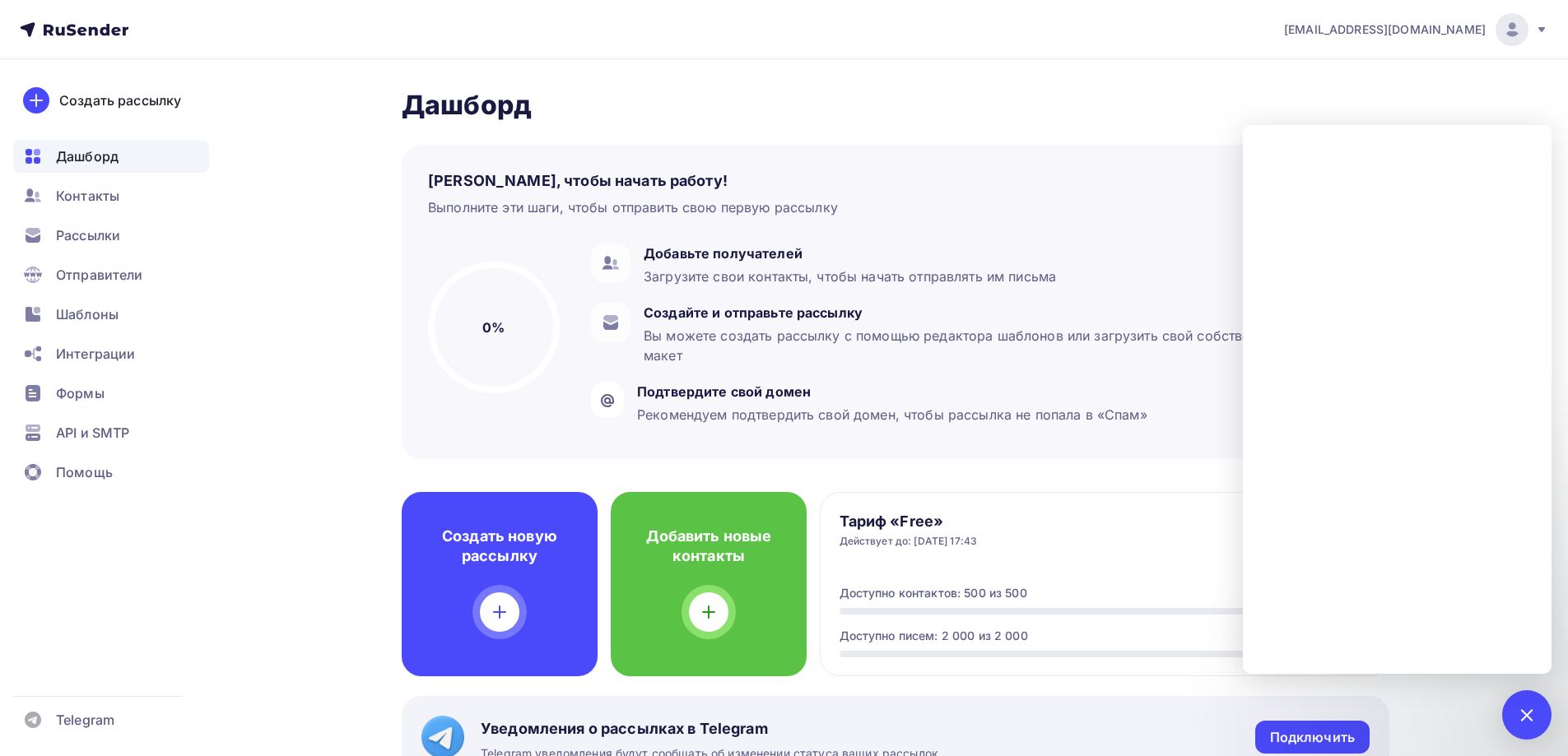
click at [946, 139] on div "[PERSON_NAME], чтобы начать работу! Закрыть Выполните эти шаги, чтобы отправить…" at bounding box center [895, 290] width 987 height 338
click at [82, 302] on div "Шаблоны" at bounding box center [110, 314] width 196 height 33
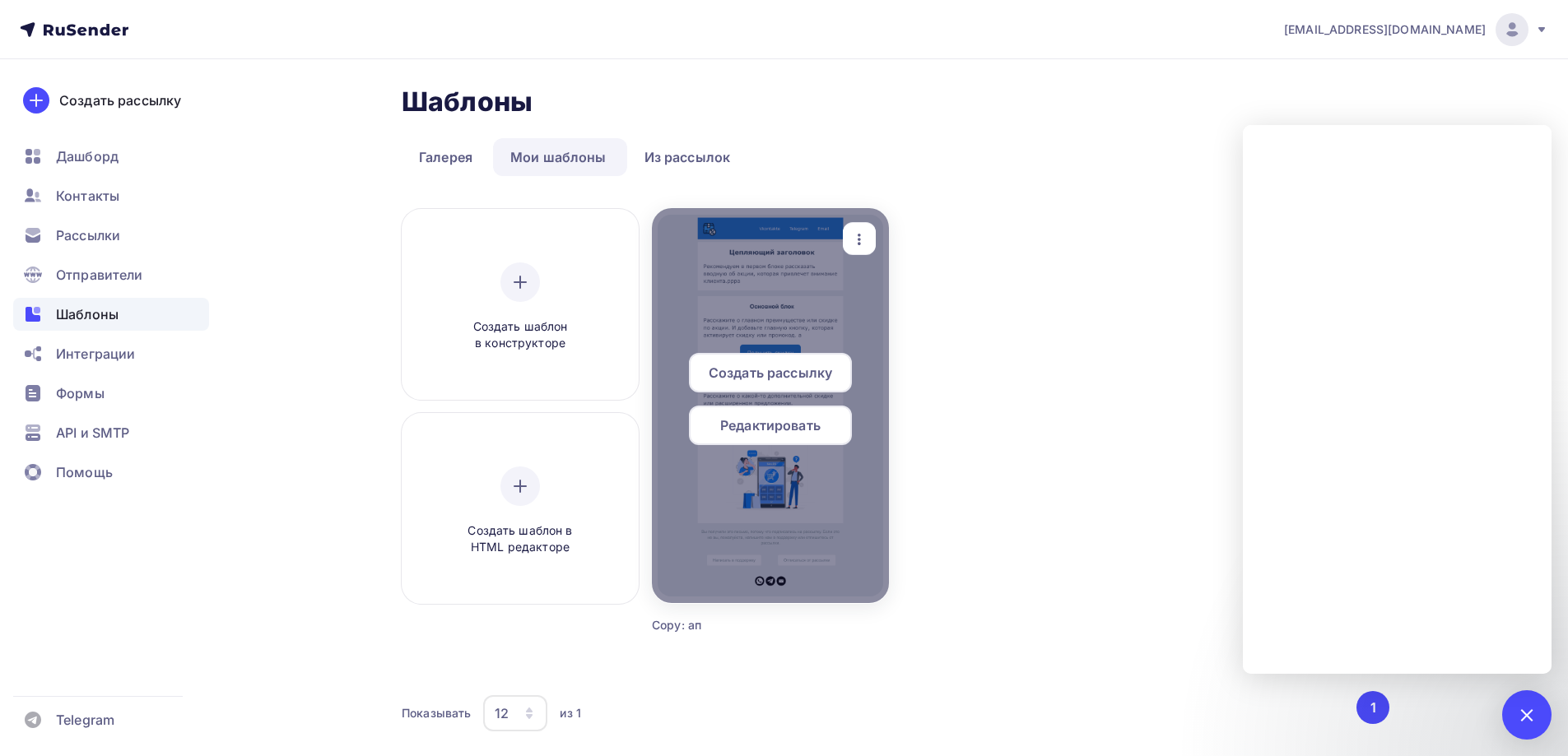
click at [763, 371] on span "Создать рассылку" at bounding box center [771, 373] width 124 height 20
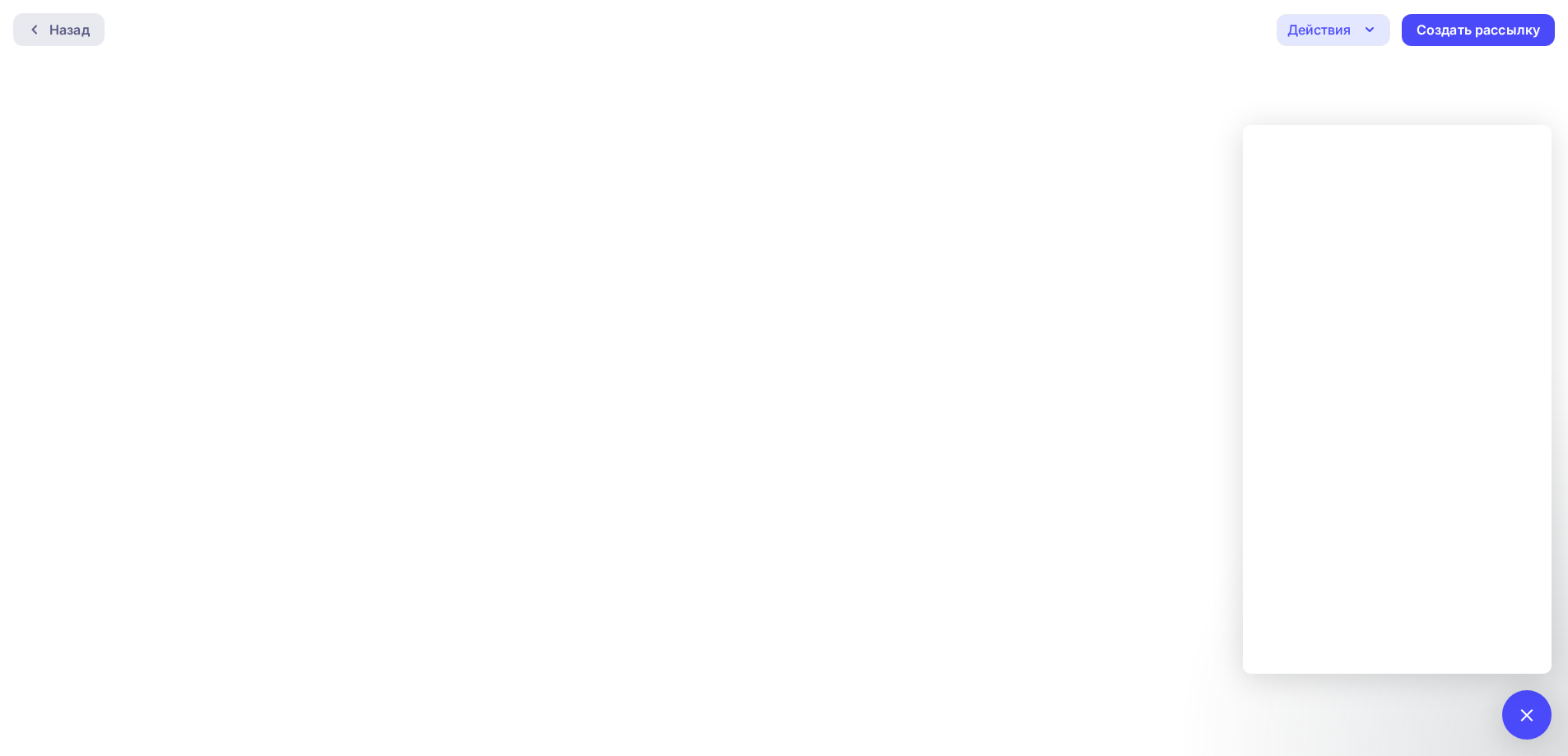
click at [57, 38] on div "Назад" at bounding box center [69, 30] width 40 height 20
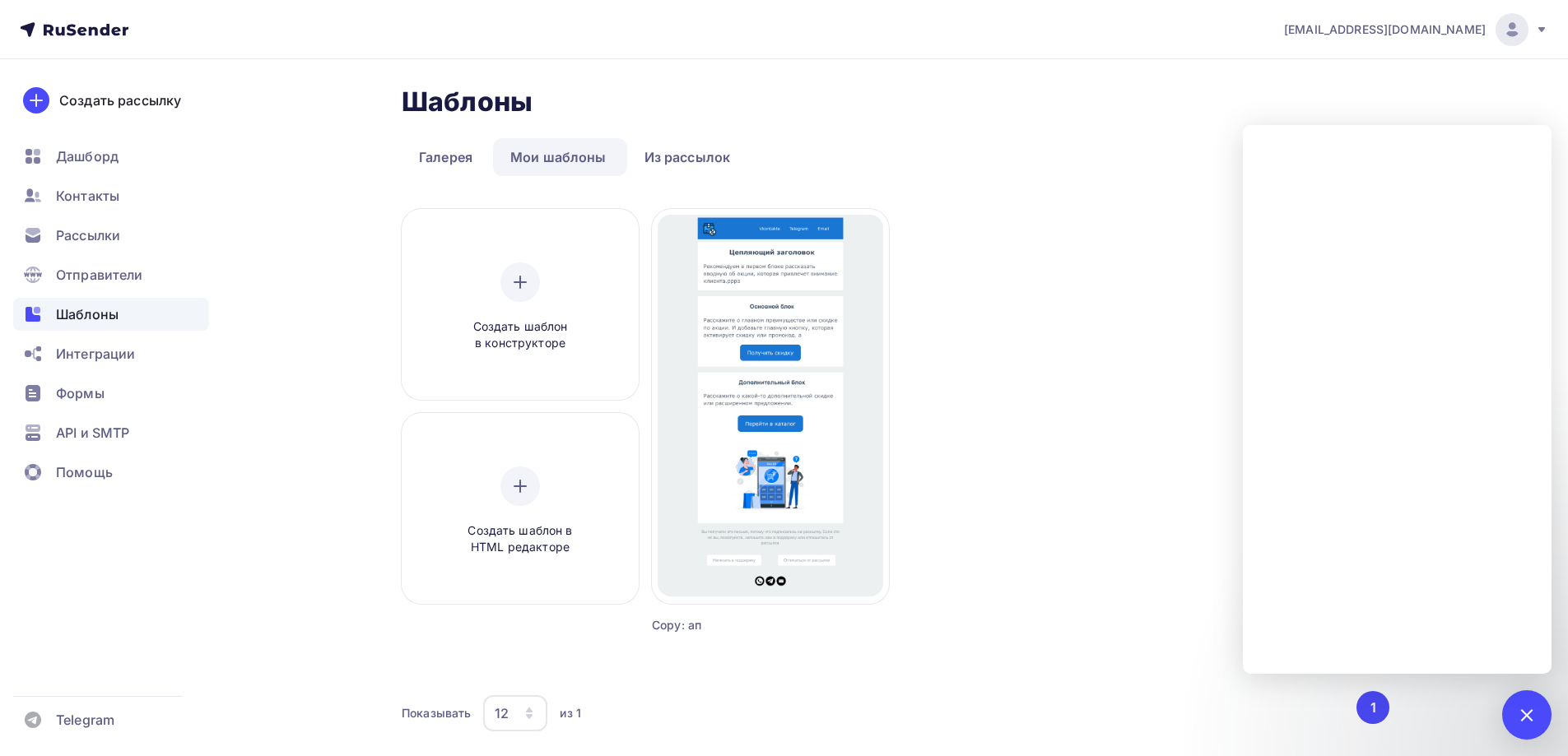
click at [536, 154] on link "Мои шаблоны" at bounding box center [559, 157] width 131 height 38
click at [423, 156] on link "Галерея" at bounding box center [445, 157] width 88 height 38
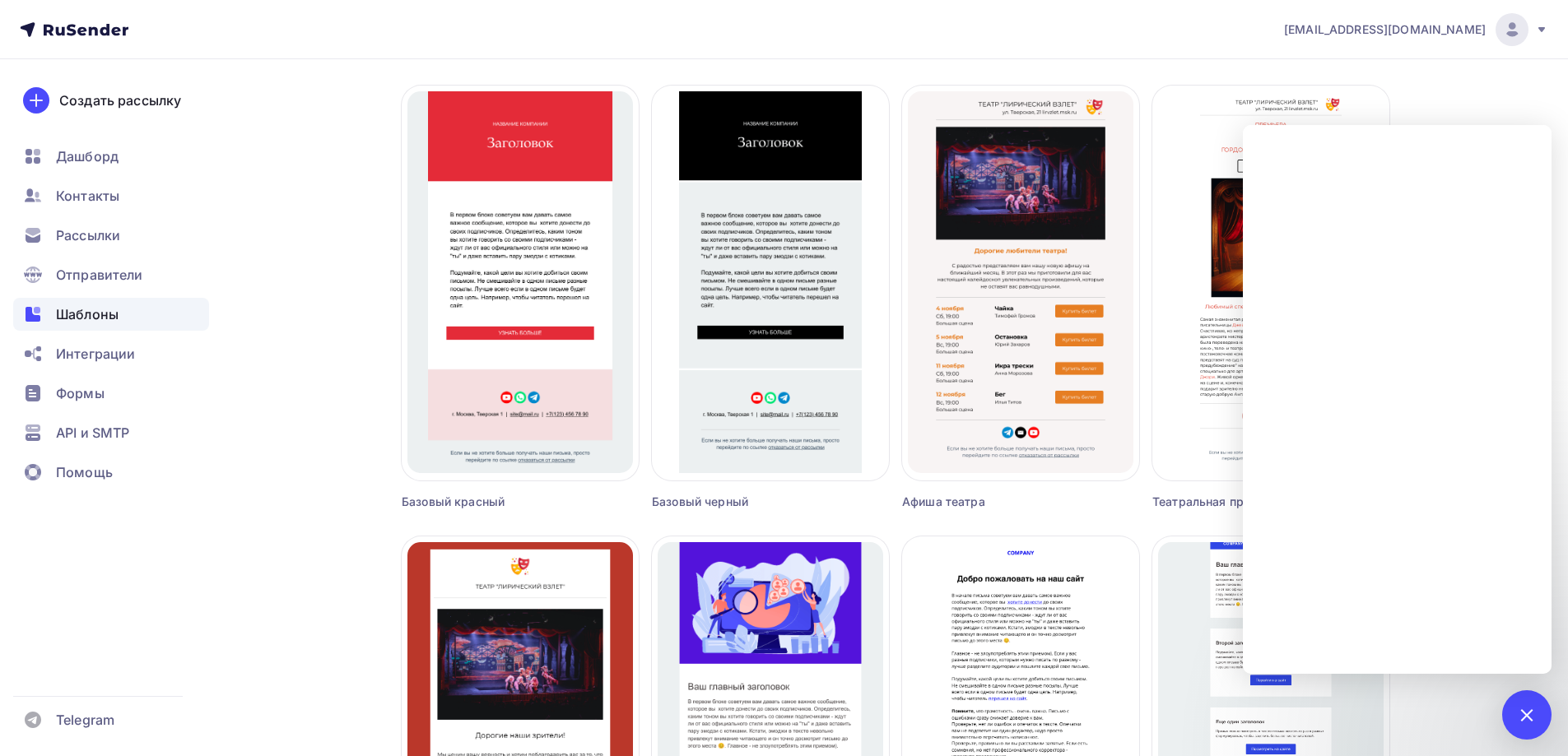
scroll to position [576, 0]
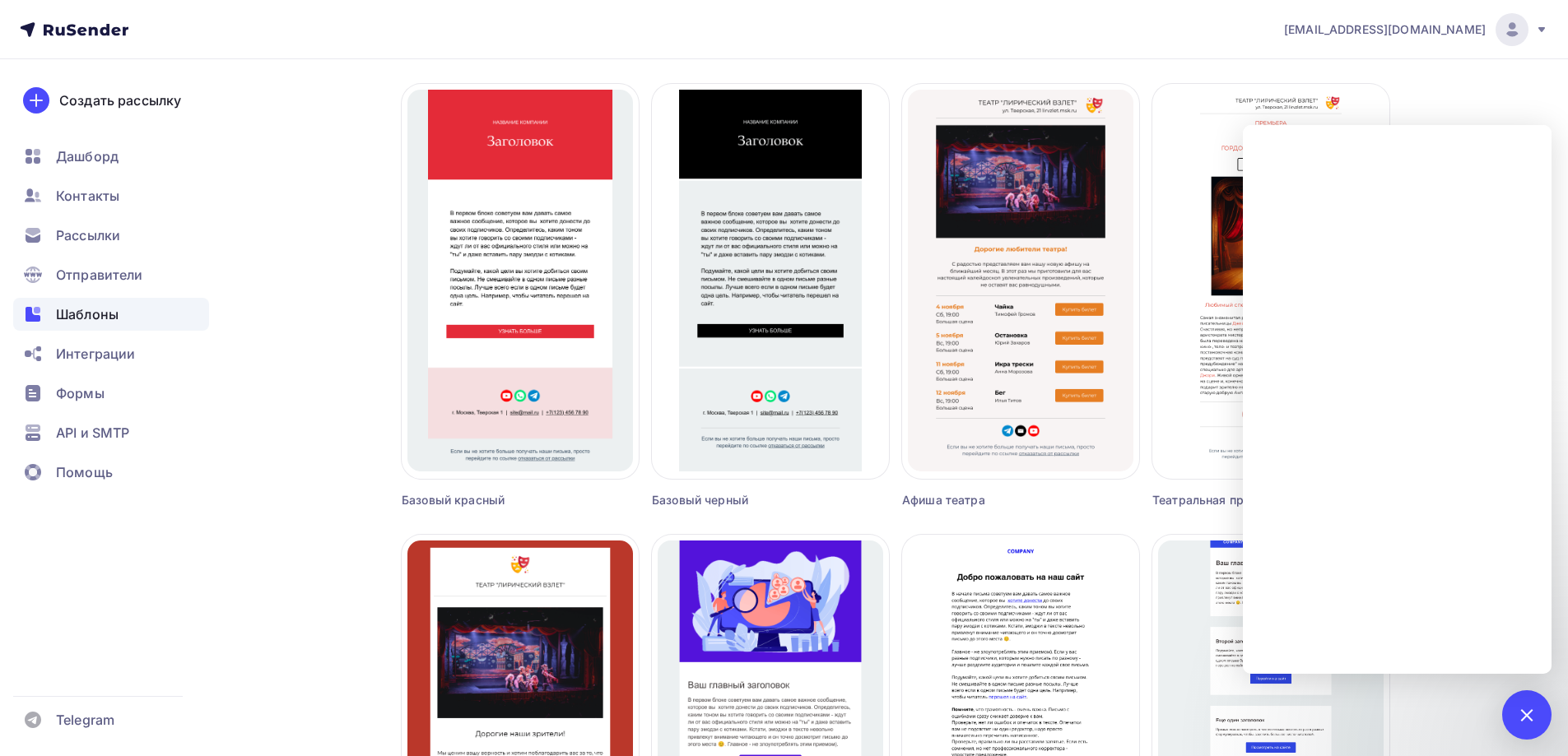
click at [1412, 101] on div "Шаблоны Шаблоны Галерея Мои шаблоны Из рассылок Создать шаблон в конструкторе С…" at bounding box center [784, 314] width 1349 height 1661
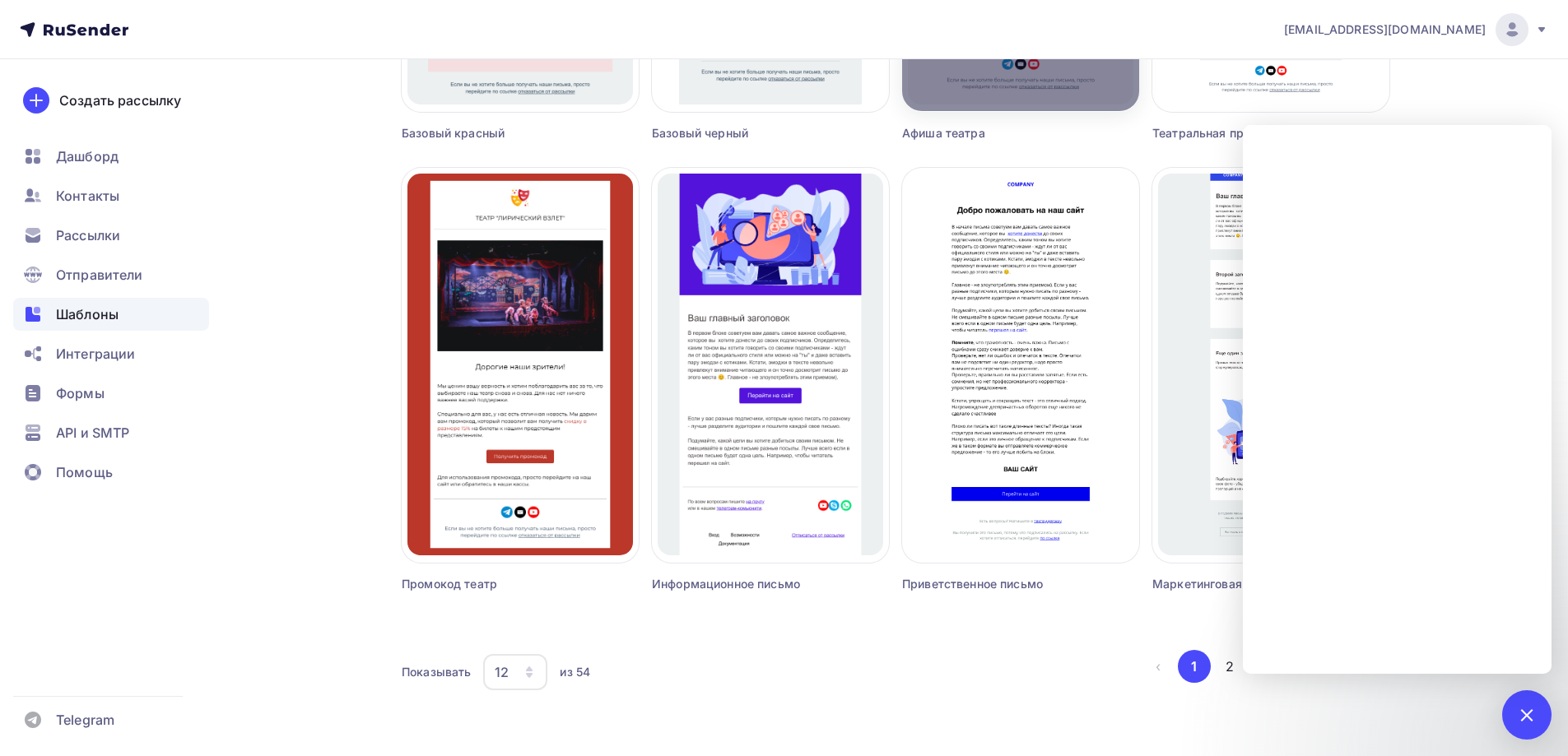
scroll to position [964, 0]
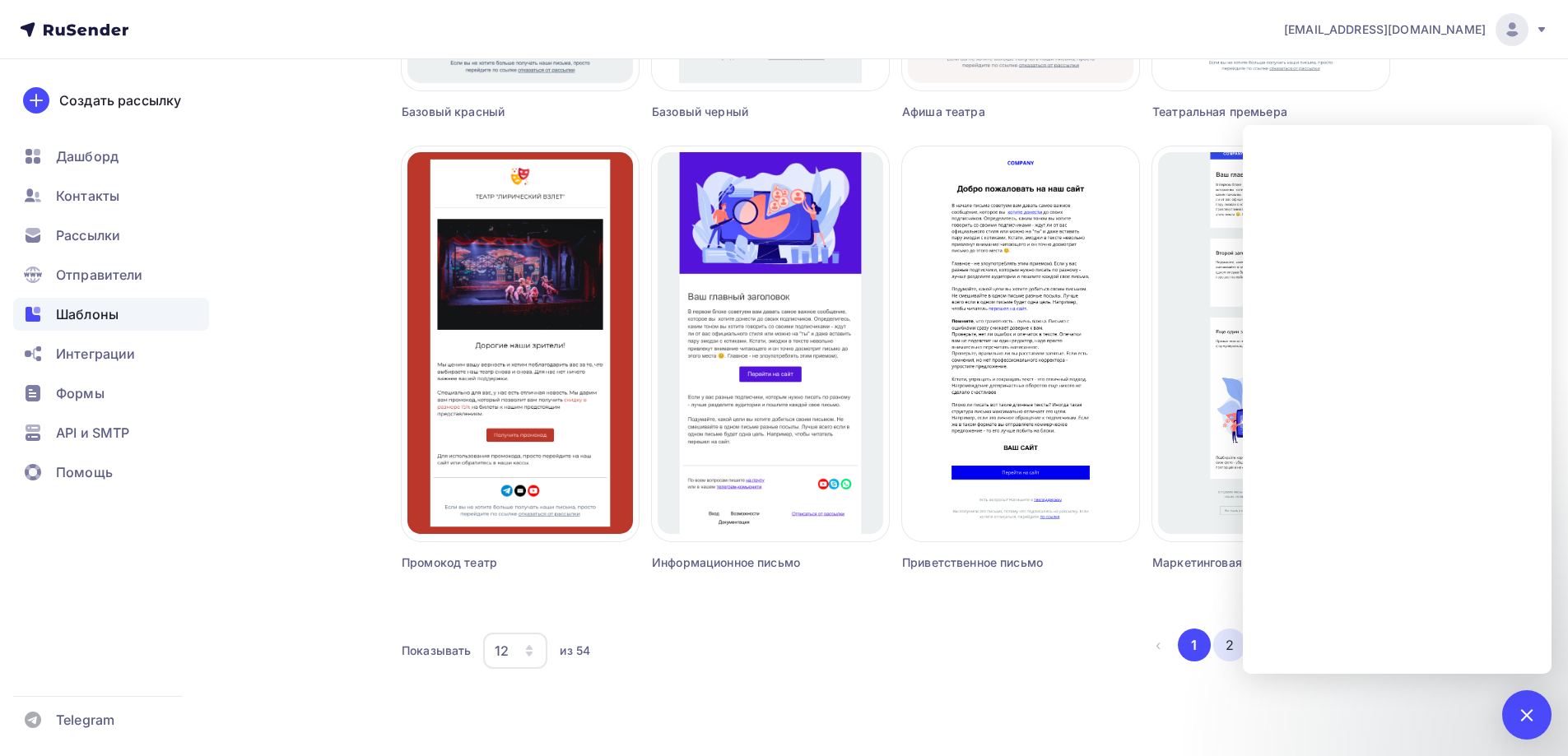
click at [1231, 641] on button "2" at bounding box center [1229, 645] width 33 height 33
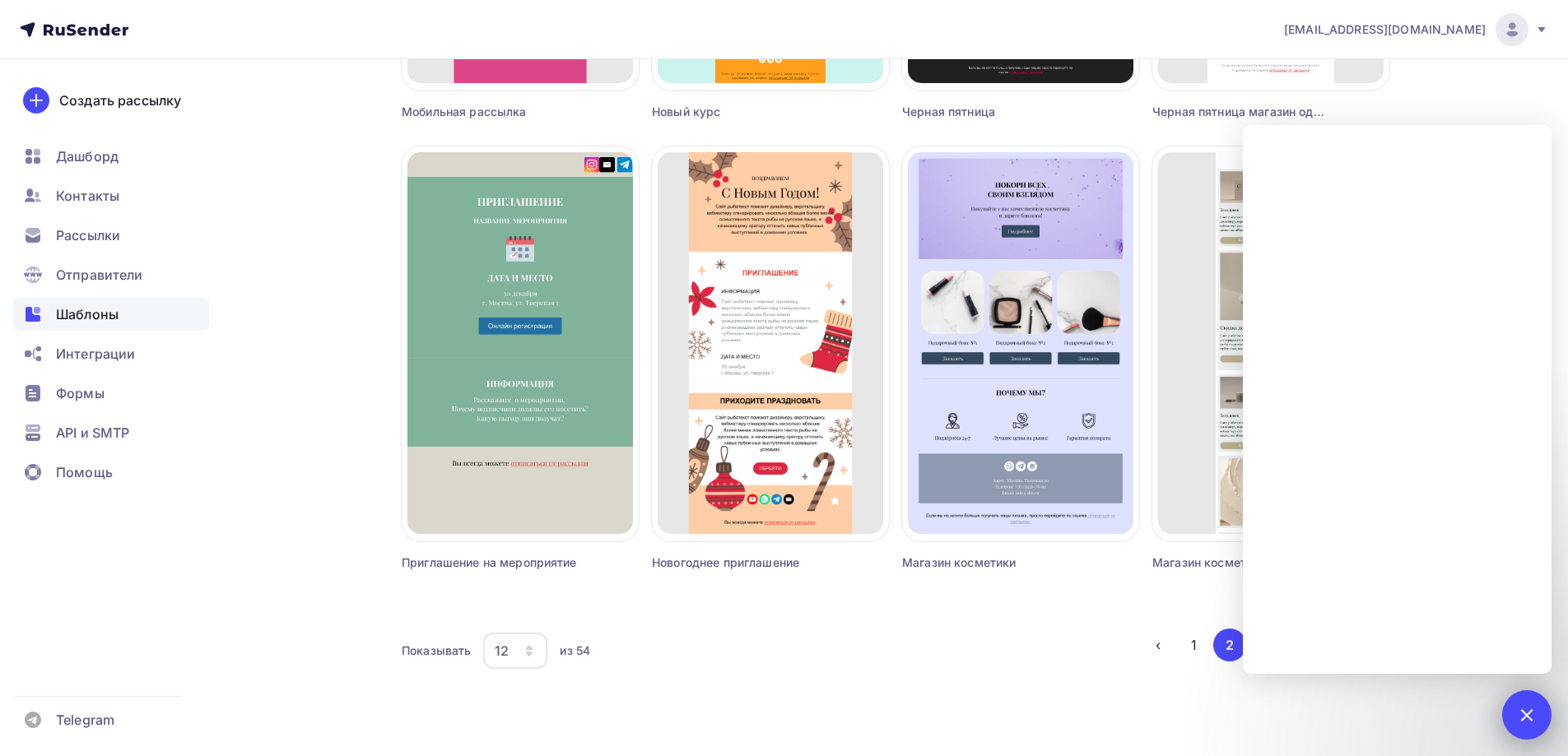
click at [1535, 720] on div at bounding box center [1526, 715] width 49 height 49
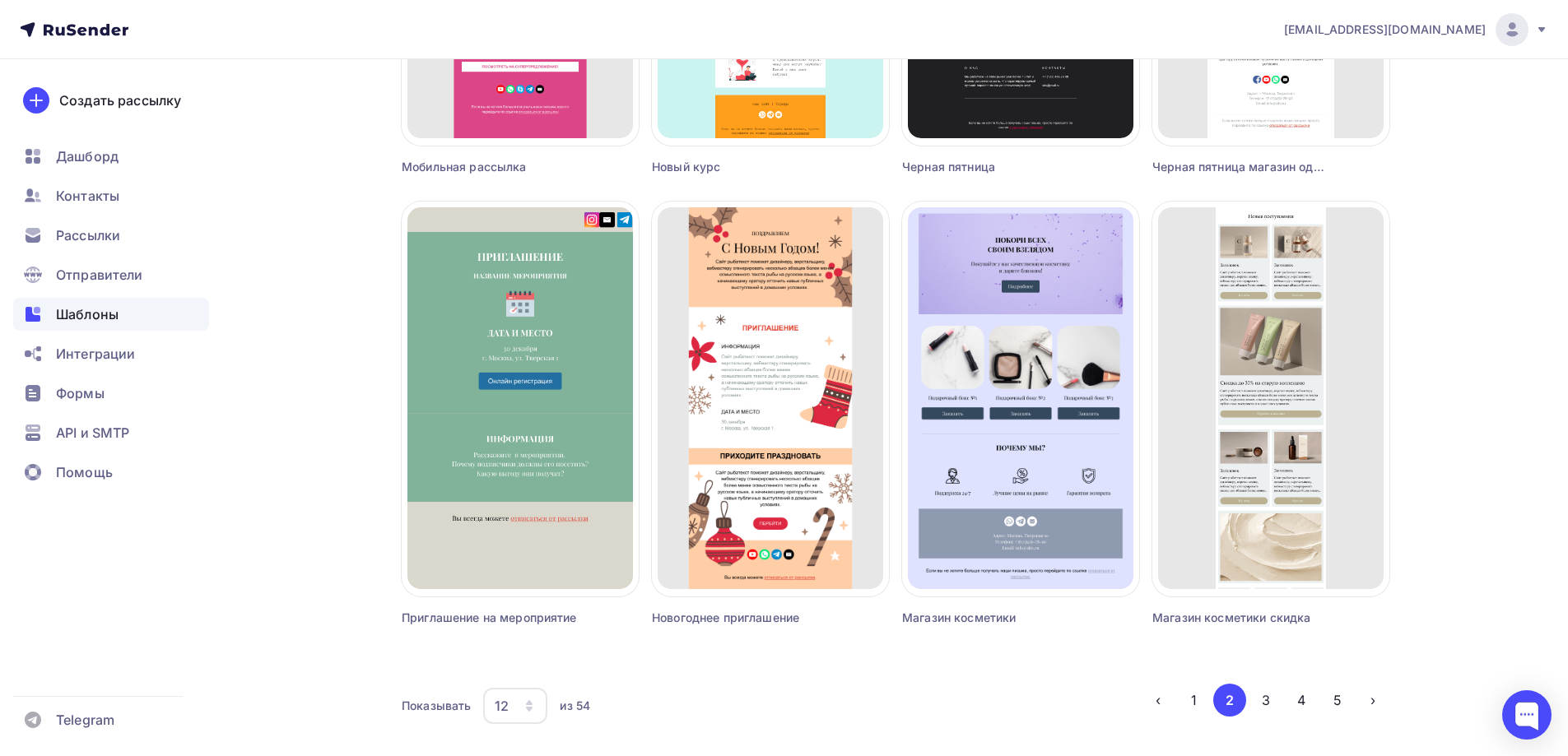
scroll to position [882, 0]
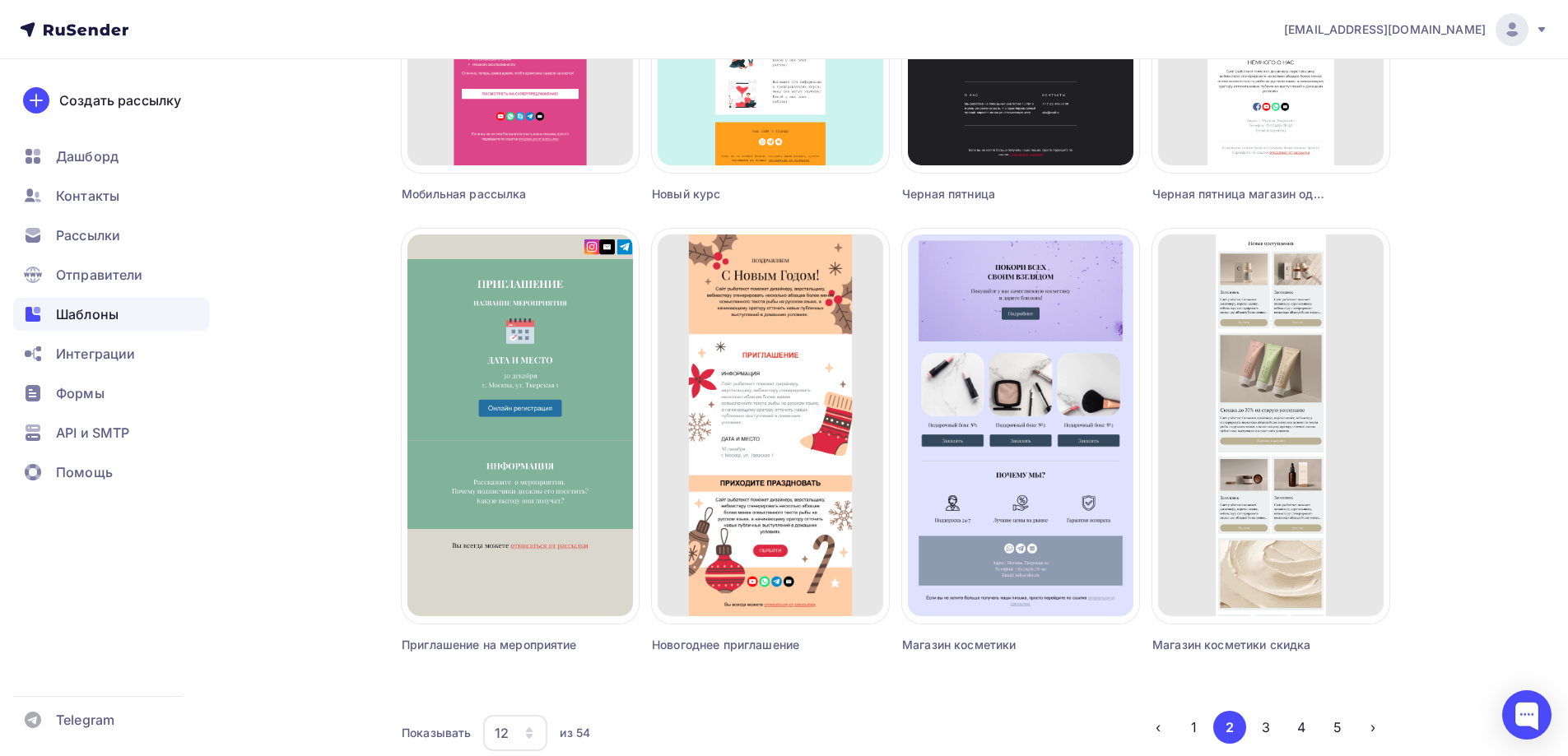
click at [81, 312] on span "Шаблоны" at bounding box center [86, 315] width 63 height 20
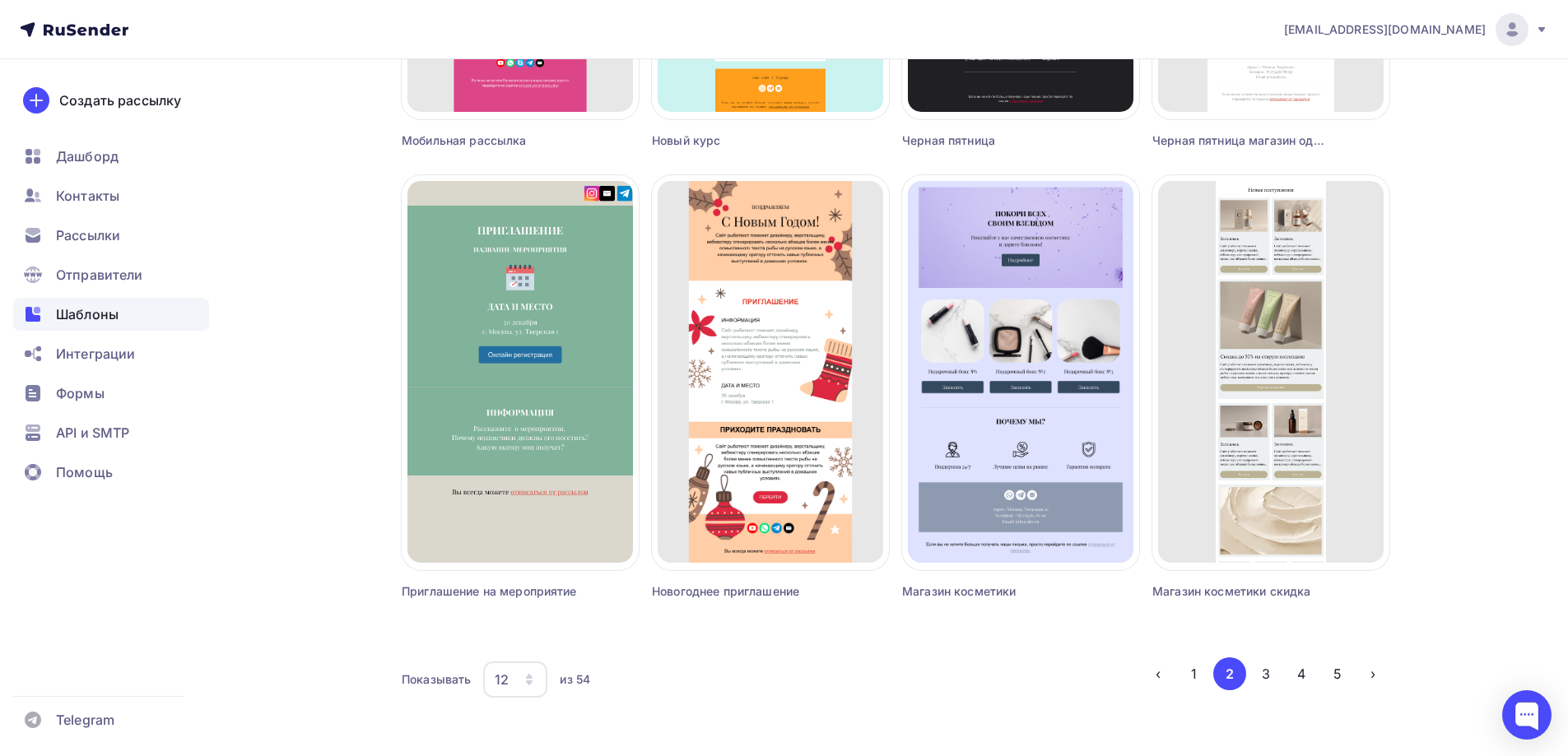
scroll to position [964, 0]
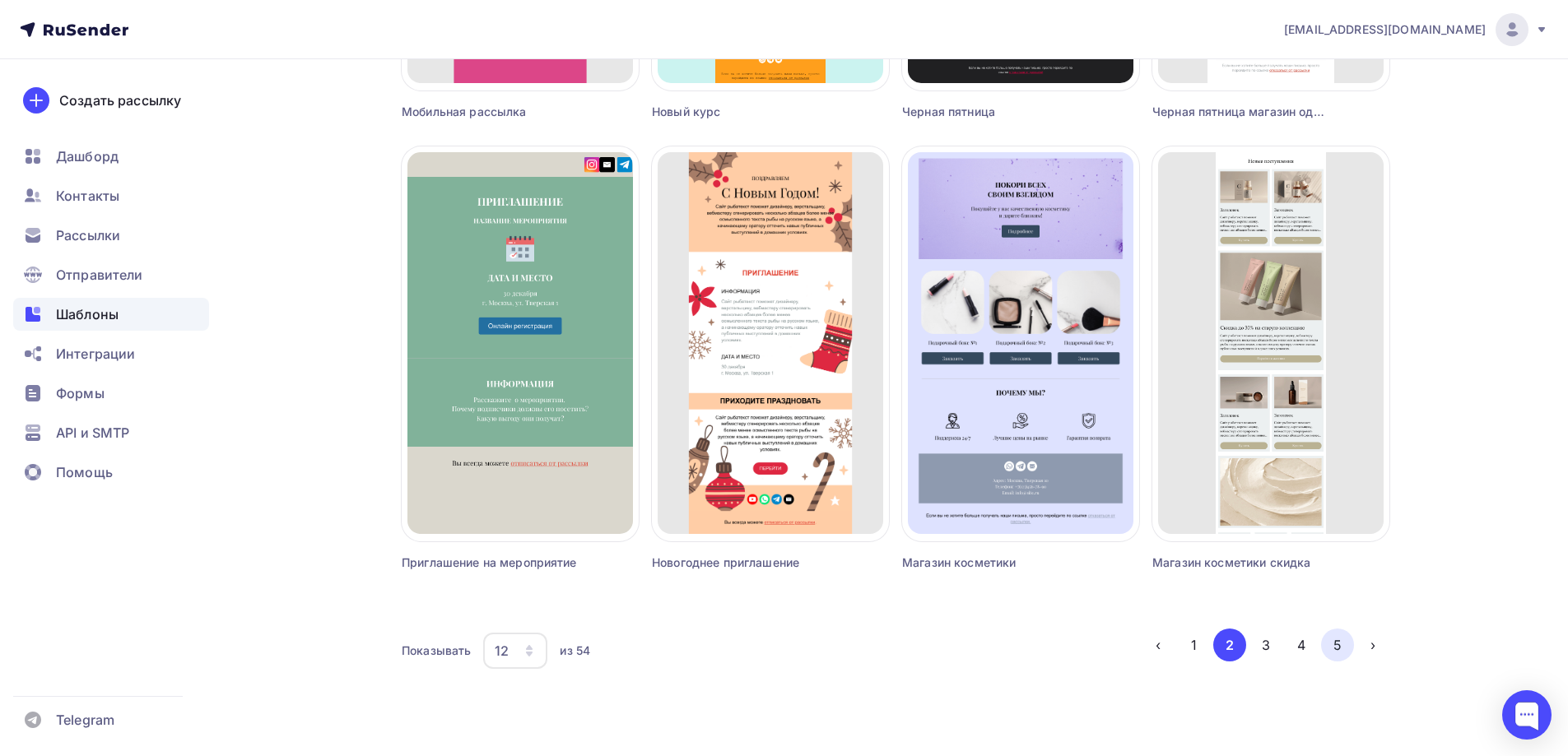
click at [1329, 640] on button "5" at bounding box center [1337, 645] width 33 height 33
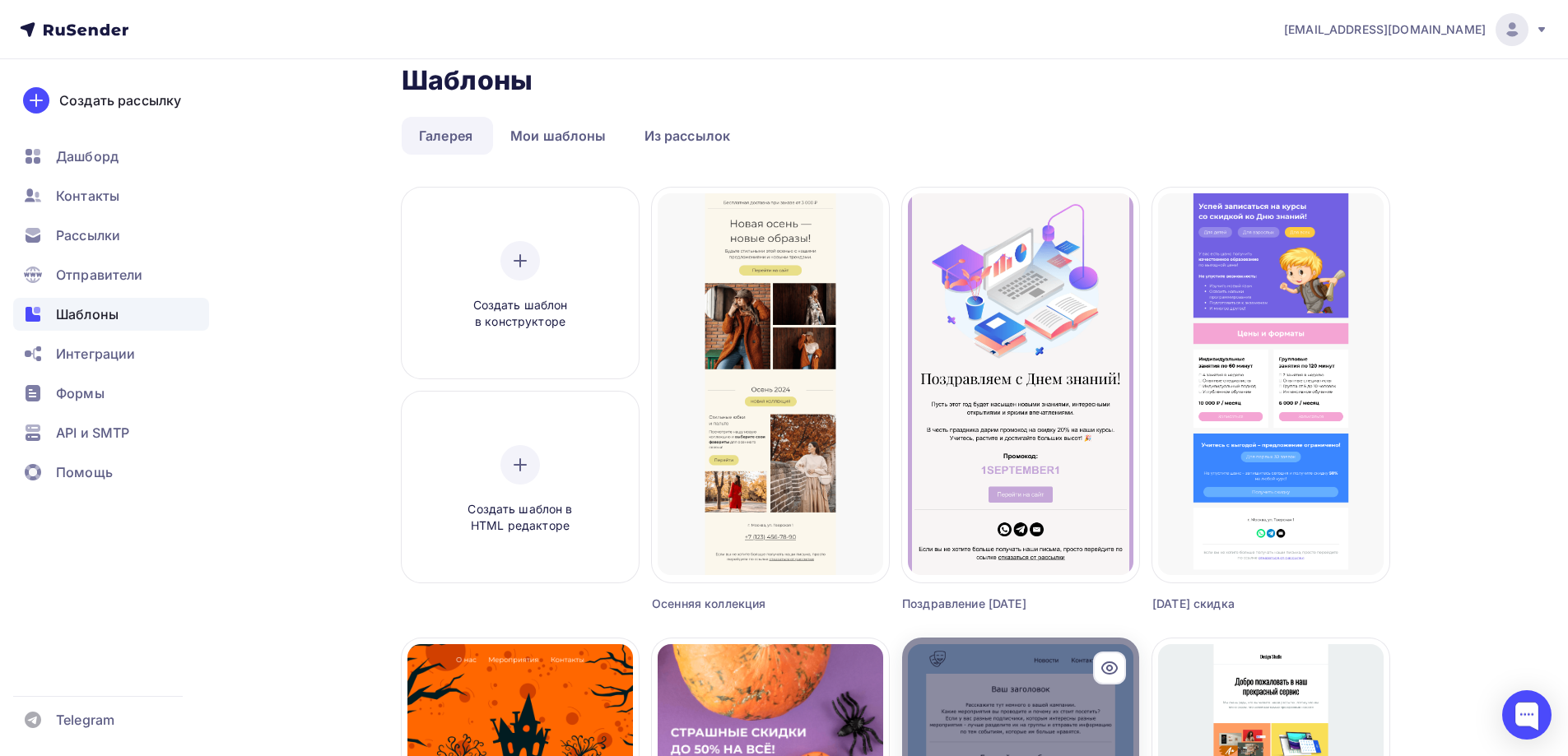
scroll to position [0, 0]
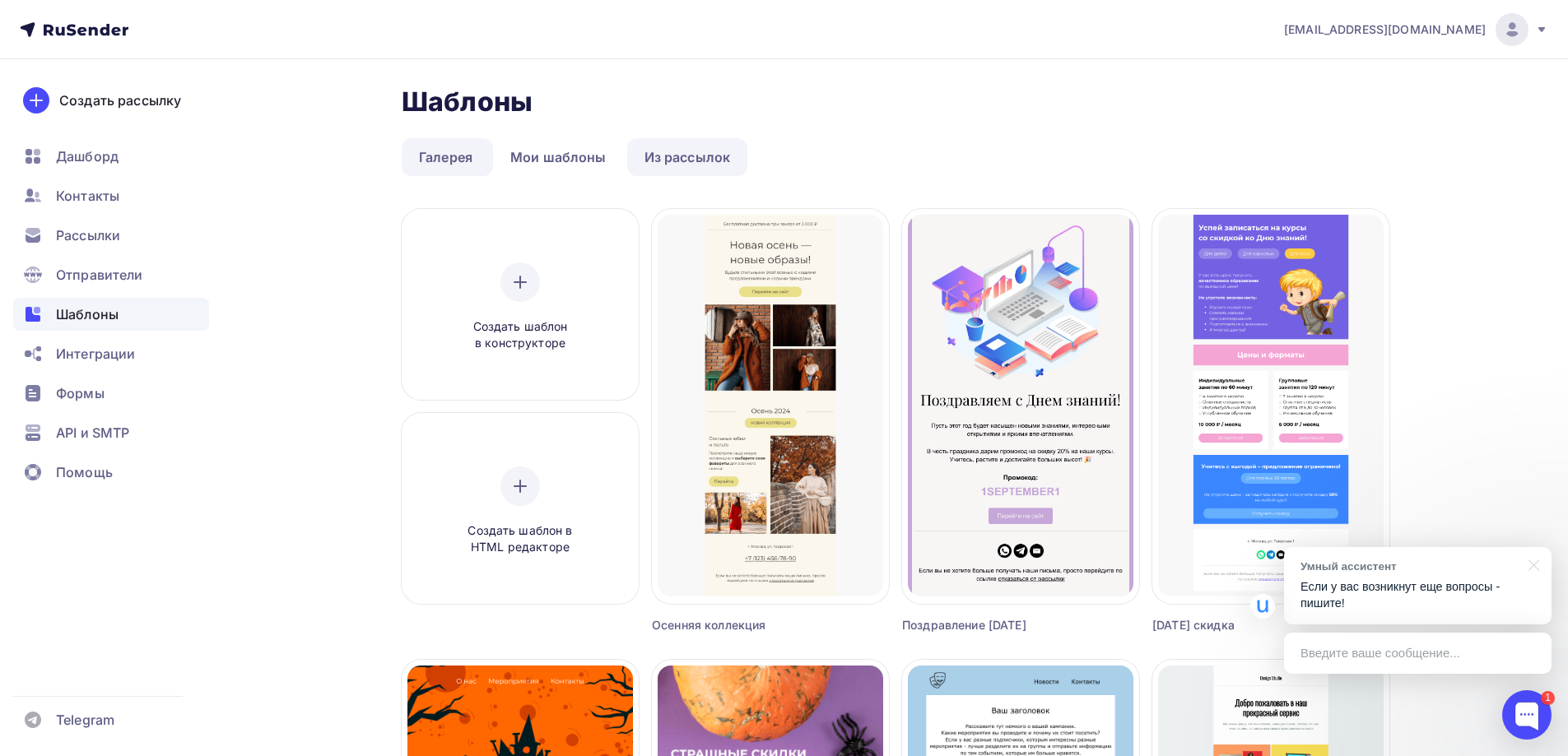
click at [704, 159] on link "Из рассылок" at bounding box center [687, 157] width 121 height 38
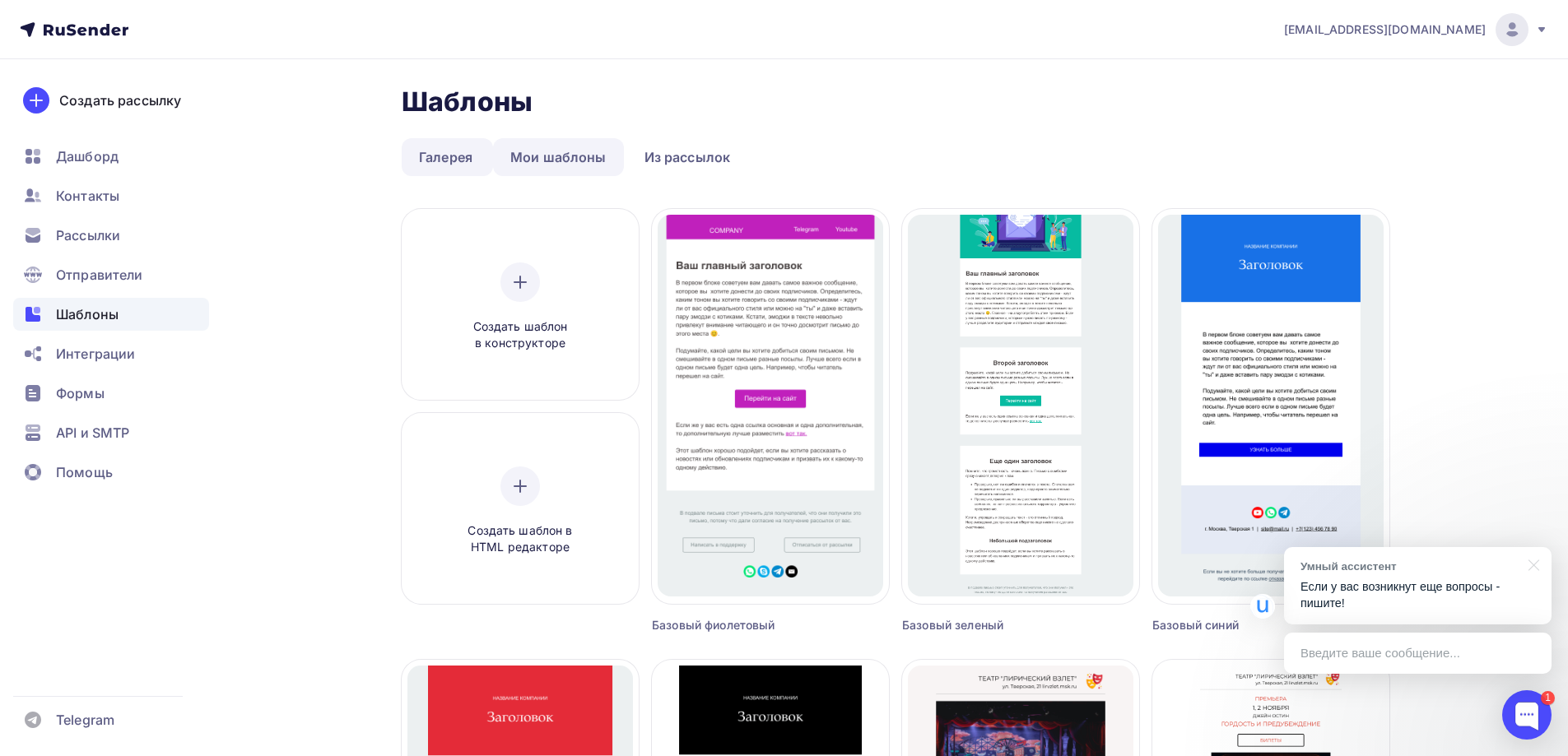
click at [552, 159] on link "Мои шаблоны" at bounding box center [559, 157] width 131 height 38
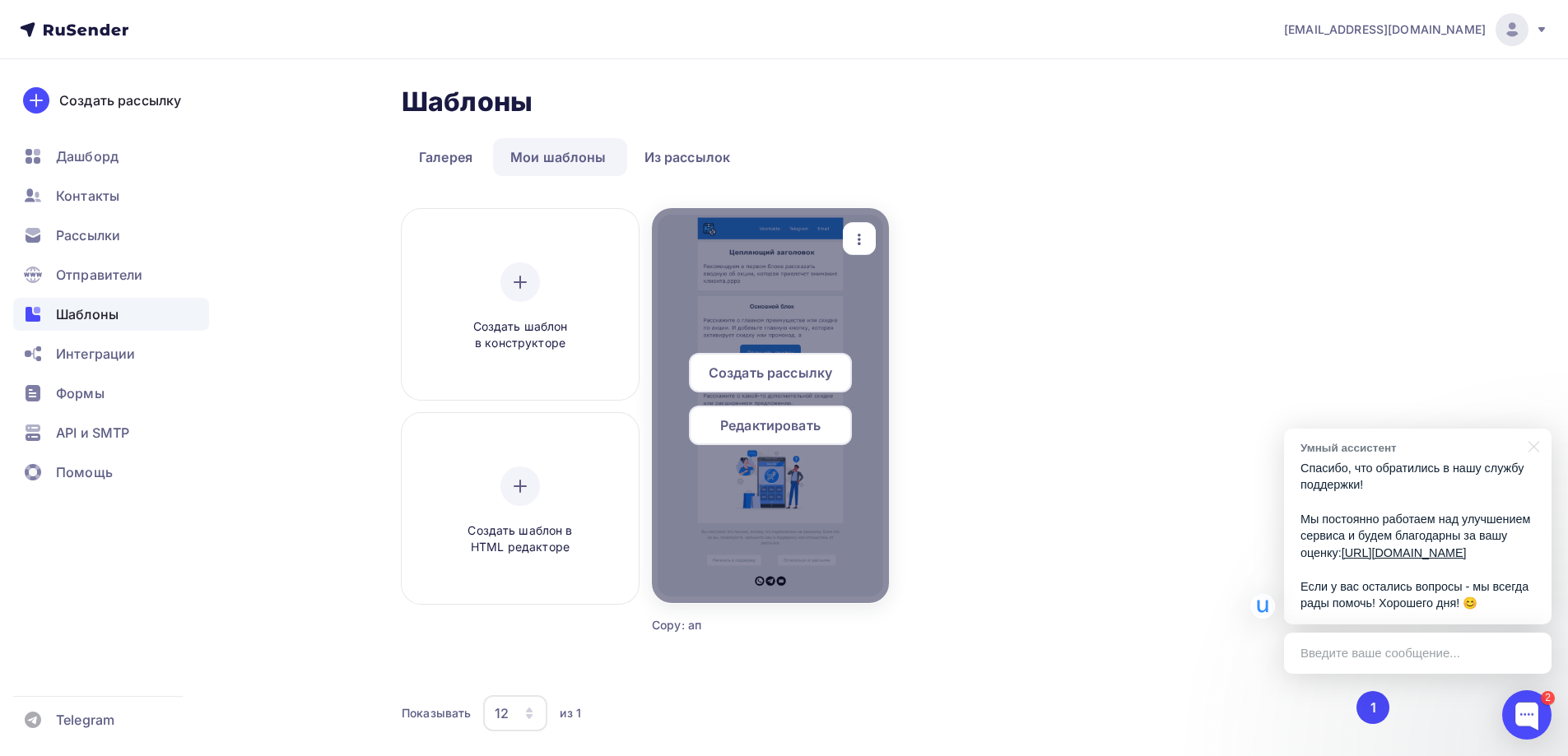
click at [866, 244] on icon "button" at bounding box center [859, 239] width 20 height 20
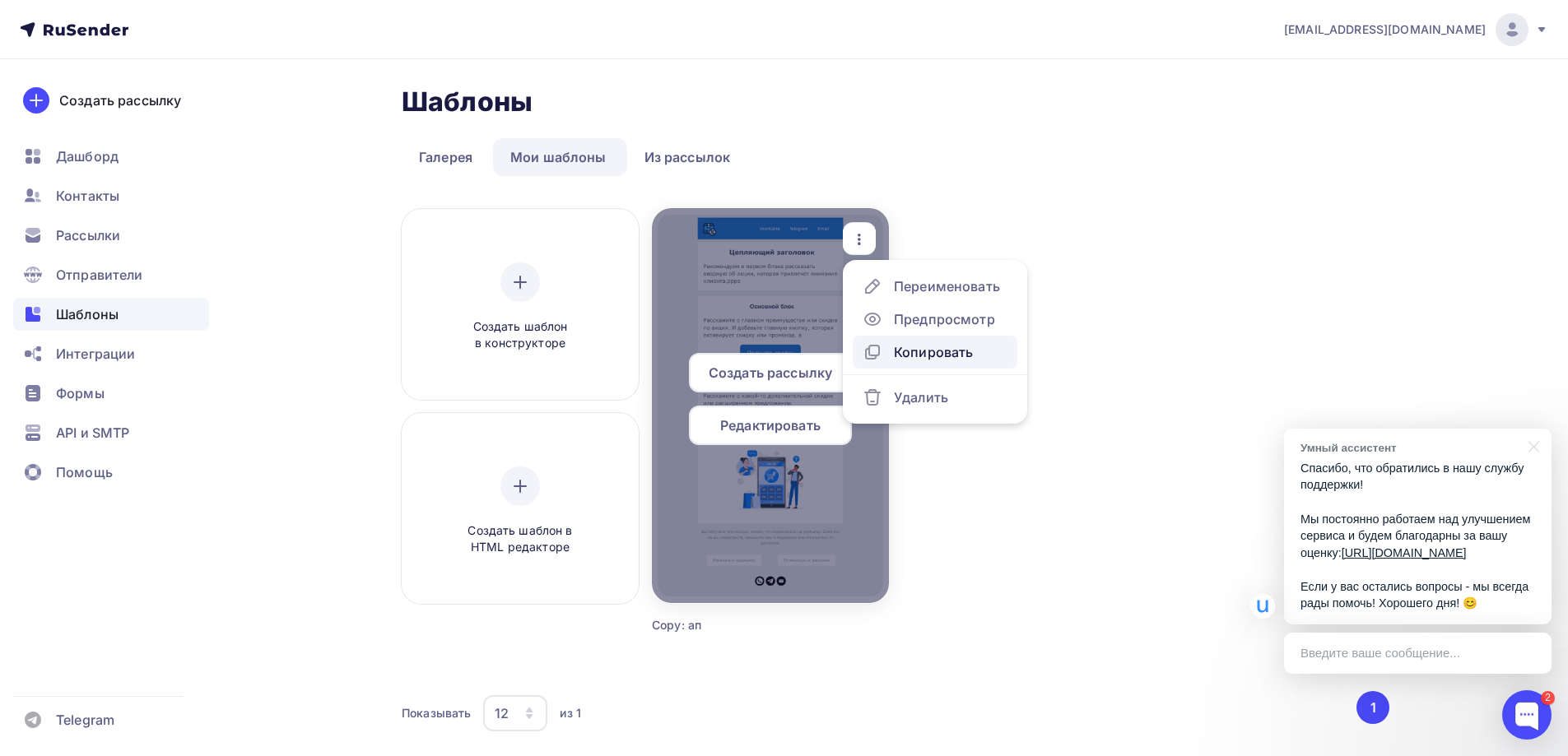
click at [956, 348] on div "Копировать" at bounding box center [933, 352] width 79 height 20
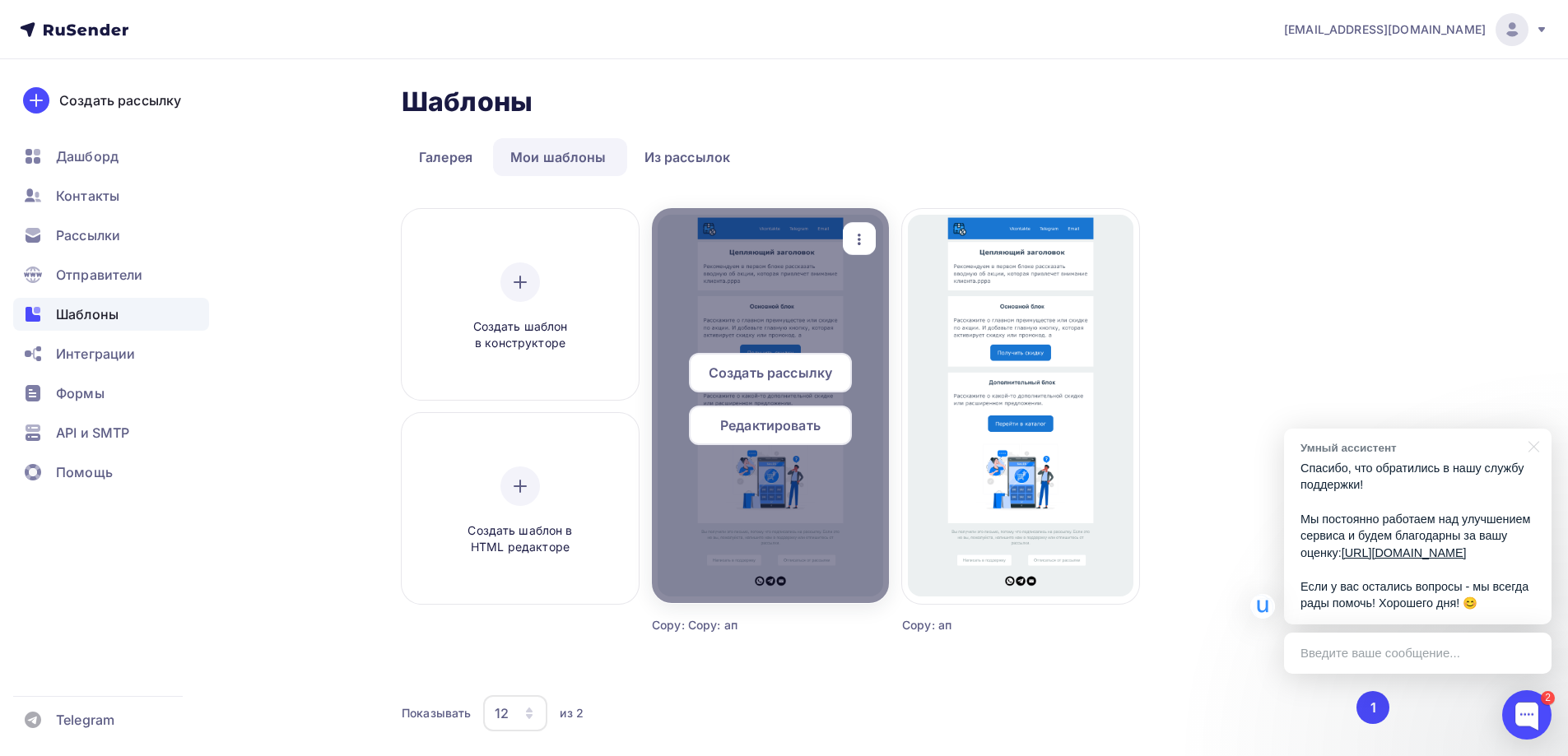
click at [799, 294] on div at bounding box center [770, 406] width 237 height 395
click at [794, 442] on div "Редактировать" at bounding box center [770, 425] width 163 height 39
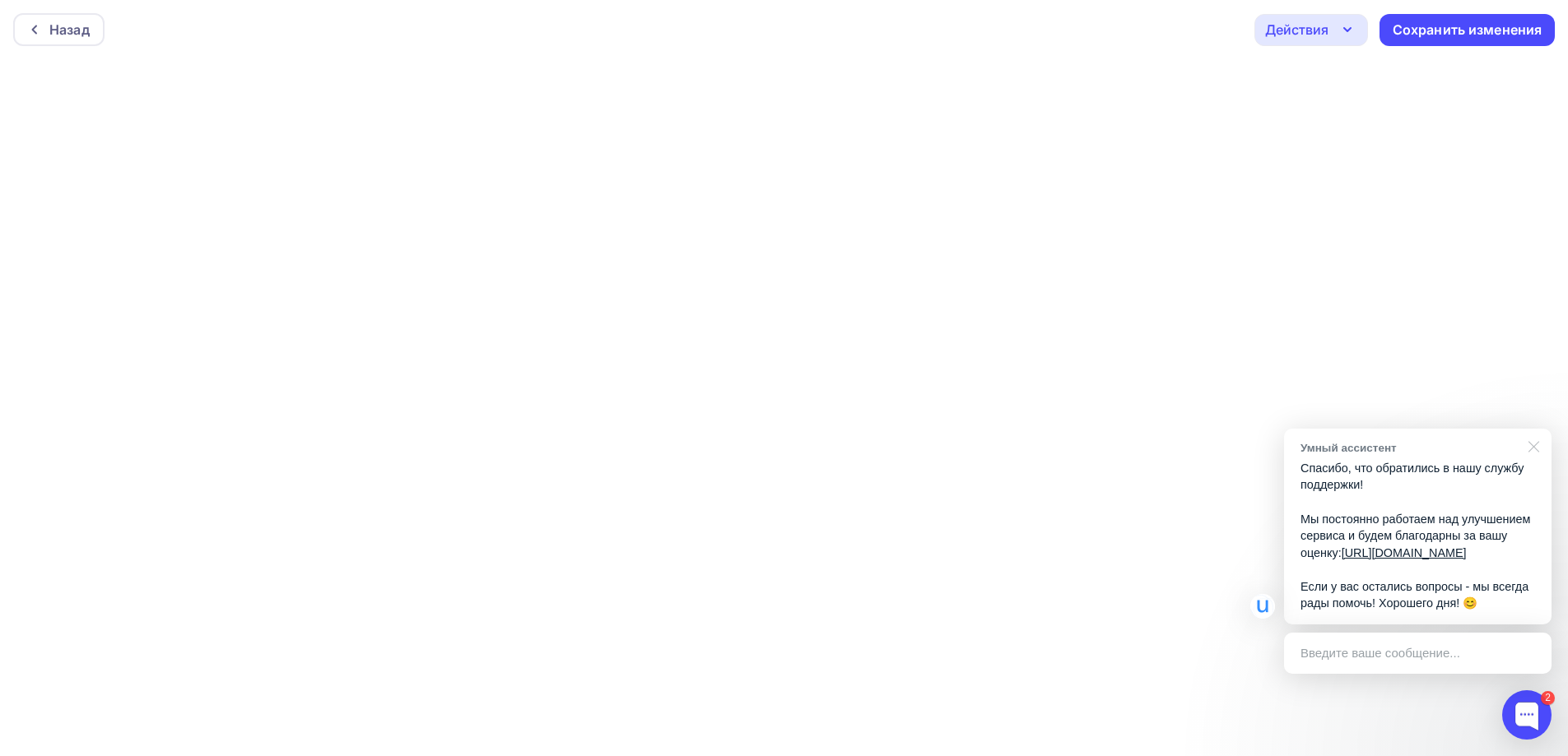
click at [1533, 428] on div at bounding box center [1530, 445] width 41 height 34
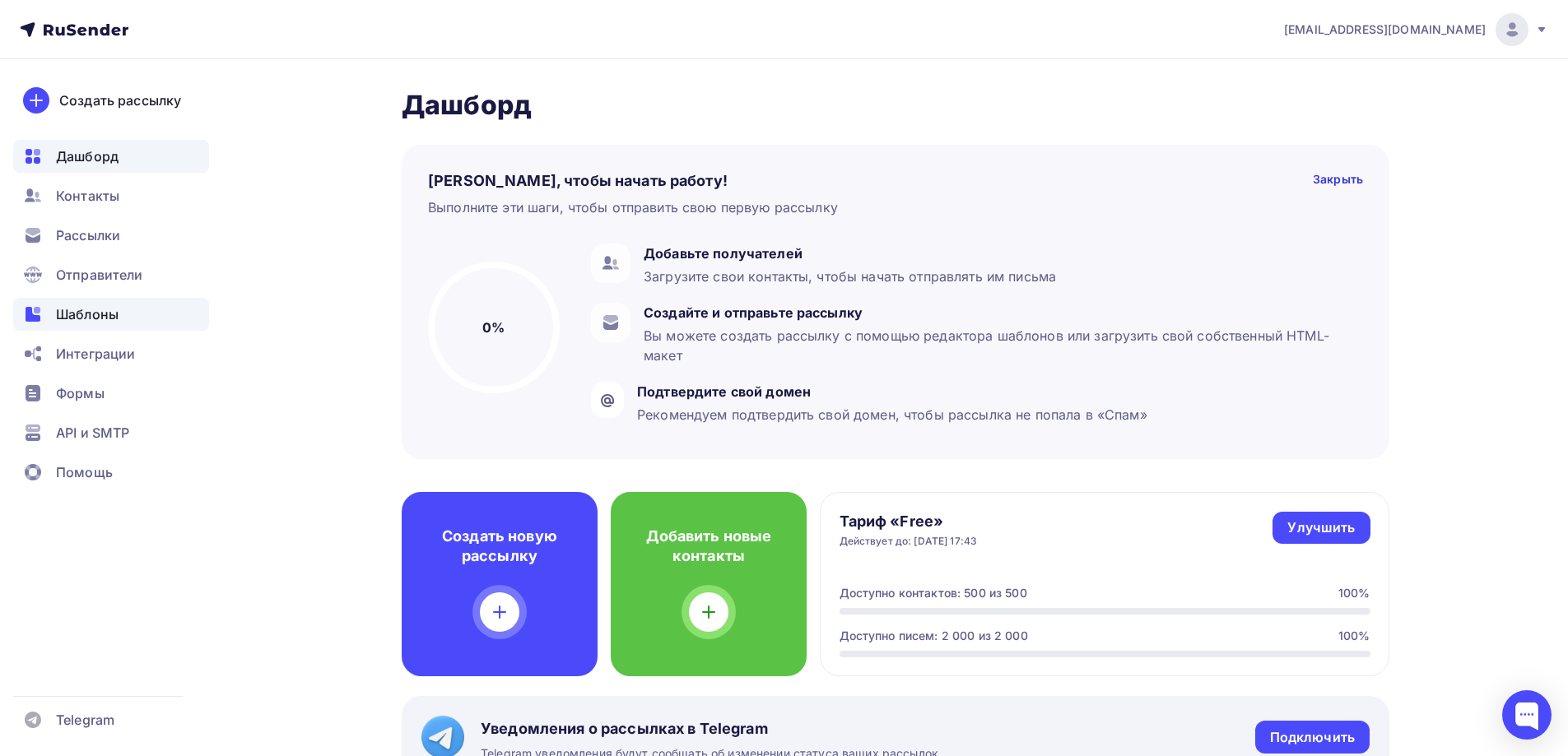
click at [76, 322] on span "Шаблоны" at bounding box center [86, 315] width 63 height 20
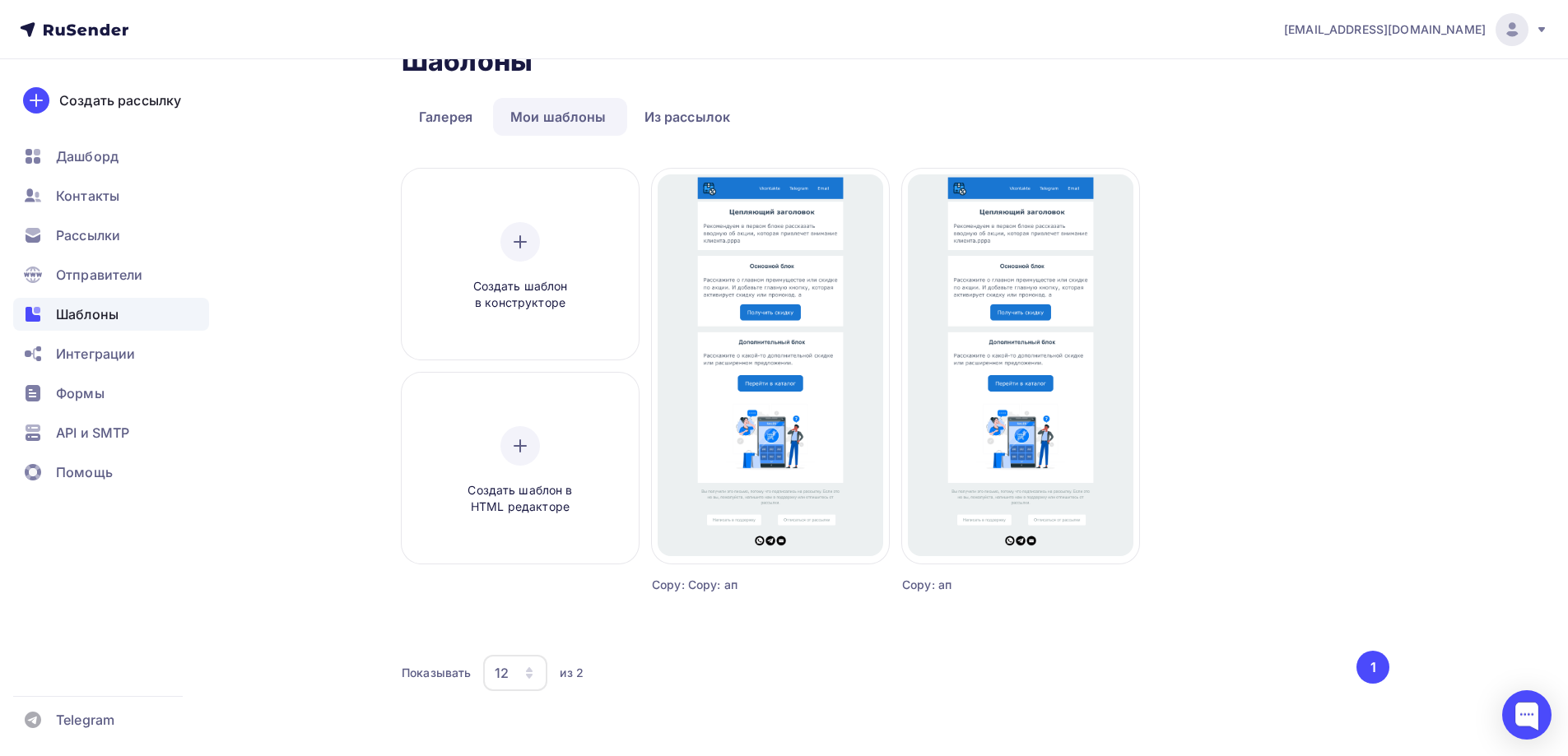
scroll to position [63, 0]
